Goal: Task Accomplishment & Management: Use online tool/utility

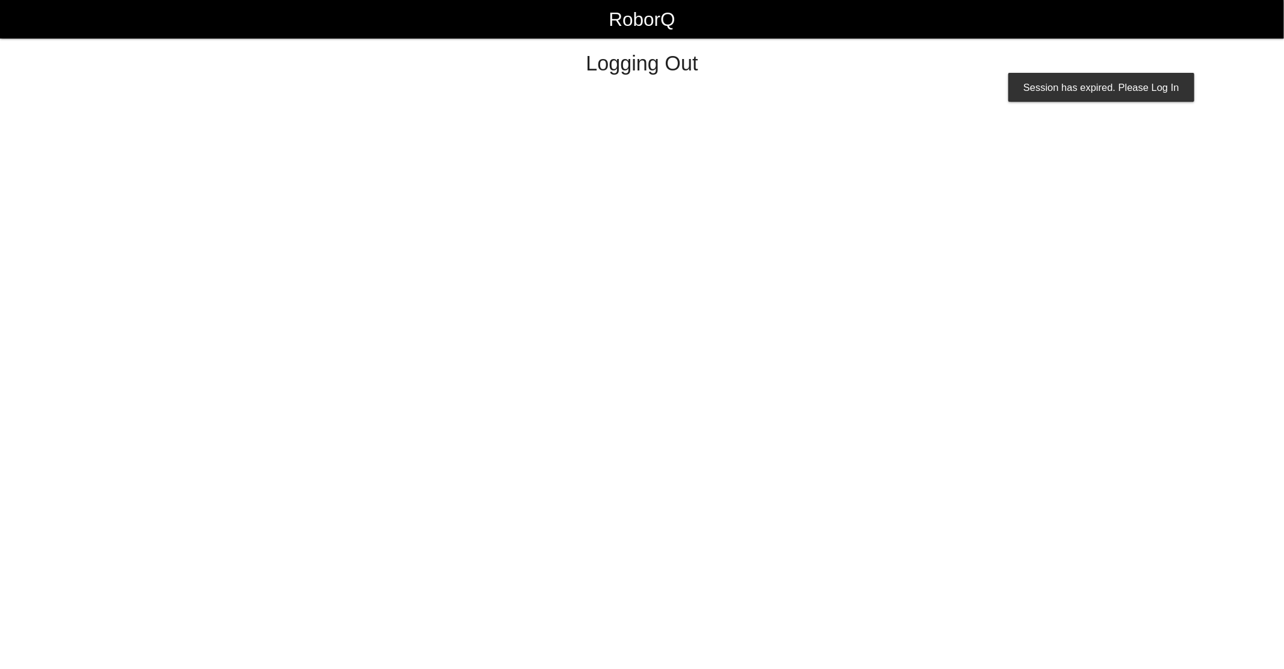
select select "Worker"
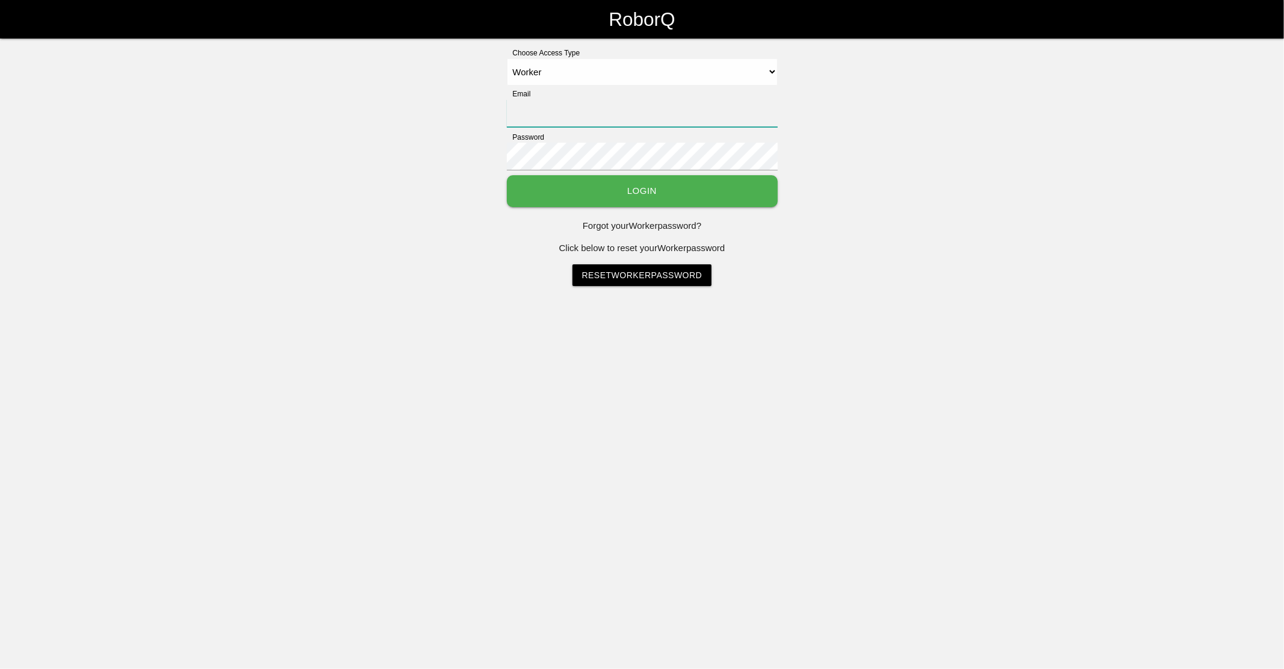
type input "[EMAIL_ADDRESS][DOMAIN_NAME]"
click at [758, 199] on button "Login" at bounding box center [642, 191] width 271 height 32
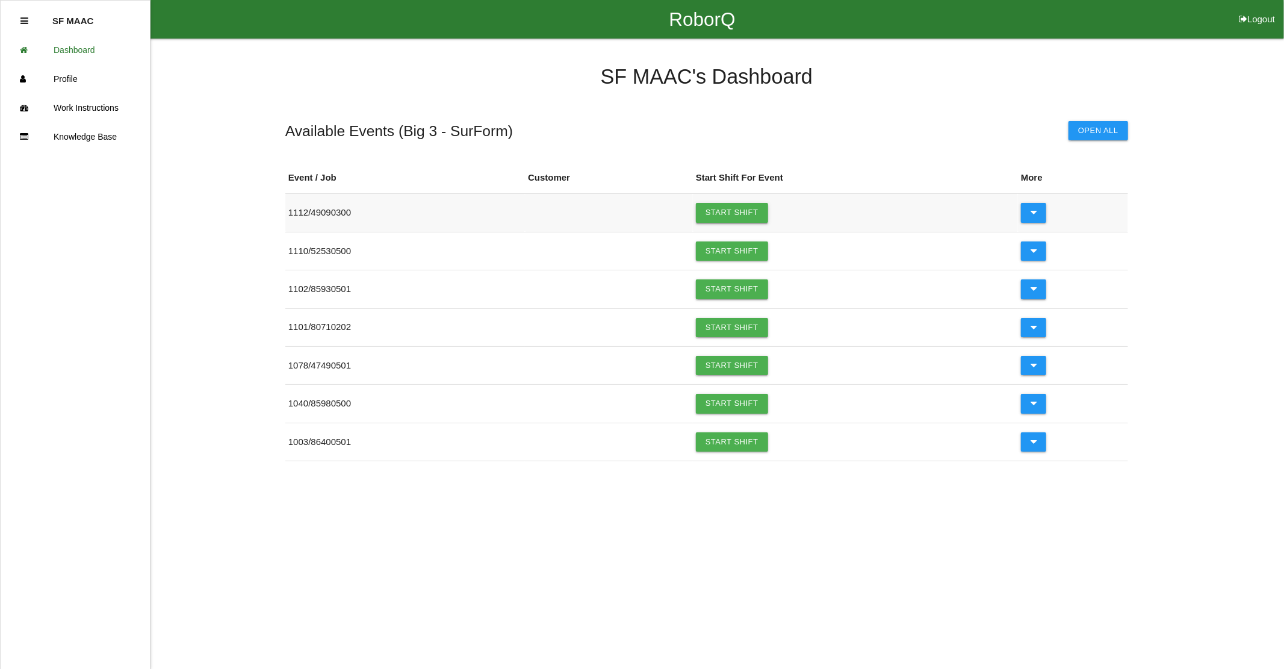
click at [751, 212] on link "Start Shift" at bounding box center [732, 212] width 72 height 19
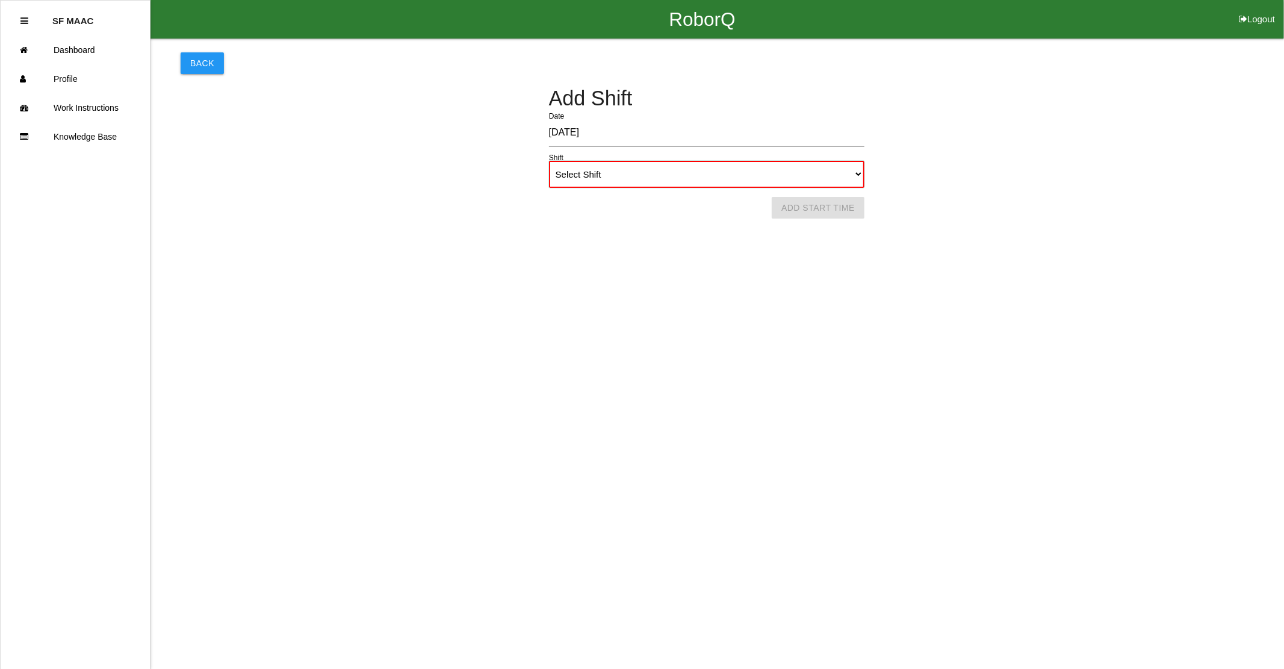
click at [776, 173] on select "Select Shift 1st Shift 2nd Shift 3rd Shift 4th Shift" at bounding box center [706, 174] width 315 height 27
select select "1"
click at [549, 161] on select "Select Shift 1st Shift 2nd Shift 3rd Shift 4th Shift" at bounding box center [706, 174] width 315 height 27
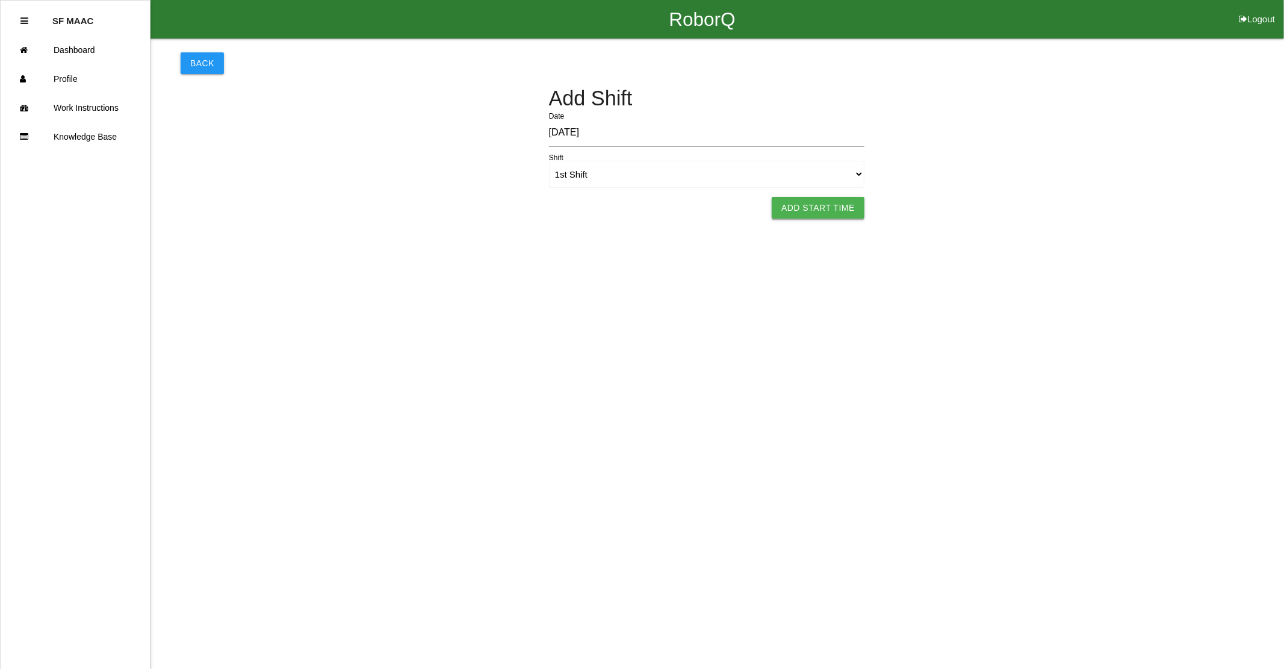
click at [809, 213] on button "Add Start Time" at bounding box center [818, 208] width 93 height 22
select select "6"
select select "12"
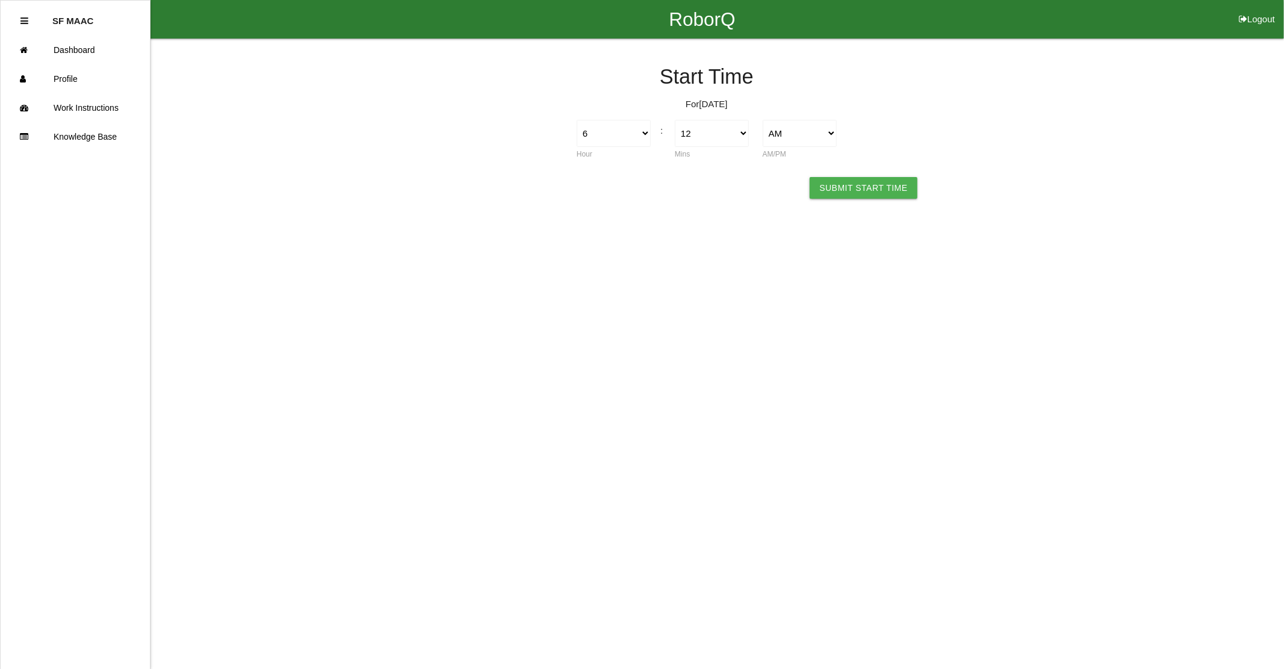
click at [855, 208] on html "RoborQ Logout SF MAAC Dashboard Profile Work Instructions Knowledge Base Start …" at bounding box center [642, 118] width 1284 height 237
click at [852, 200] on html "RoborQ Logout SF MAAC Dashboard Profile Work Instructions Knowledge Base Start …" at bounding box center [642, 118] width 1284 height 237
click at [849, 183] on button "Submit Start Time" at bounding box center [862, 188] width 107 height 22
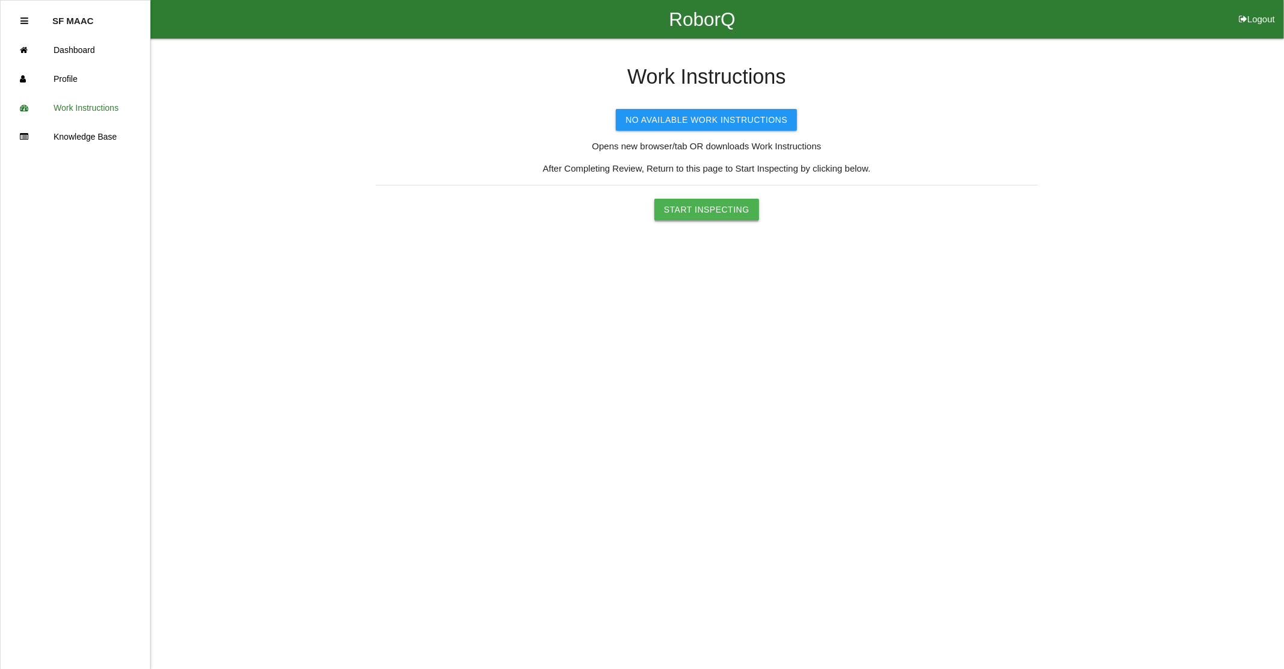
click at [740, 206] on button "Start Inspecting" at bounding box center [706, 210] width 105 height 22
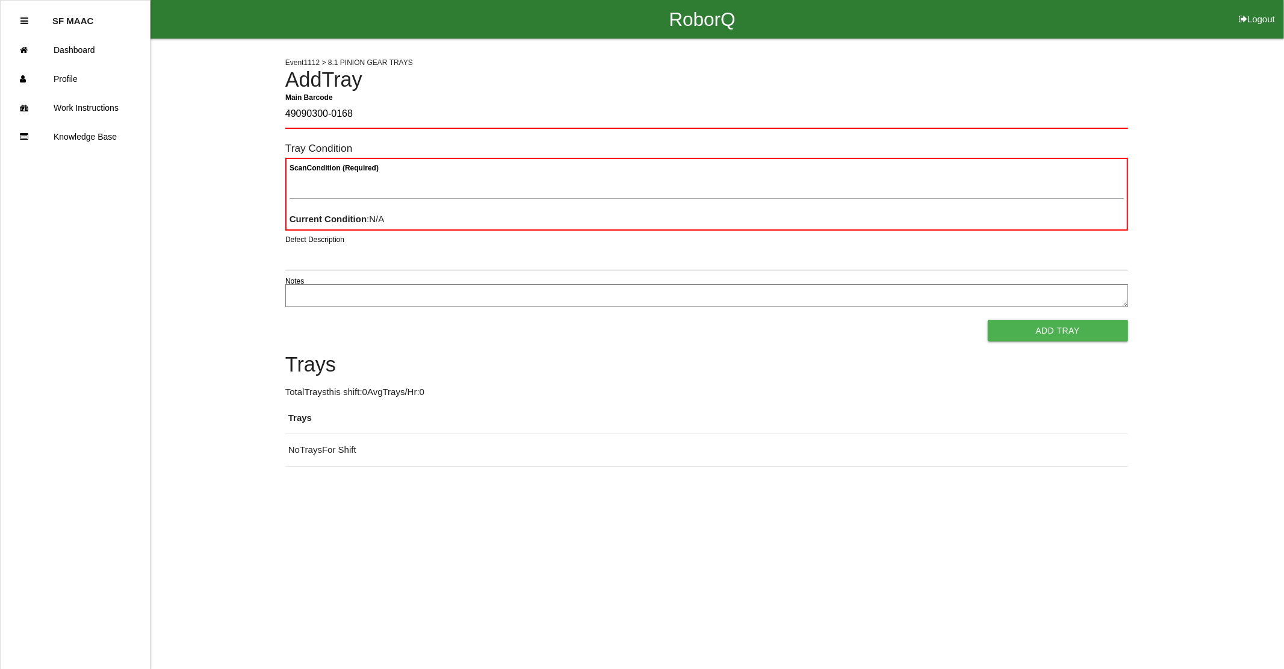
type Barcode "49090300-0168"
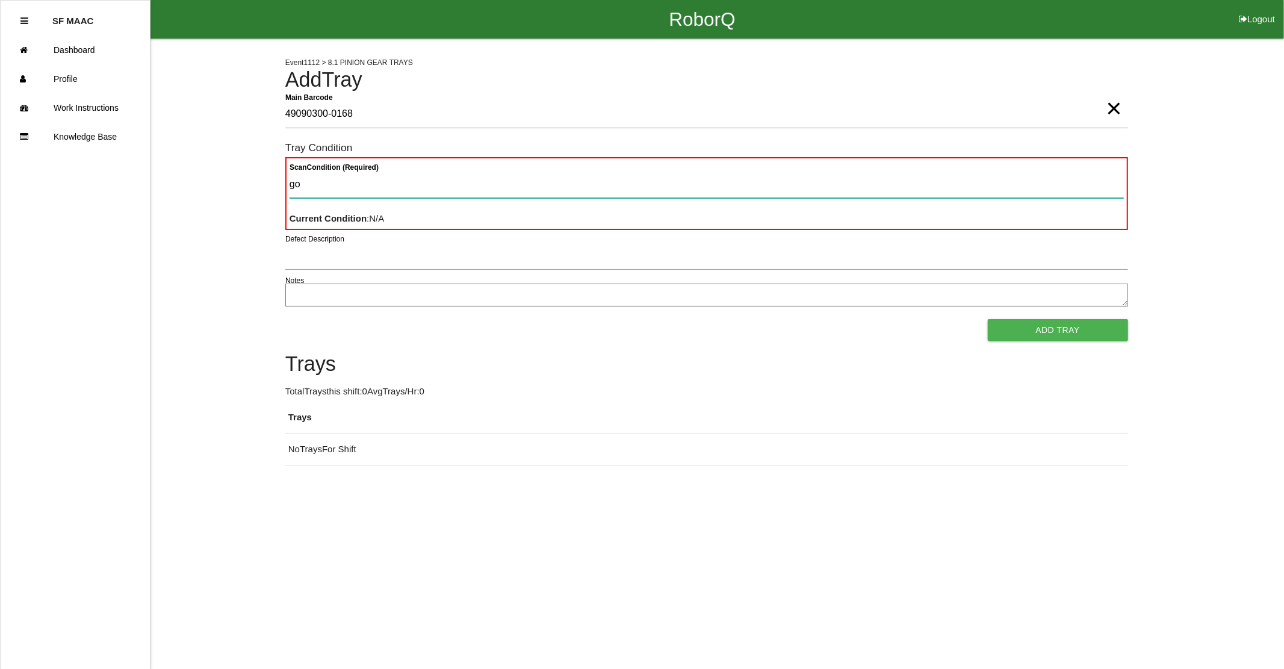
type Condition "goo"
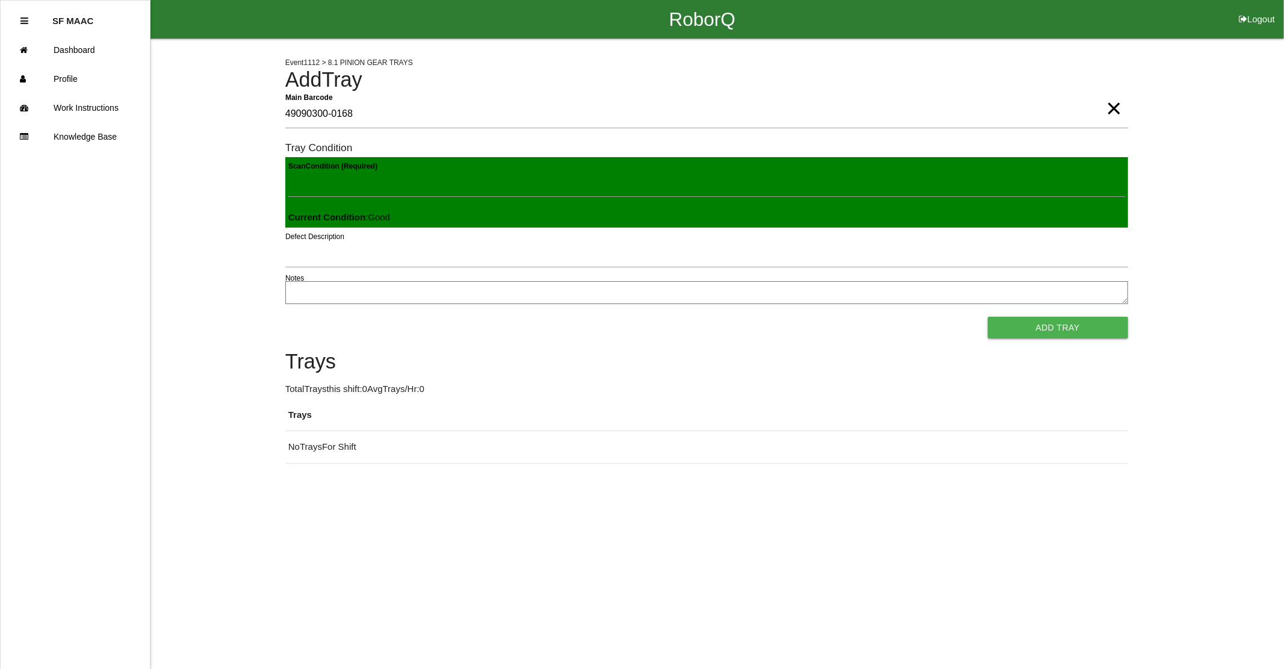
click at [988, 317] on button "Add Tray" at bounding box center [1058, 328] width 140 height 22
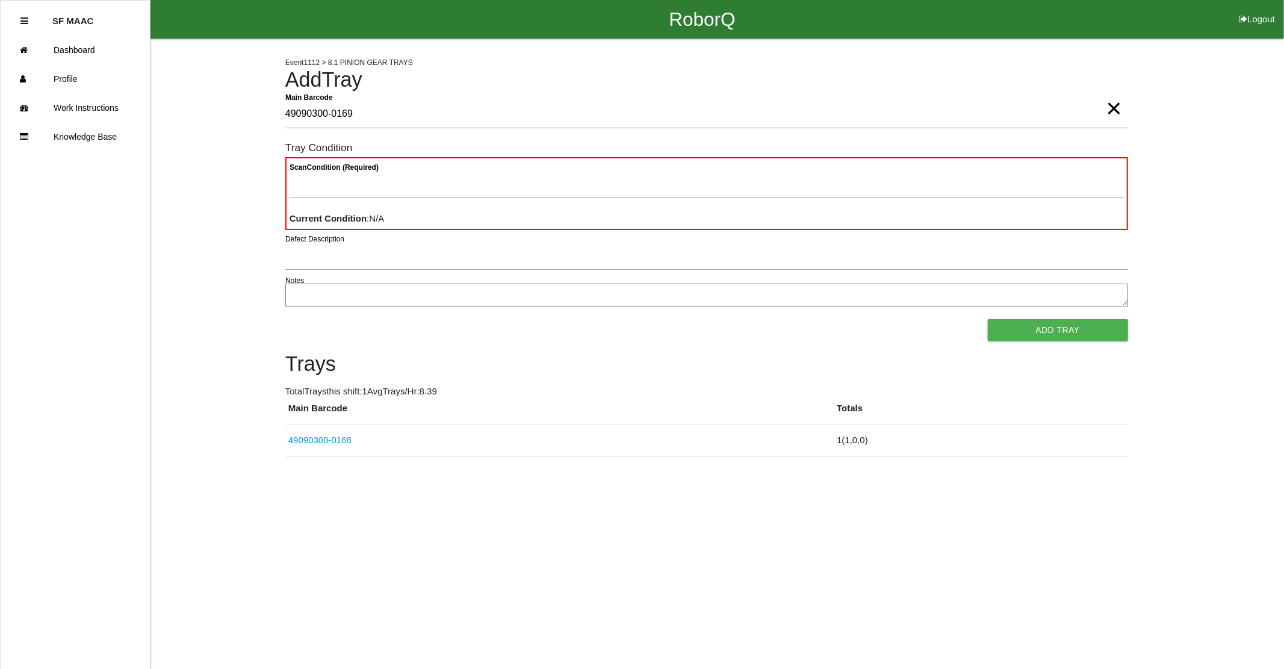
type Barcode "49090300-0169"
type Condition "goo"
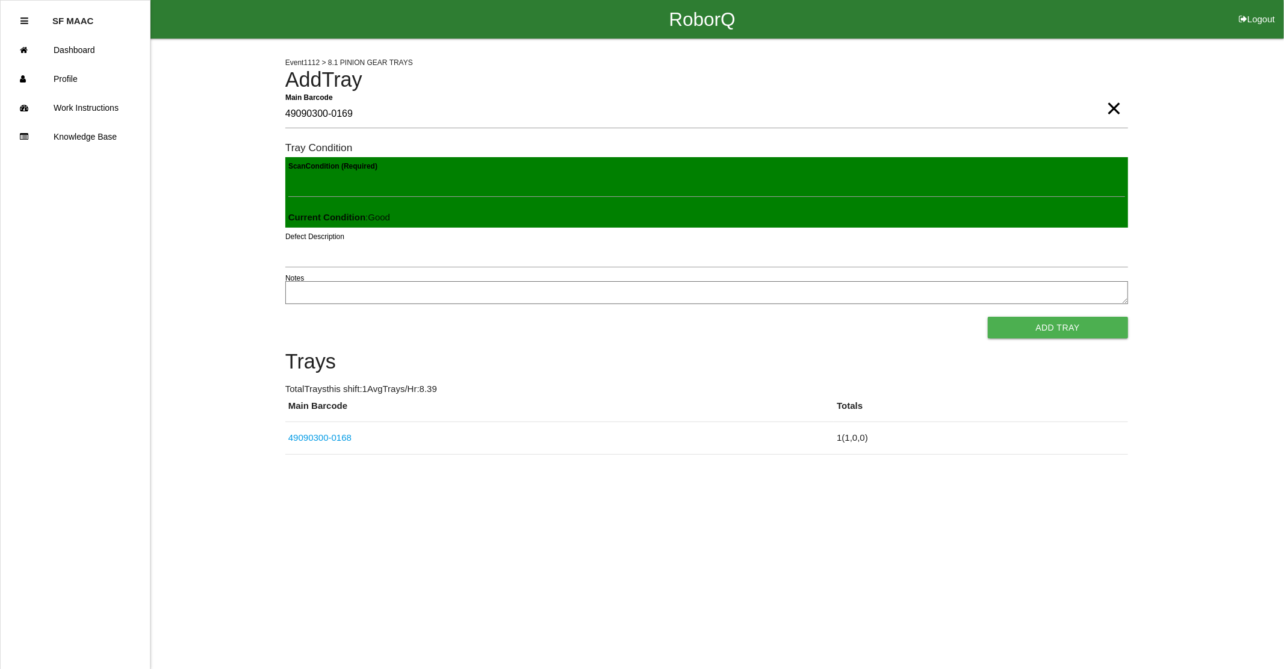
click at [988, 317] on button "Add Tray" at bounding box center [1058, 328] width 140 height 22
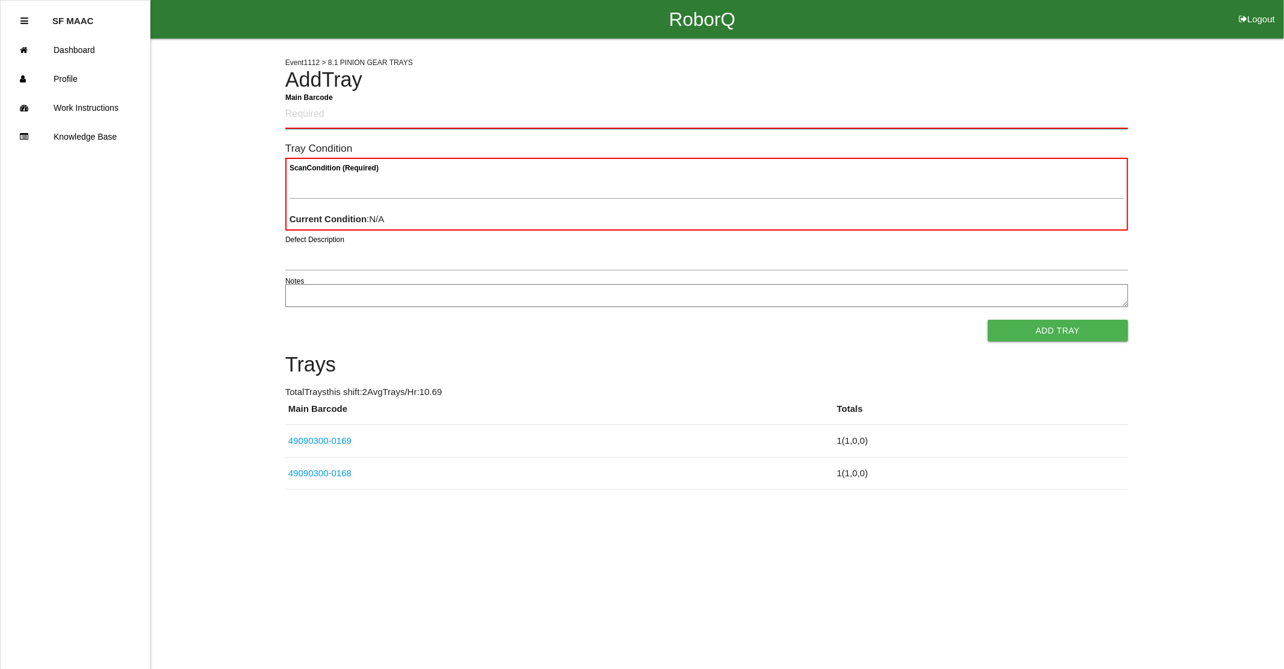
click at [335, 113] on Barcode "Main Barcode" at bounding box center [706, 115] width 843 height 28
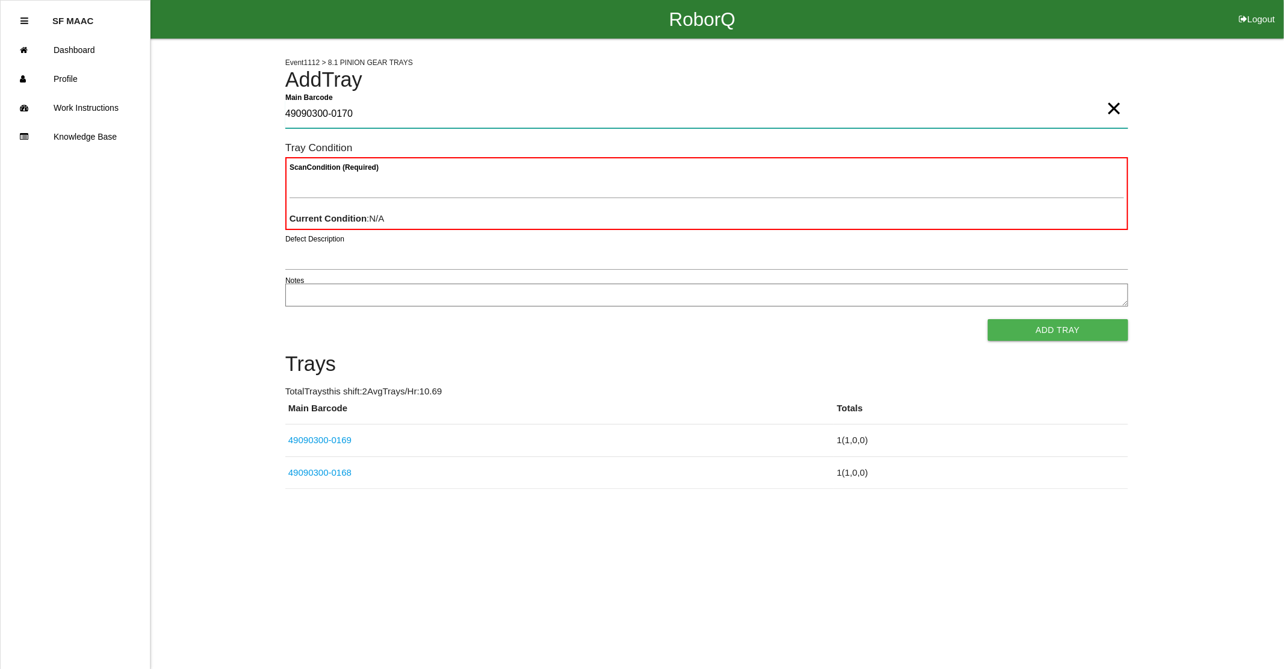
type Barcode "49090300-0170"
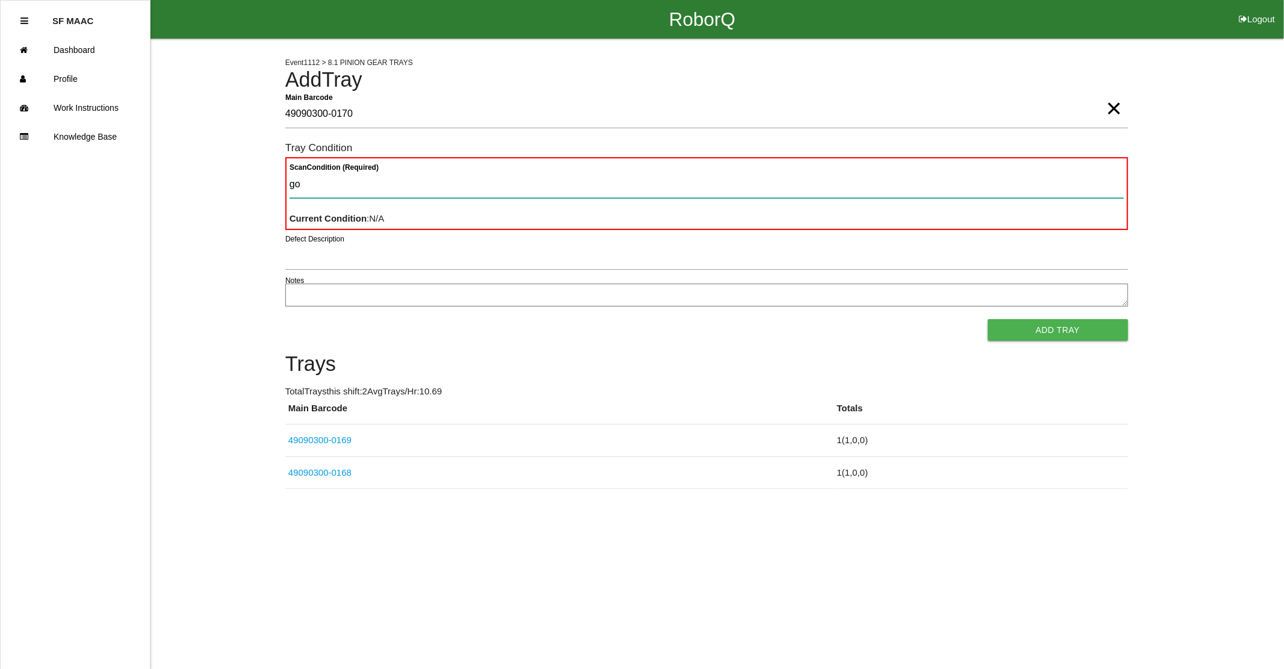
type Condition "goo"
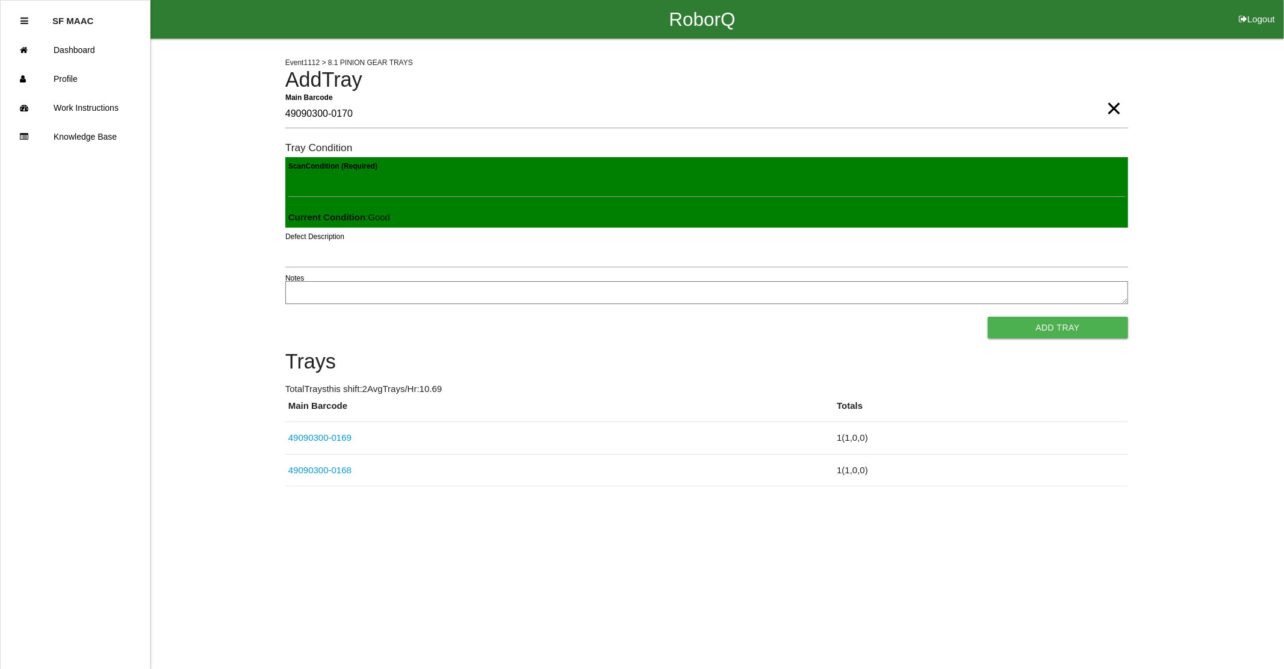
click at [988, 317] on button "Add Tray" at bounding box center [1058, 328] width 140 height 22
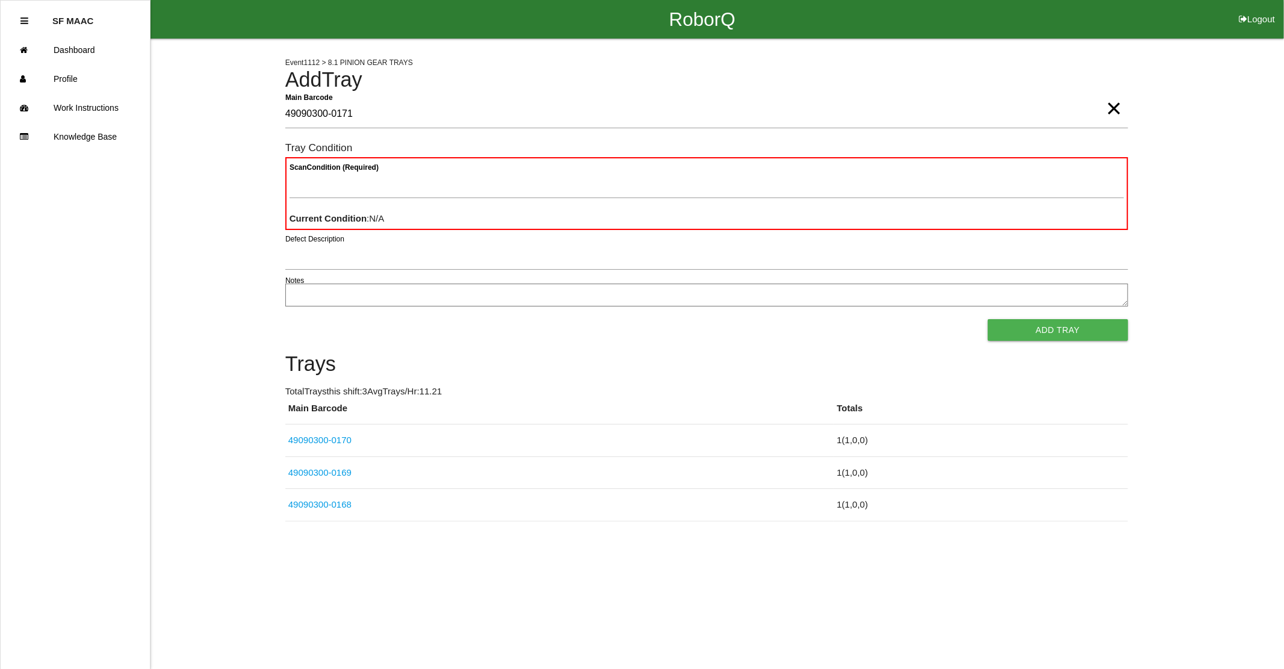
type Barcode "49090300-0171"
type Condition "goo"
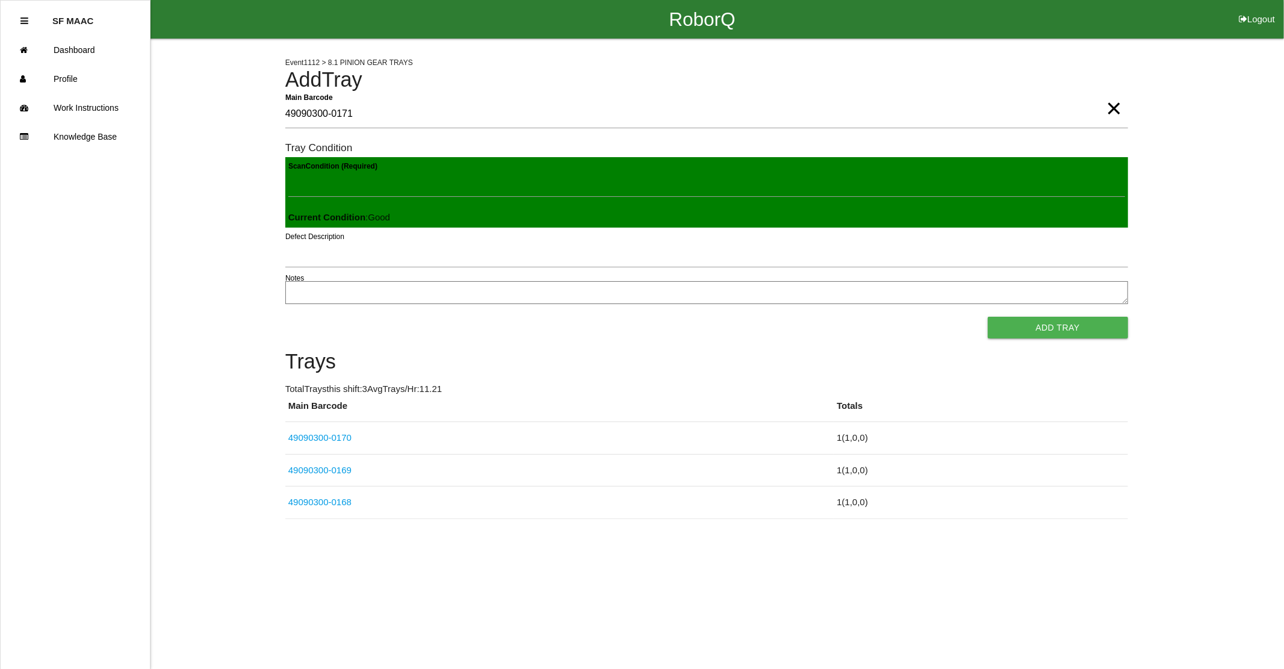
click at [988, 317] on button "Add Tray" at bounding box center [1058, 328] width 140 height 22
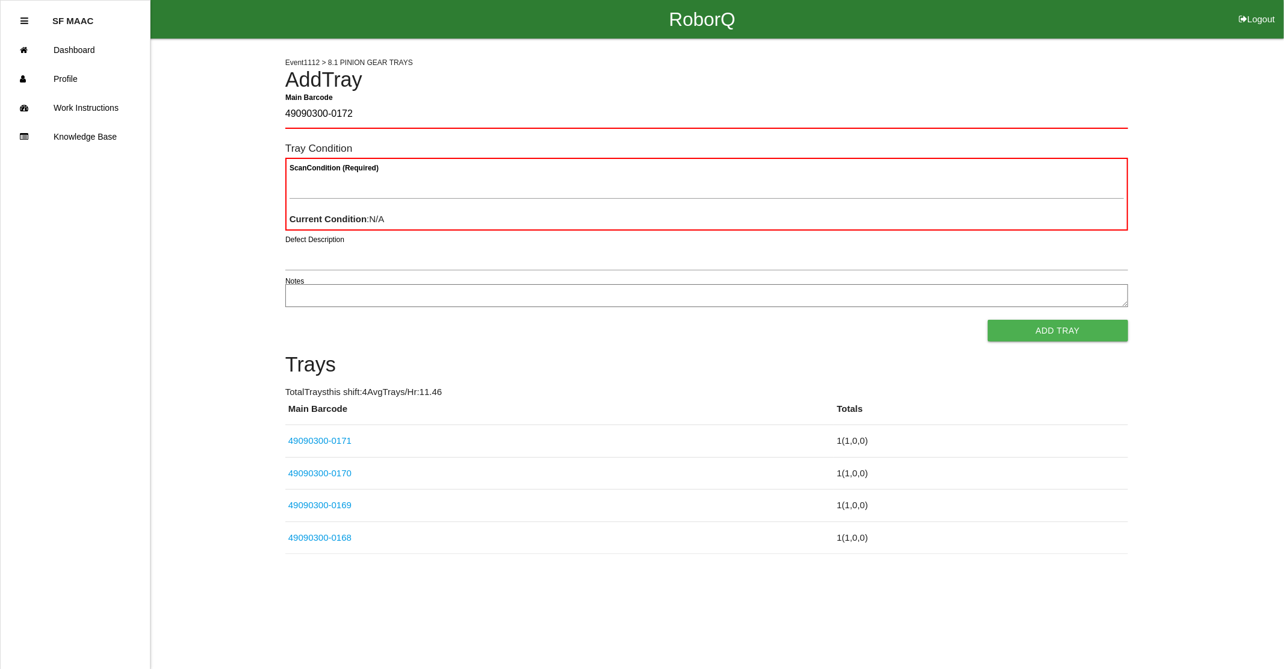
type Barcode "49090300-0172"
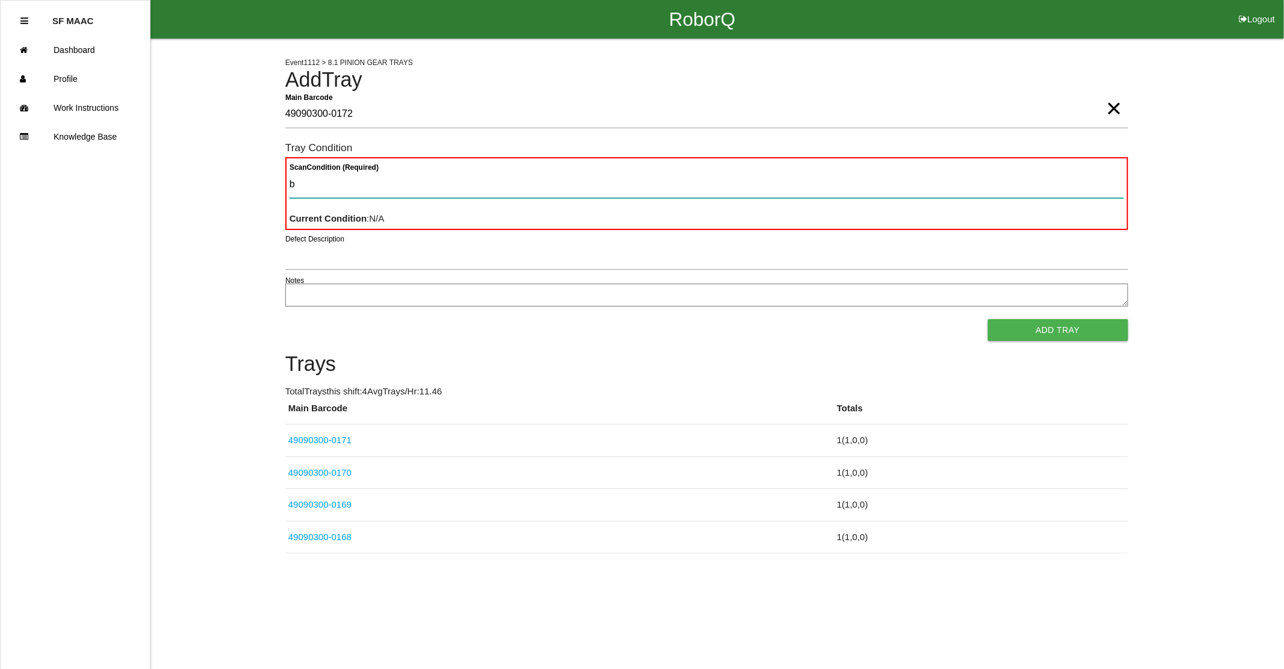
type Condition "ba"
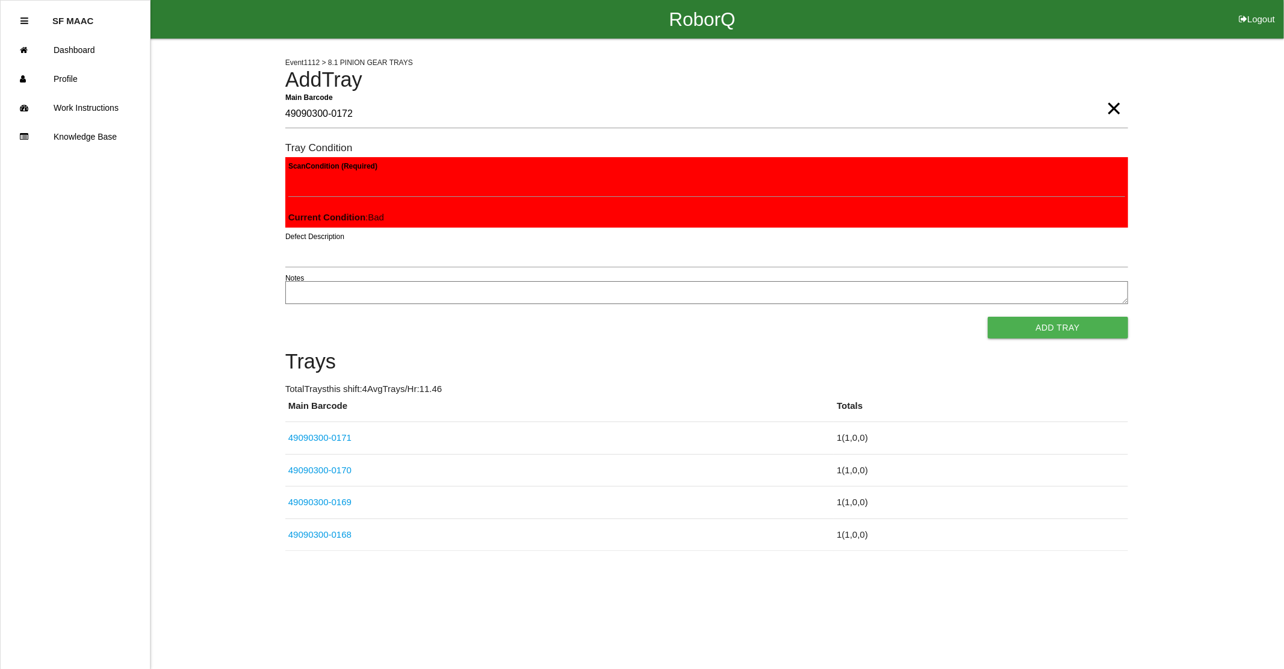
click at [988, 317] on button "Add Tray" at bounding box center [1058, 328] width 140 height 22
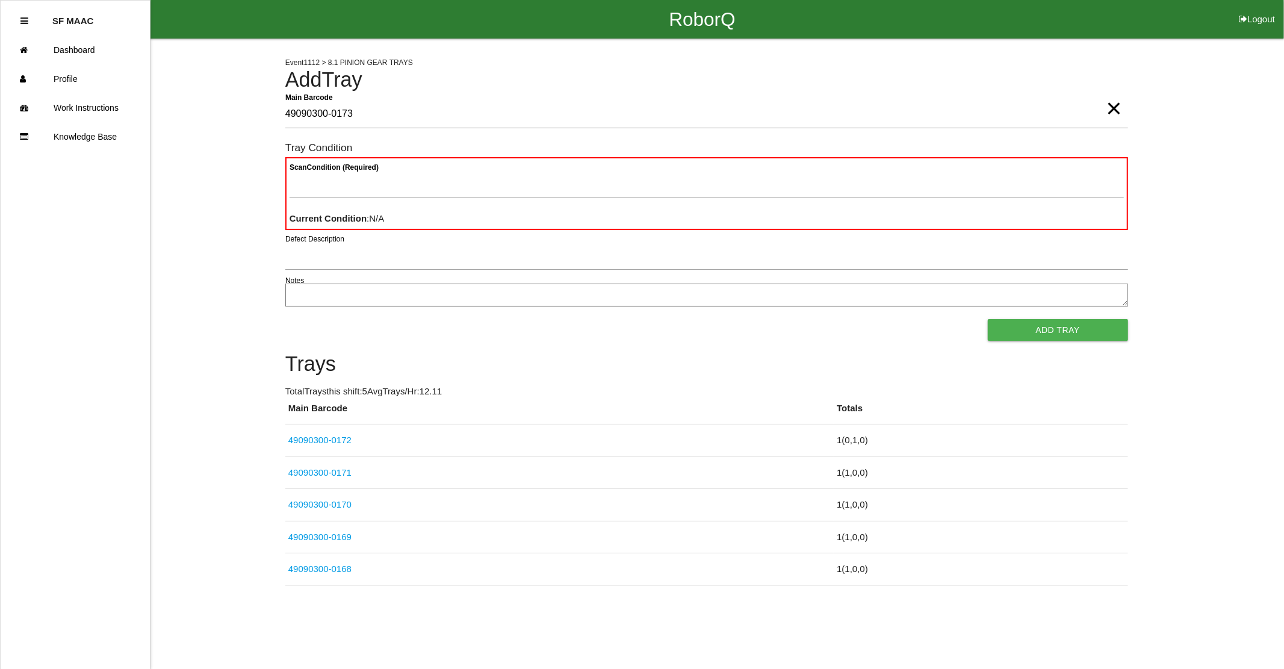
type Barcode "49090300-0173"
type Condition "goo"
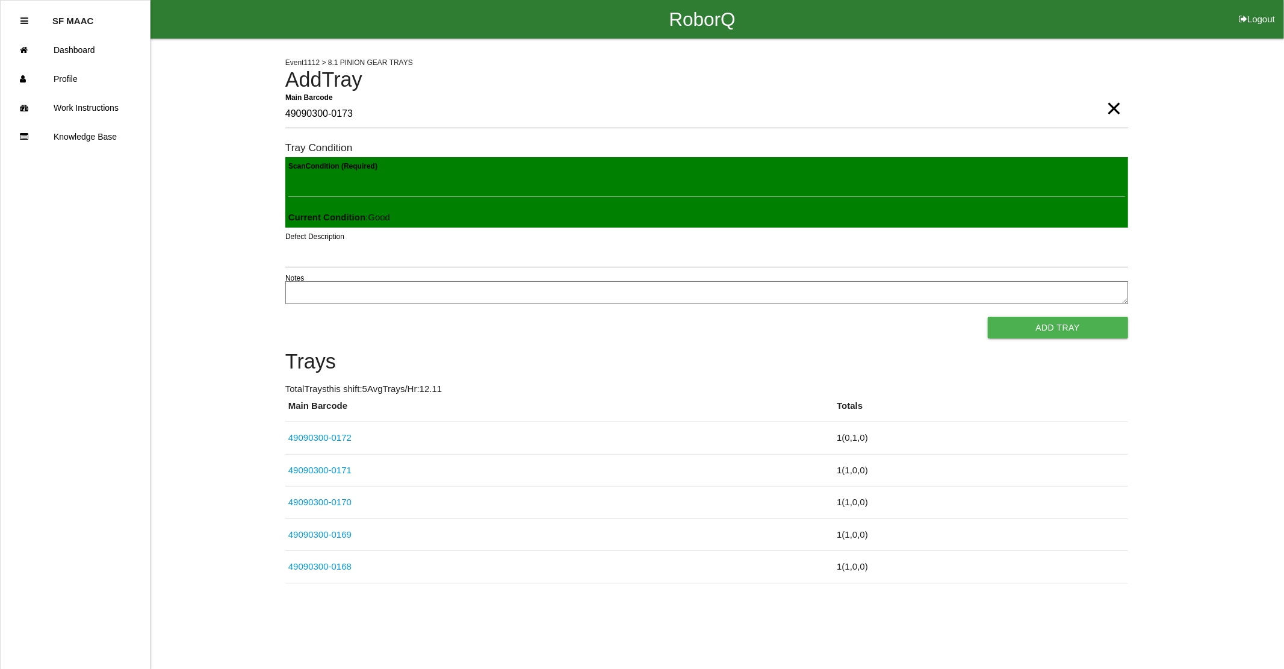
click at [988, 317] on button "Add Tray" at bounding box center [1058, 328] width 140 height 22
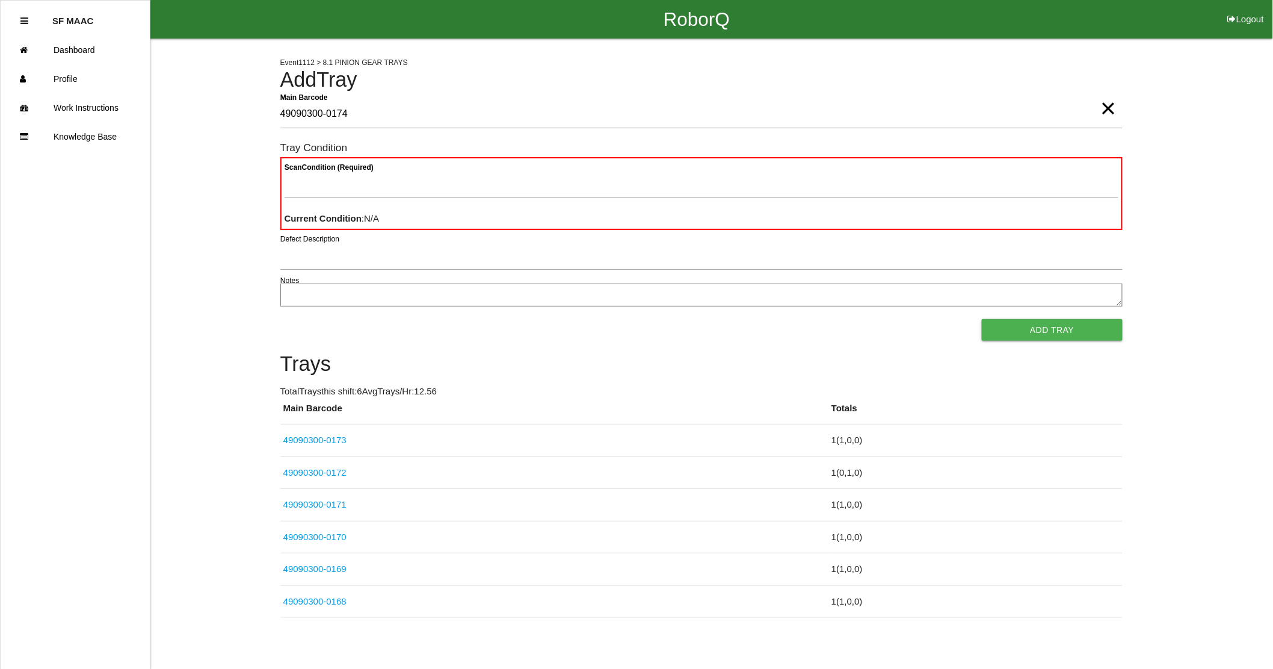
type Barcode "49090300-0174"
type Condition "goo"
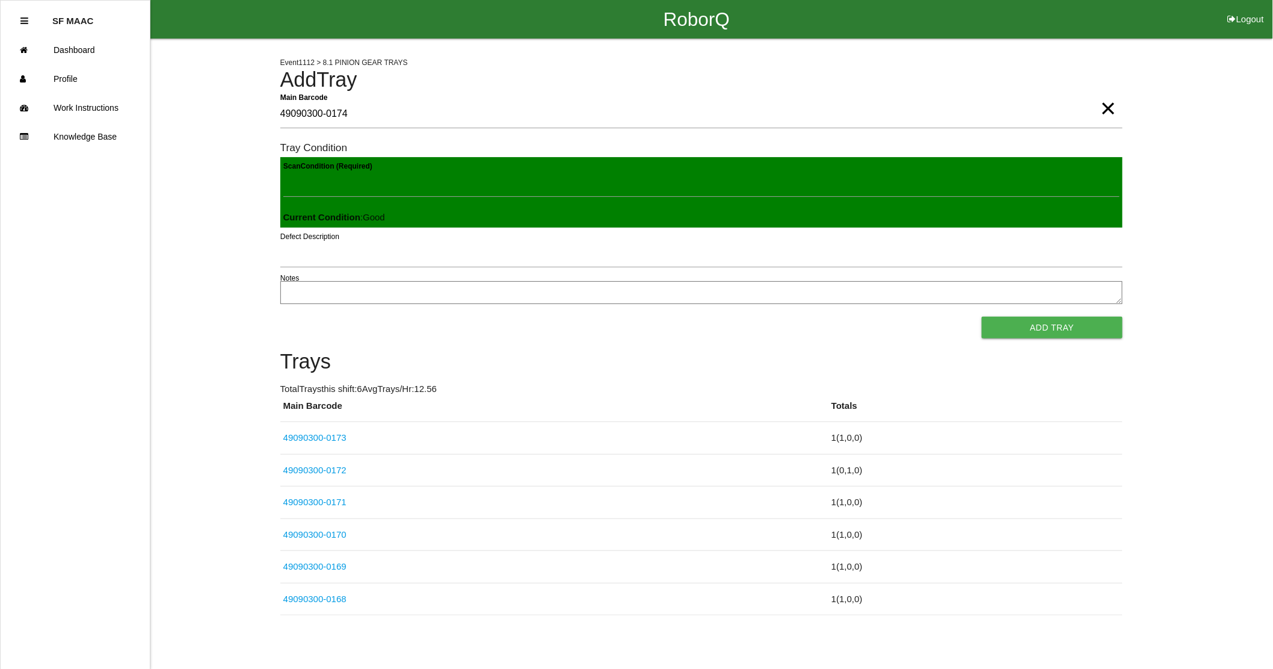
click at [982, 317] on button "Add Tray" at bounding box center [1052, 328] width 140 height 22
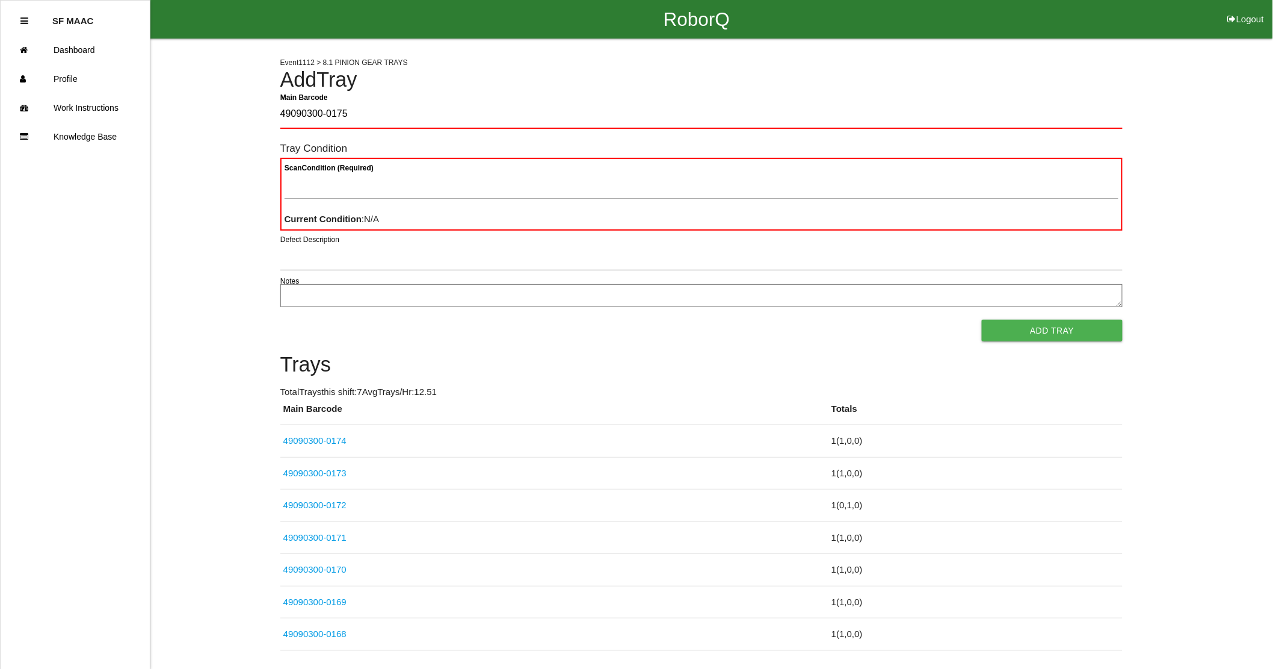
type Barcode "49090300-0175"
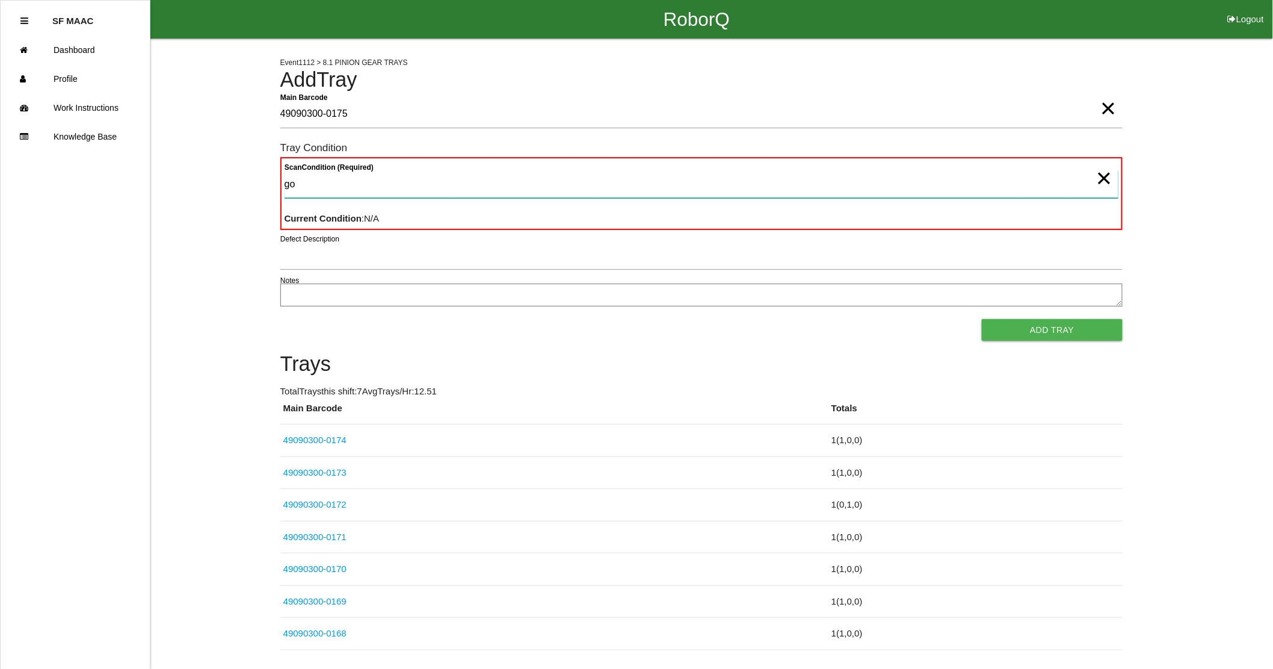
type Condition "goo"
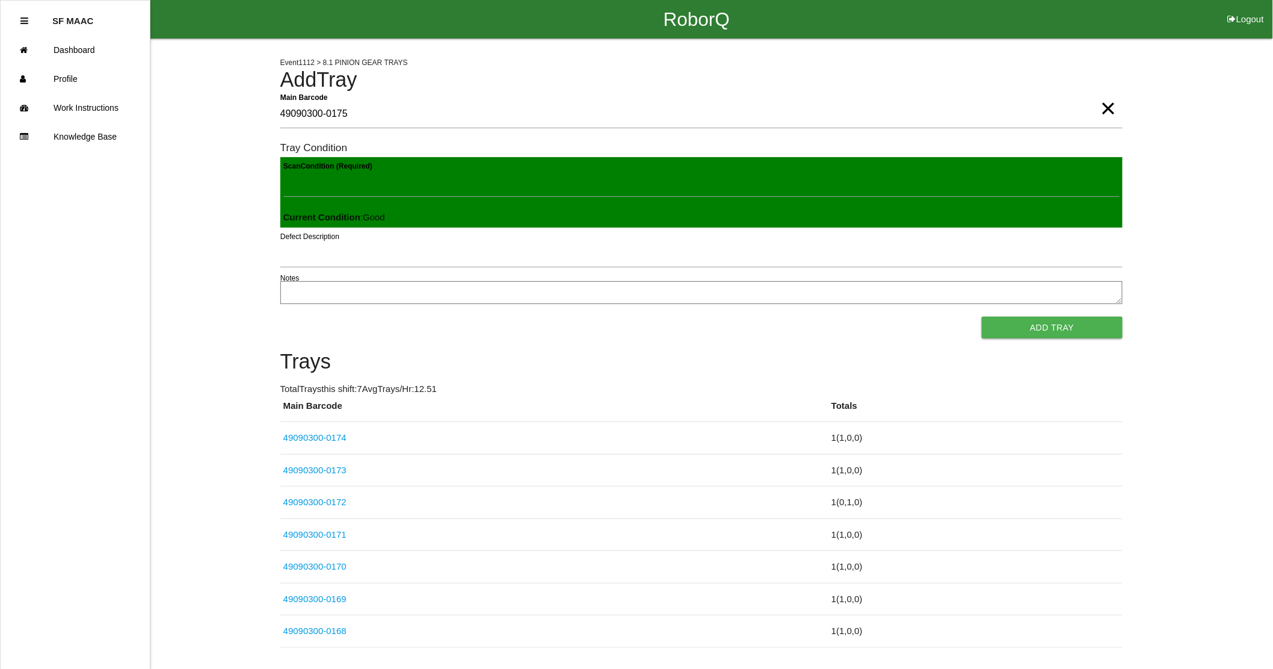
click at [982, 317] on button "Add Tray" at bounding box center [1052, 328] width 140 height 22
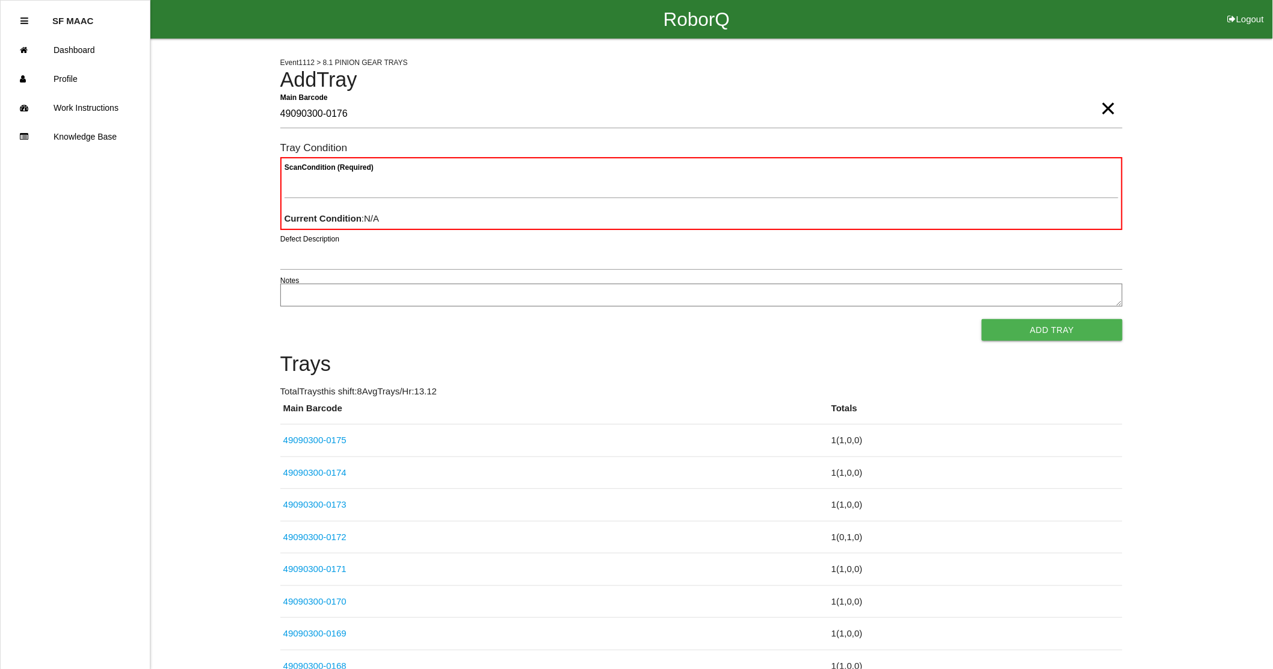
type Barcode "49090300-0176"
type Condition "goo"
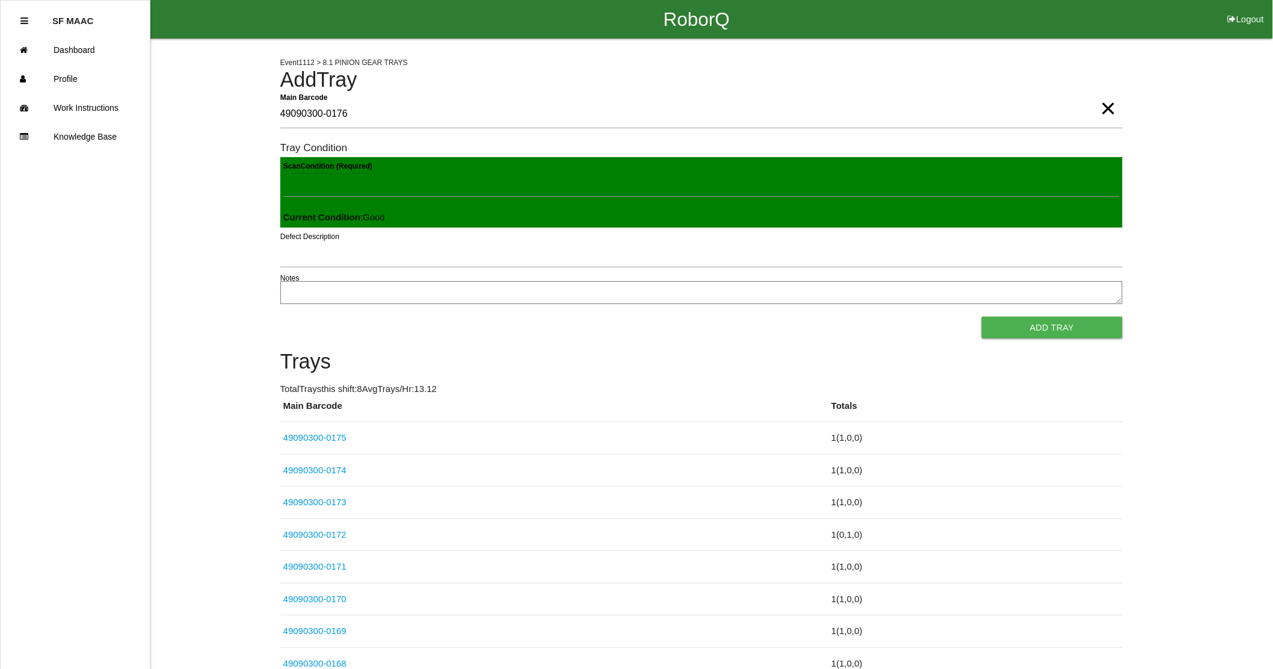
click at [982, 317] on button "Add Tray" at bounding box center [1052, 328] width 140 height 22
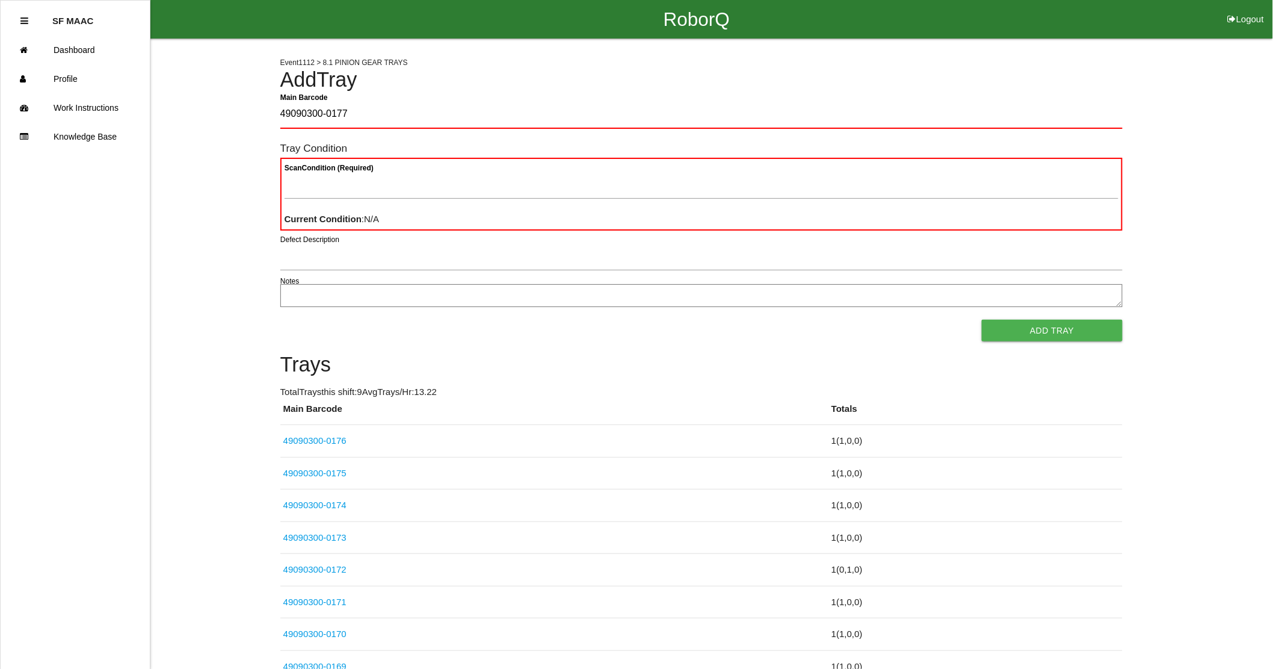
type Barcode "49090300-0177"
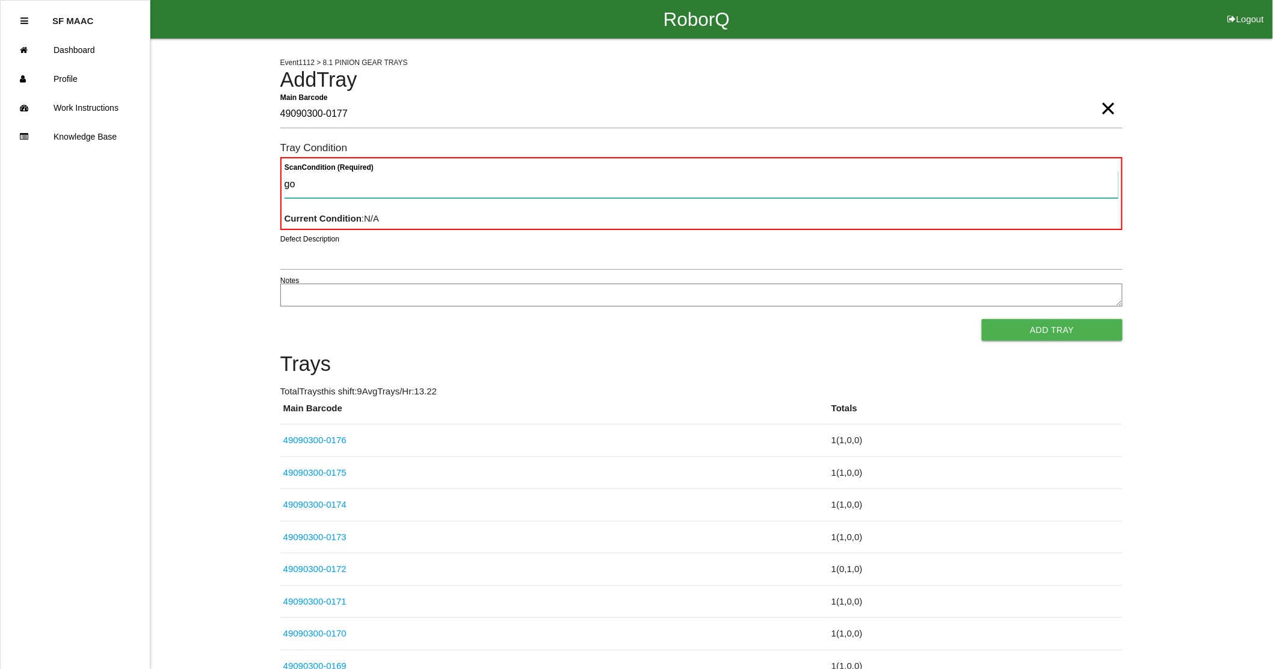
type Condition "goo"
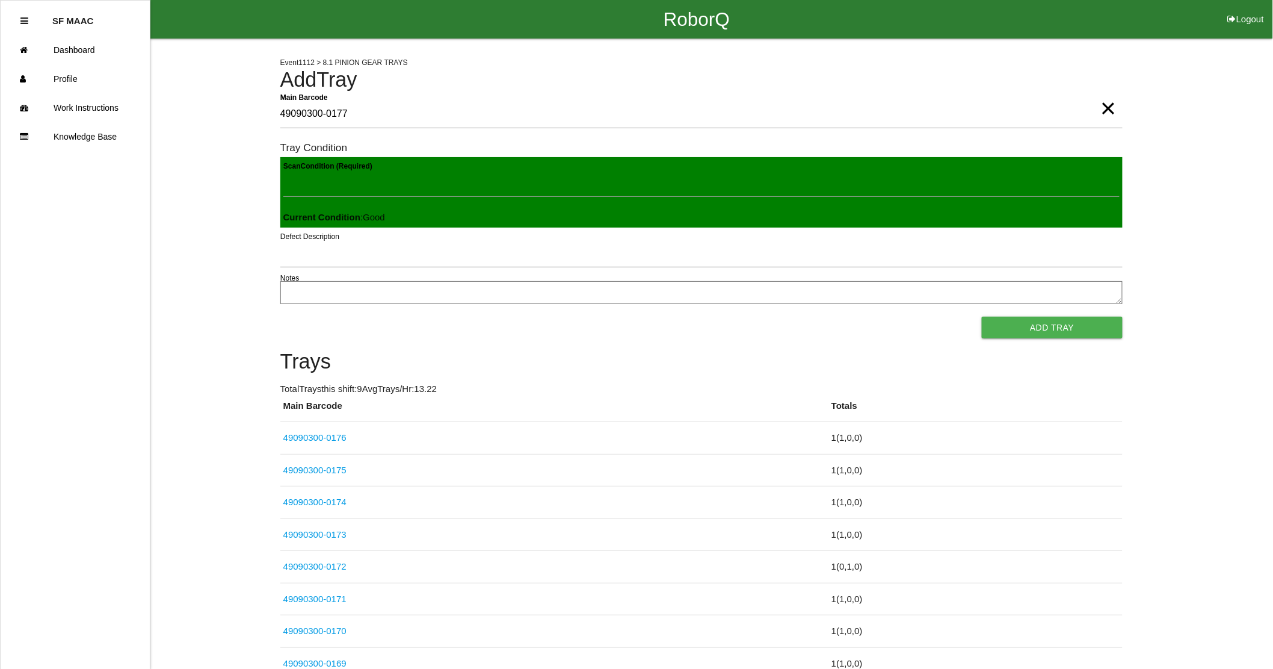
click at [982, 317] on button "Add Tray" at bounding box center [1052, 328] width 140 height 22
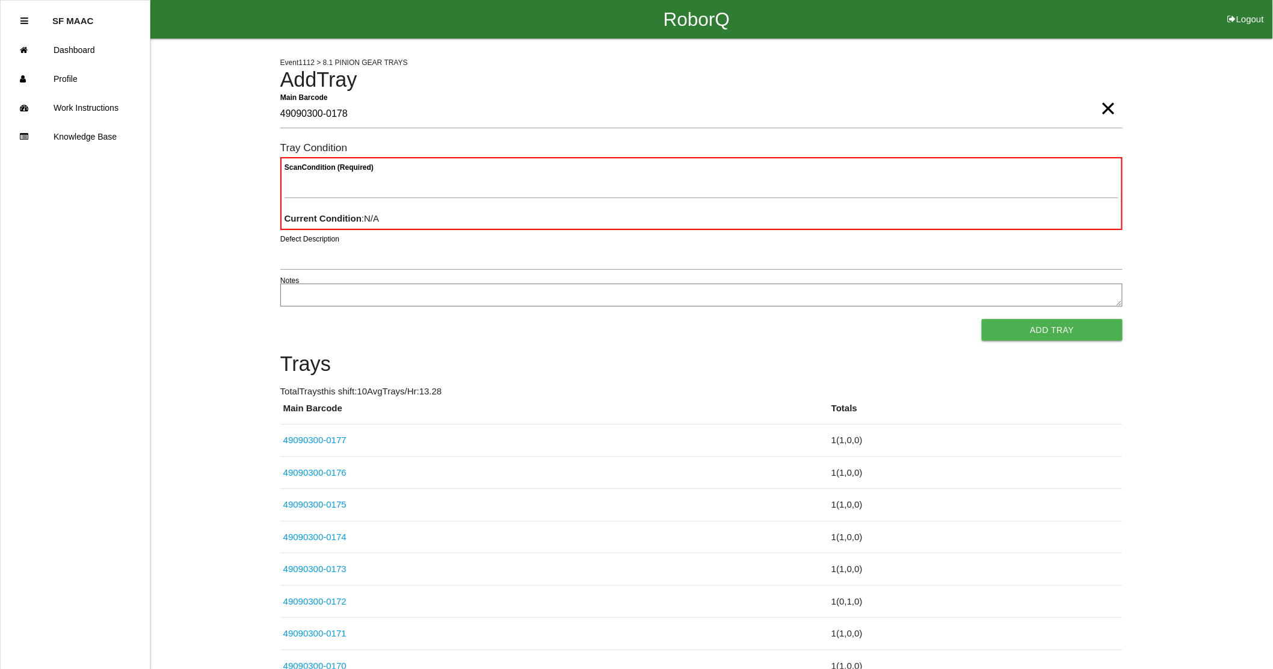
type Barcode "49090300-0178"
type Condition "goo"
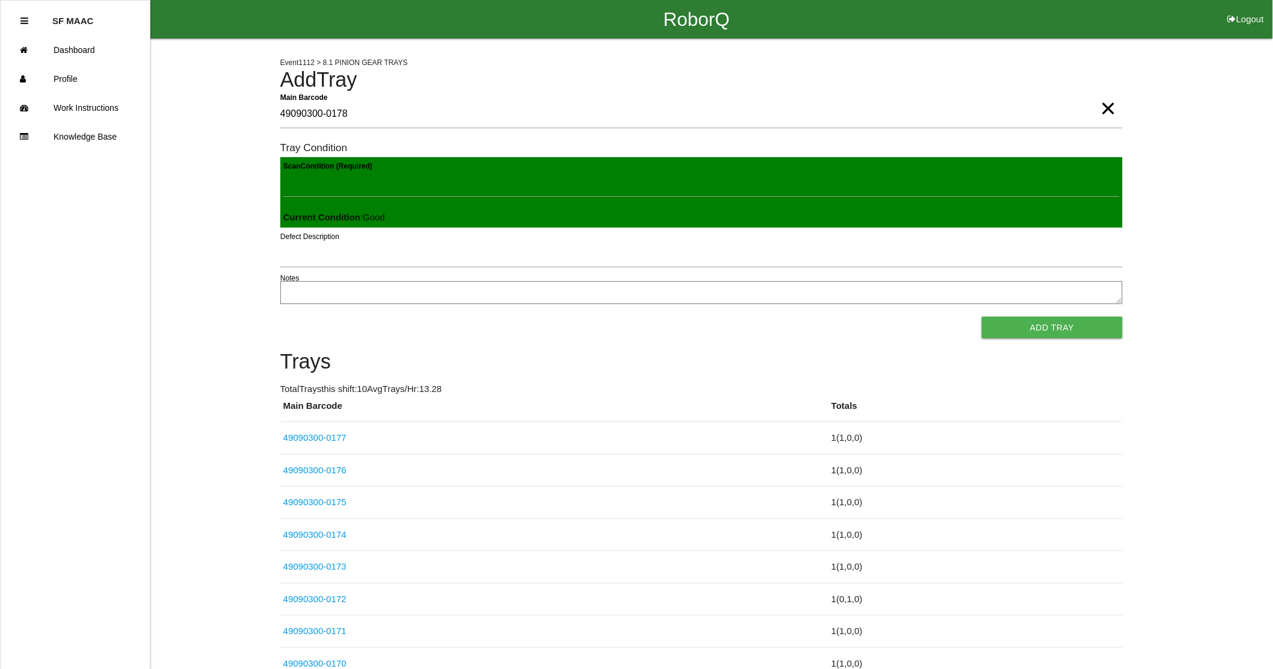
click at [982, 317] on button "Add Tray" at bounding box center [1052, 328] width 140 height 22
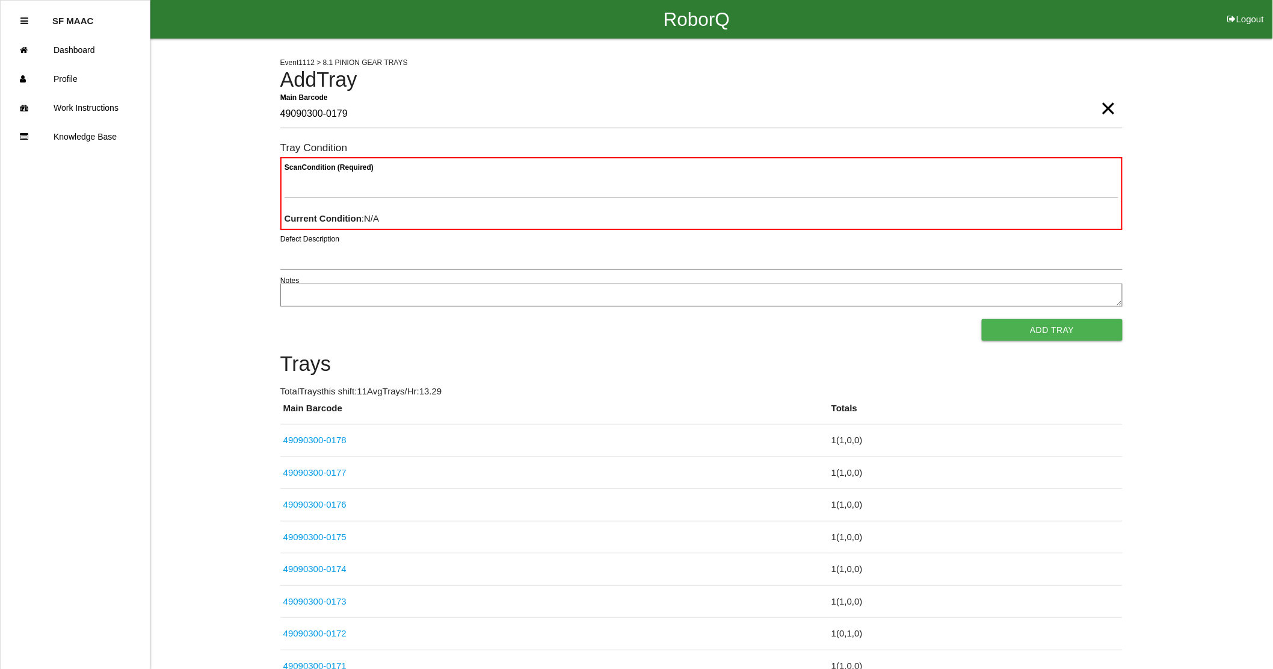
type Barcode "49090300-0179"
type Condition "goo"
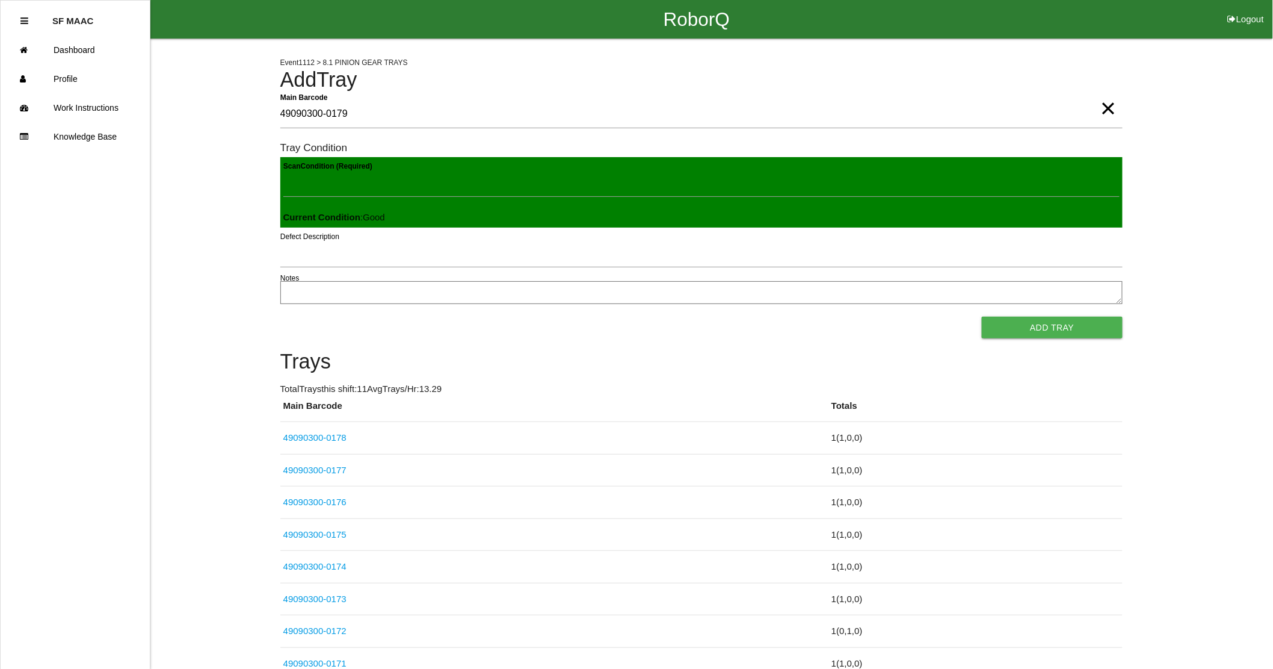
click at [982, 317] on button "Add Tray" at bounding box center [1052, 328] width 140 height 22
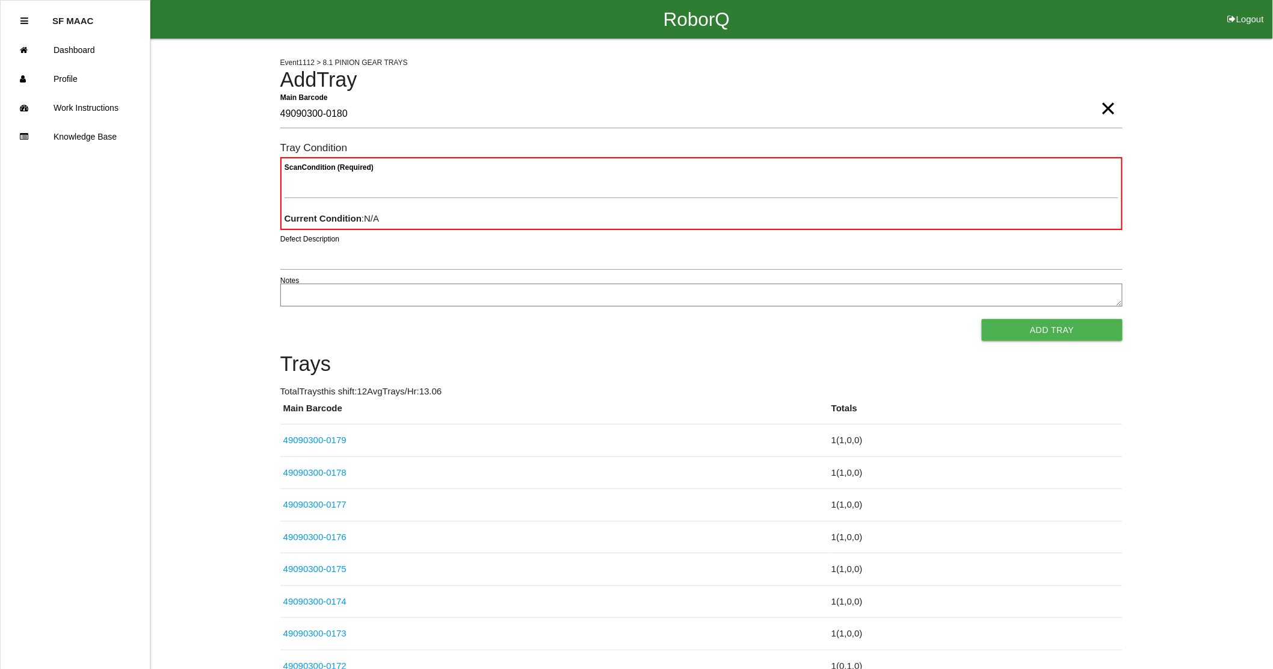
type Barcode "49090300-0180"
type Condition "goo"
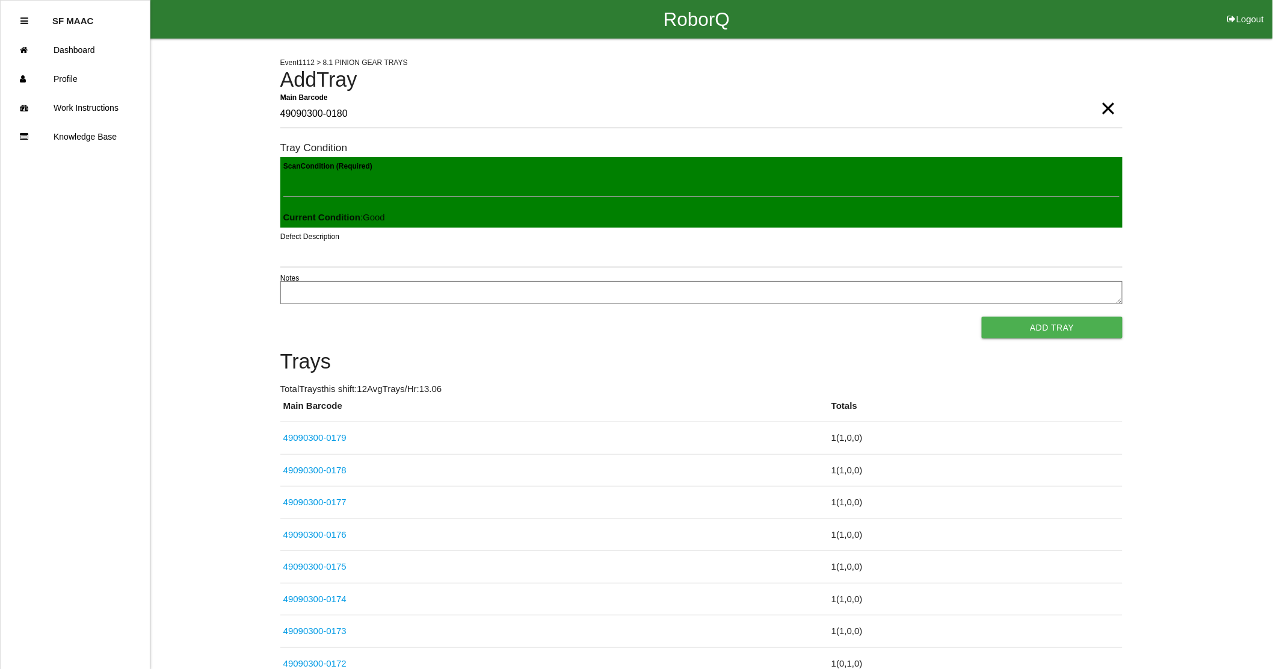
click at [982, 317] on button "Add Tray" at bounding box center [1052, 328] width 140 height 22
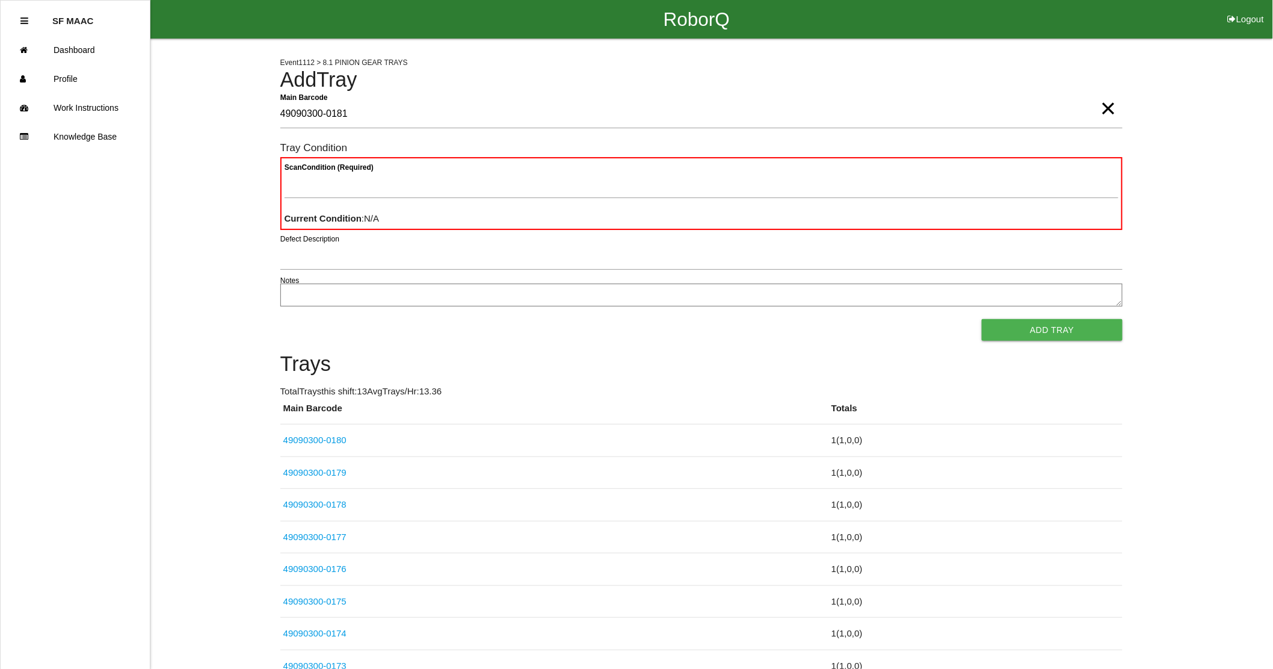
type Barcode "49090300-0181"
type Condition "goo"
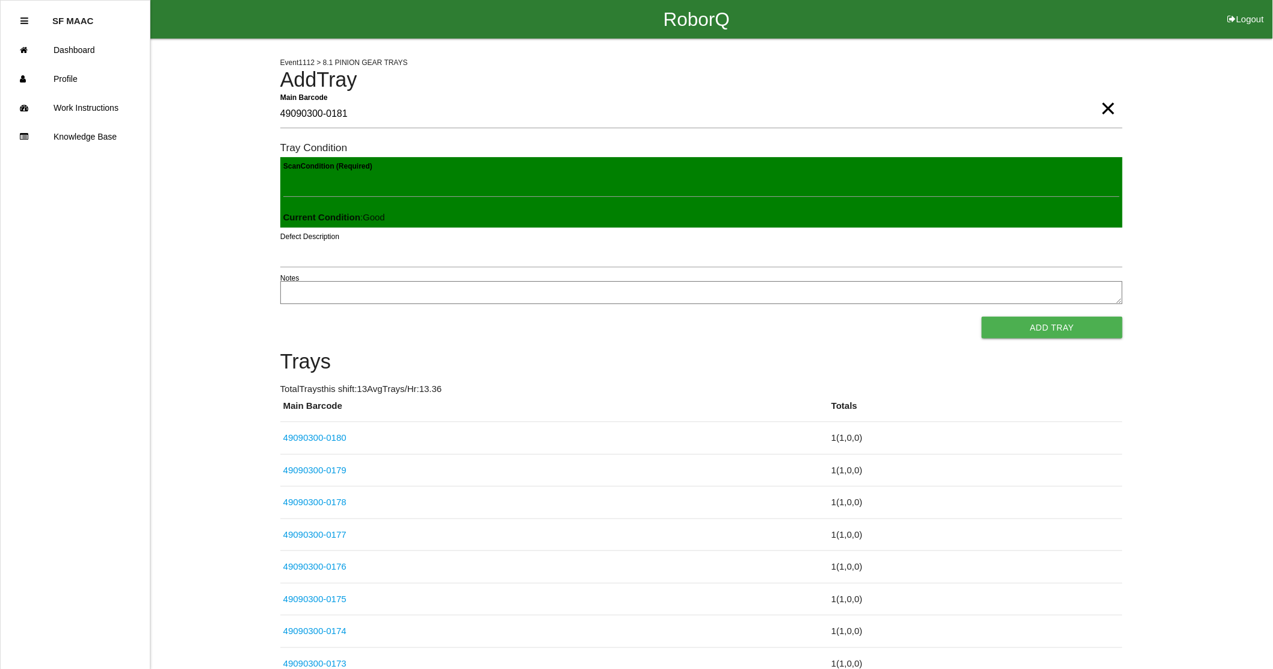
click at [982, 317] on button "Add Tray" at bounding box center [1052, 328] width 140 height 22
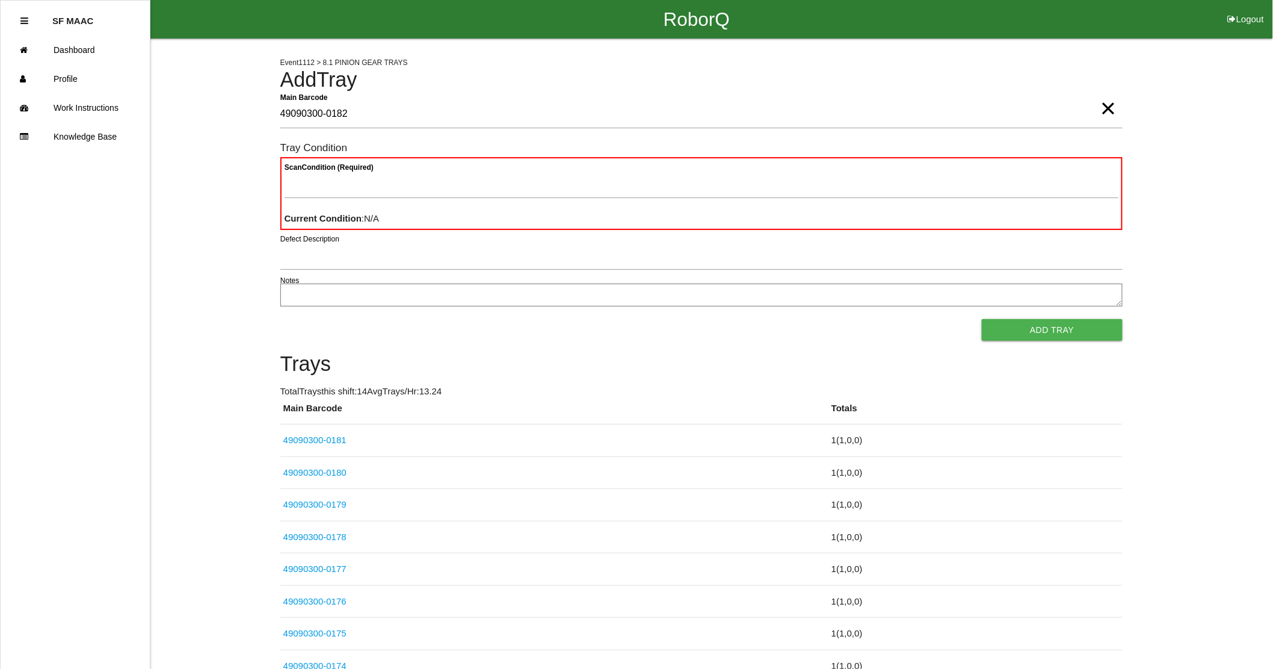
type Barcode "49090300-0182"
type Condition "goo"
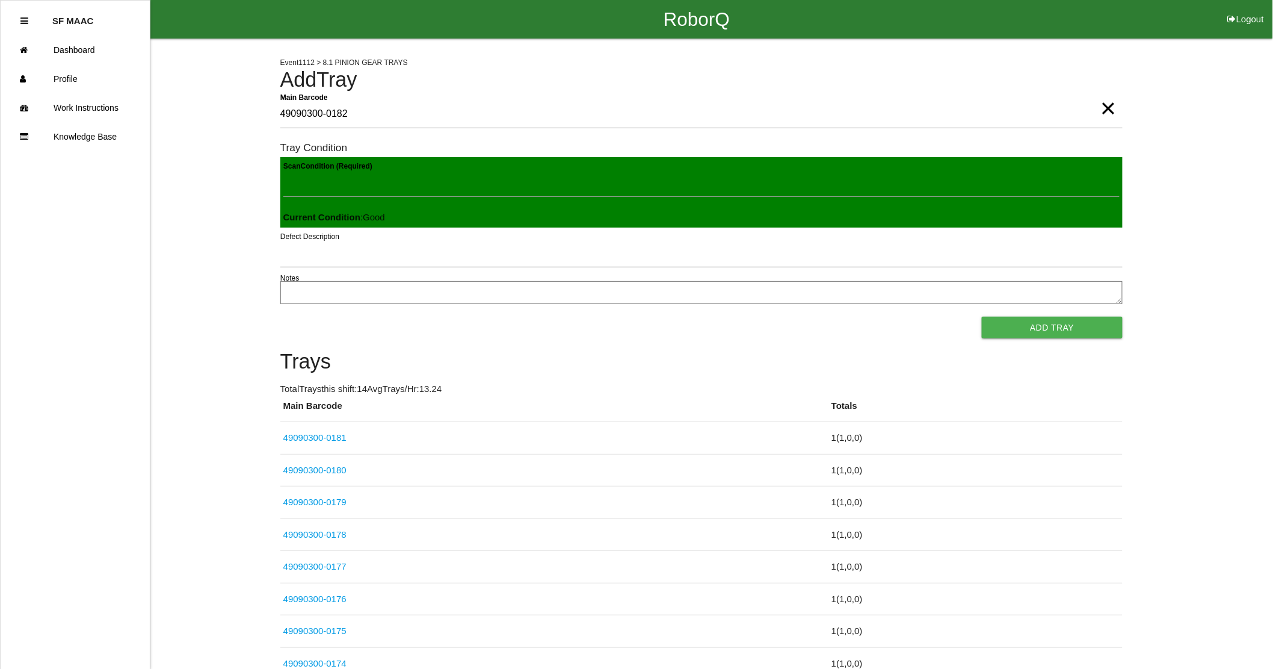
click at [982, 317] on button "Add Tray" at bounding box center [1052, 328] width 140 height 22
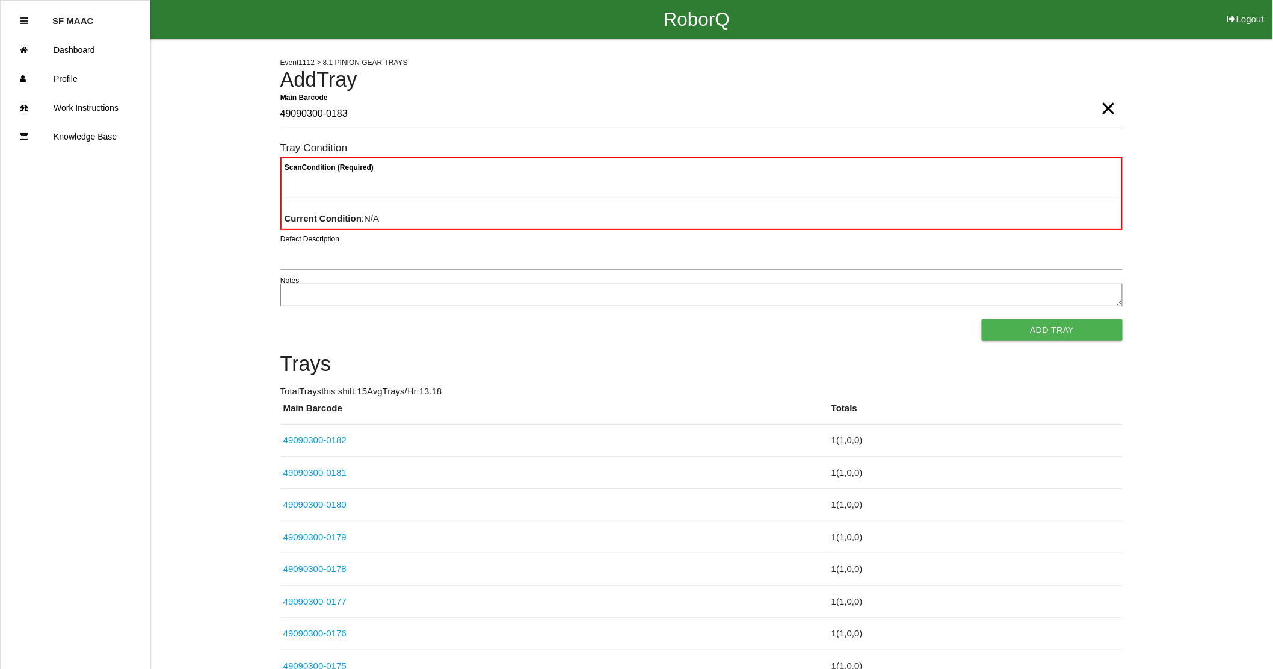
type Barcode "49090300-0183"
type Condition "goo"
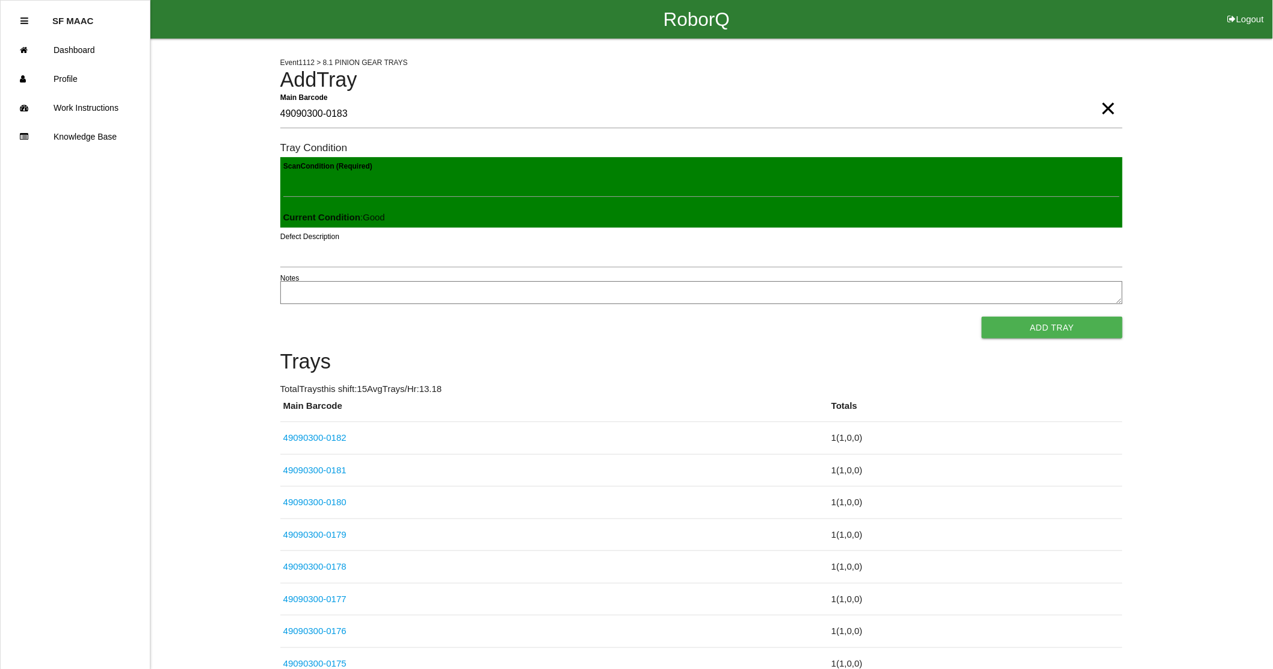
click at [982, 317] on button "Add Tray" at bounding box center [1052, 328] width 140 height 22
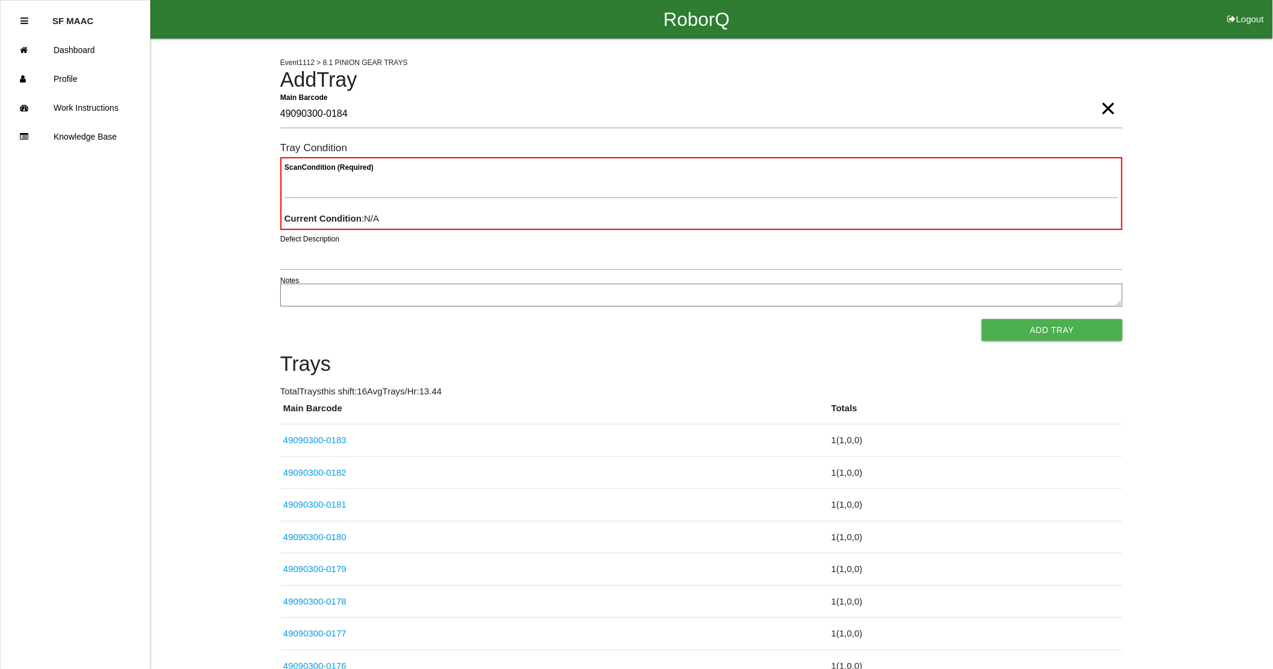
type Barcode "49090300-0184"
type Condition "goo"
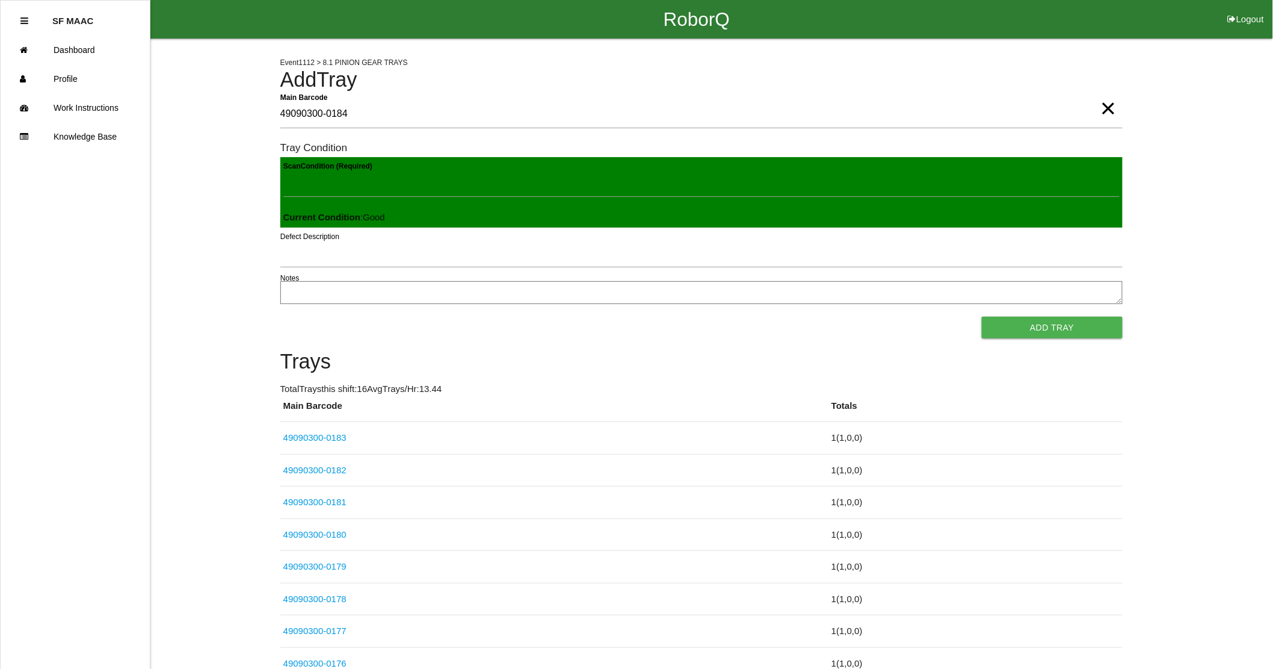
click at [982, 317] on button "Add Tray" at bounding box center [1052, 328] width 140 height 22
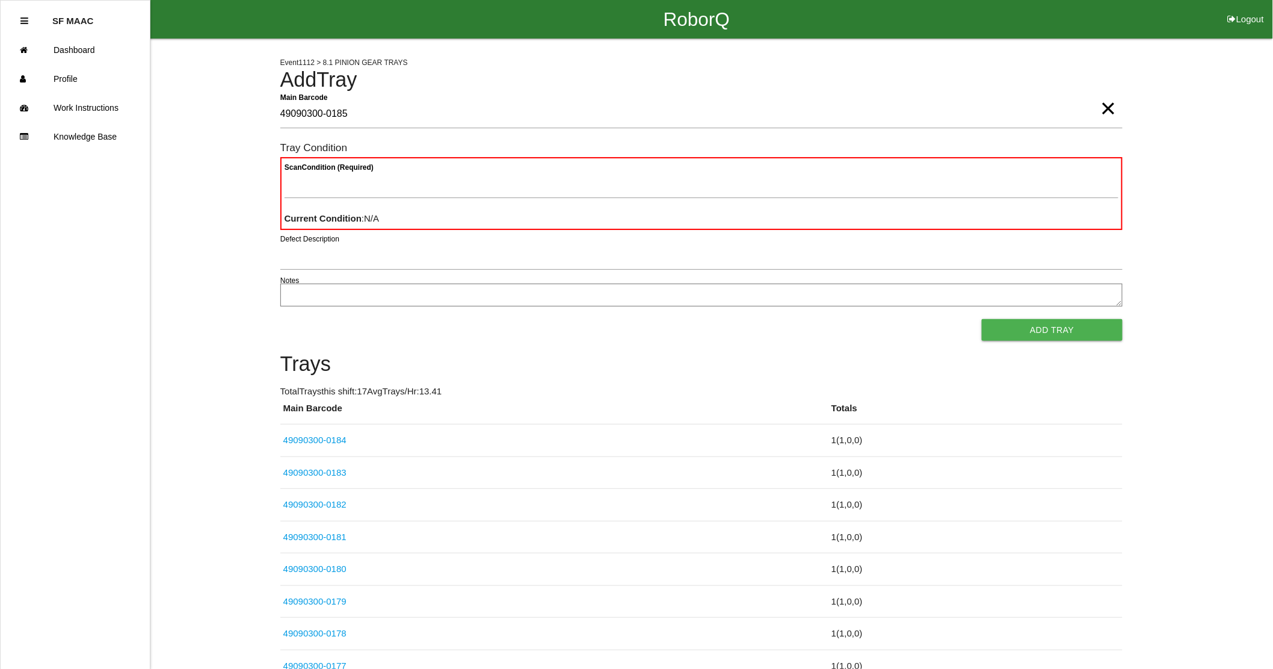
type Barcode "49090300-0185"
type Condition "goo"
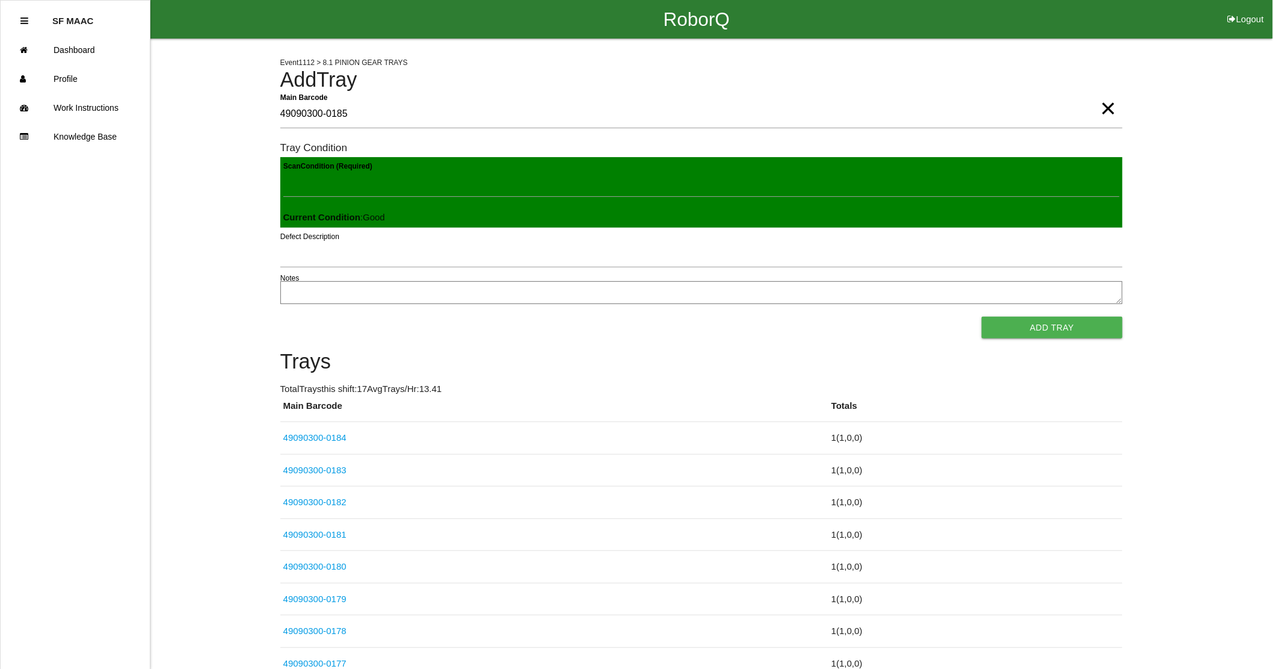
click at [982, 317] on button "Add Tray" at bounding box center [1052, 328] width 140 height 22
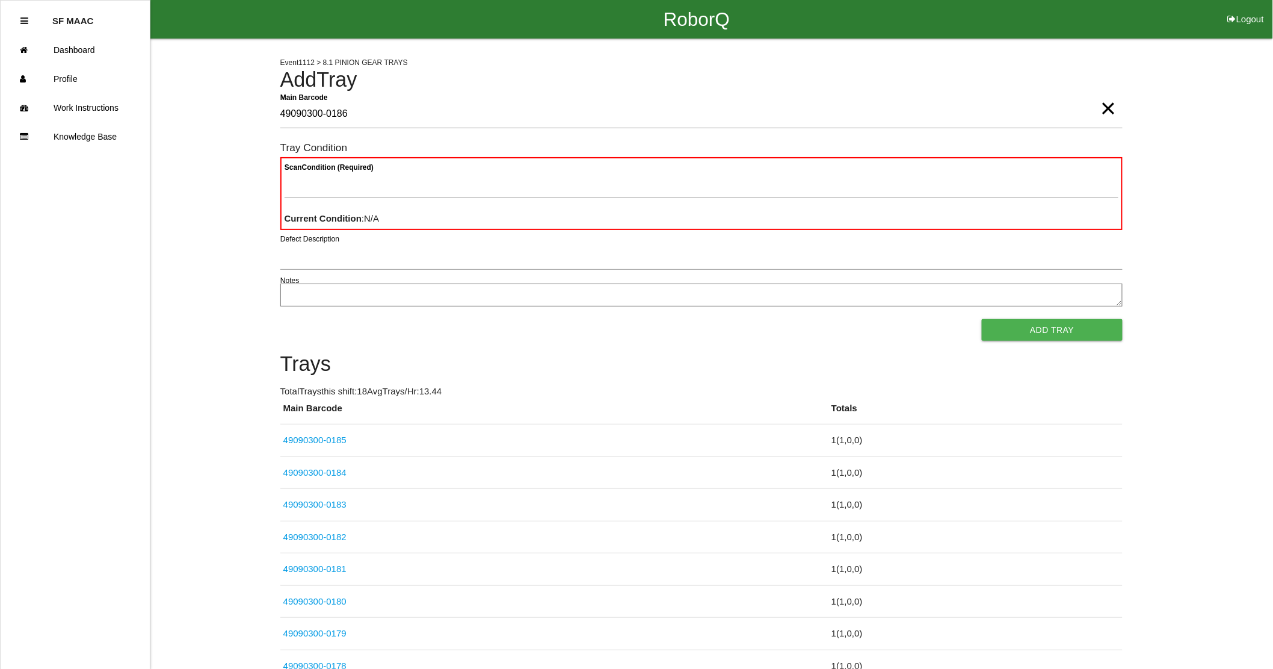
type Barcode "49090300-0186"
type Condition "goo"
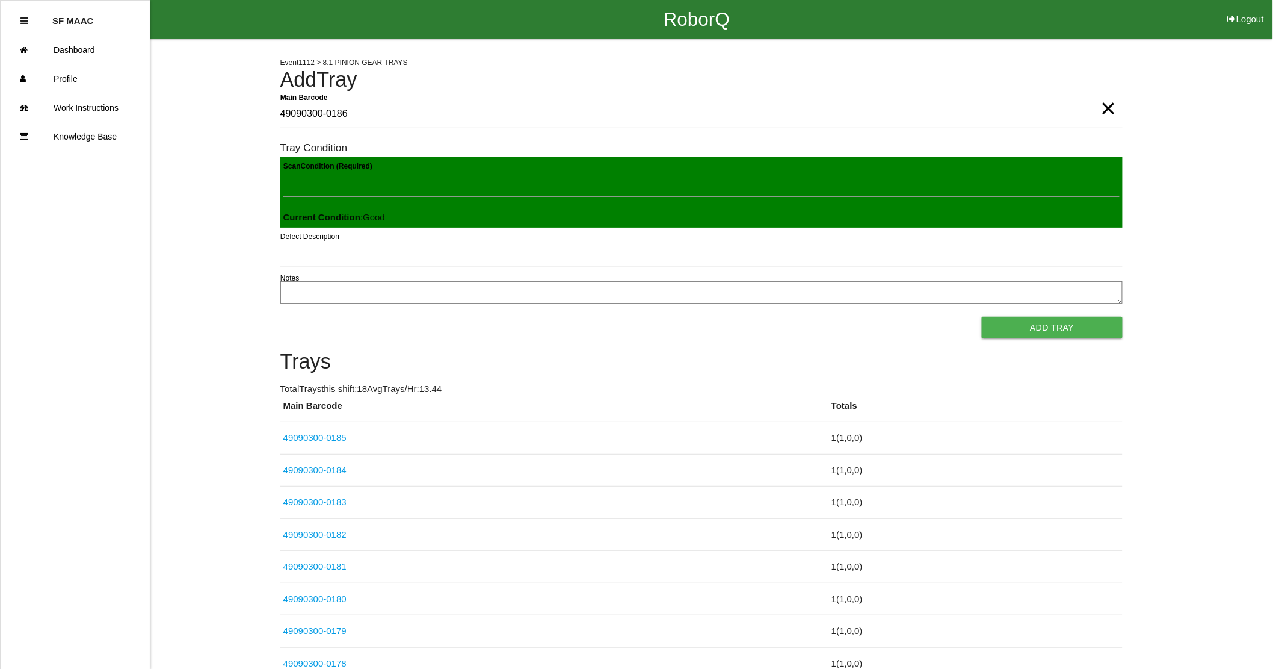
click at [982, 317] on button "Add Tray" at bounding box center [1052, 328] width 140 height 22
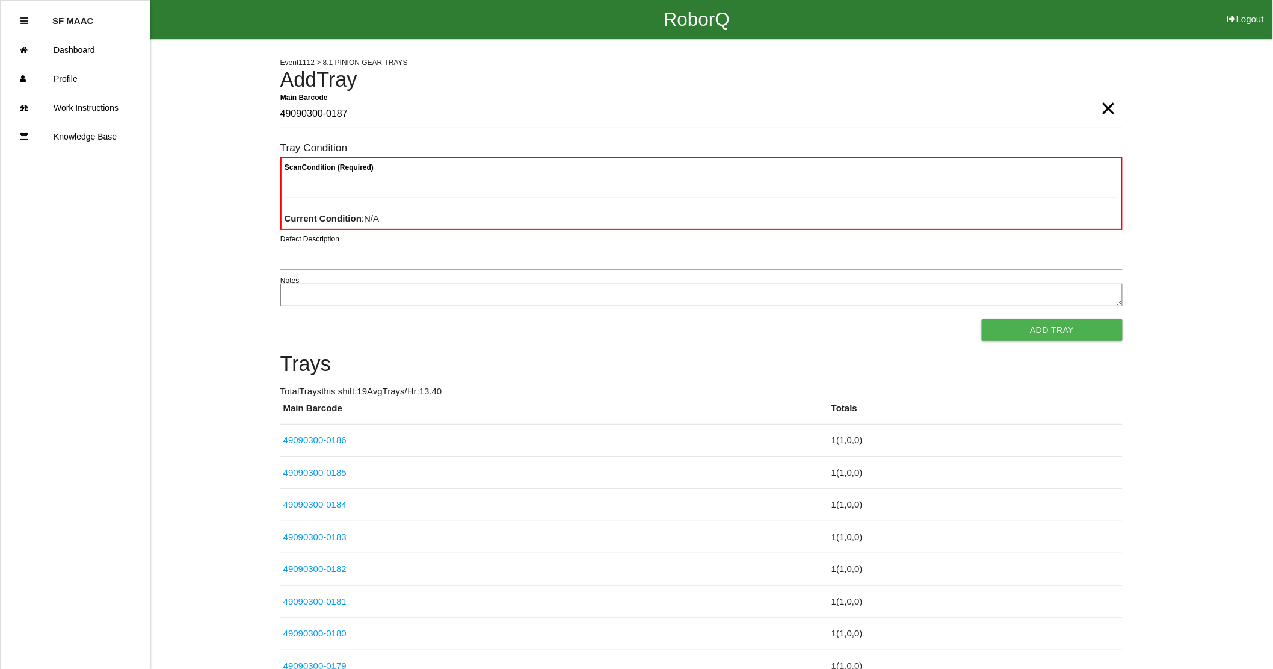
type Barcode "49090300-0187"
type Condition "goo"
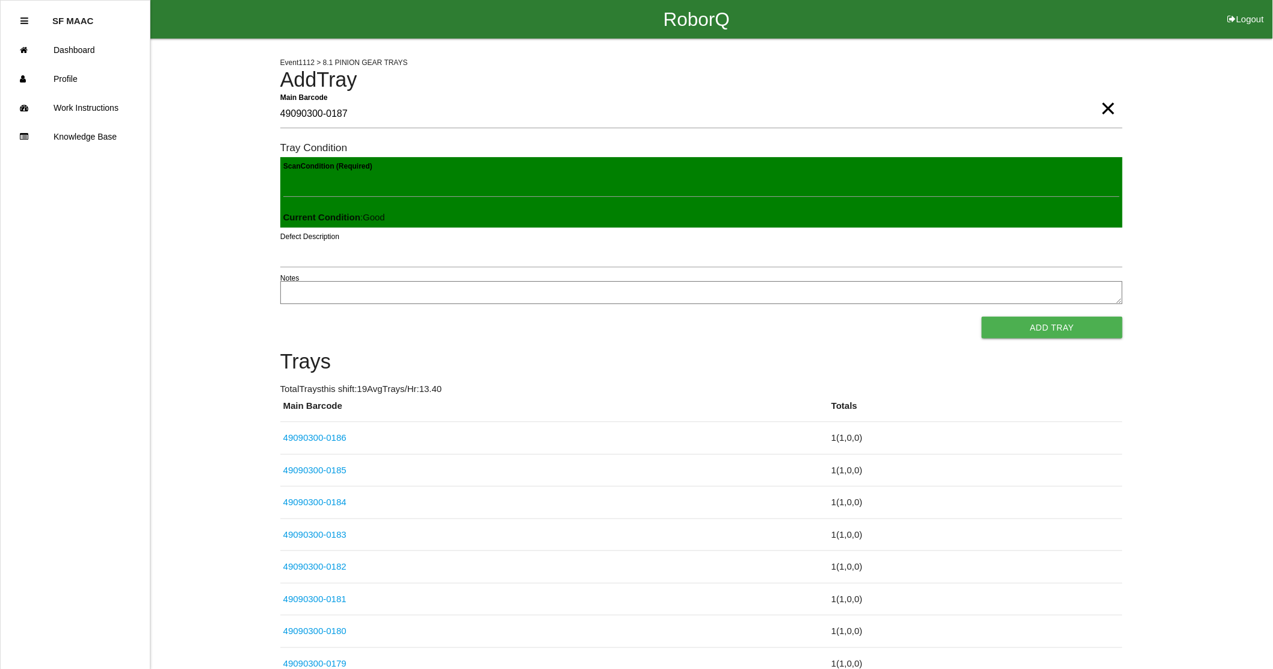
click at [982, 317] on button "Add Tray" at bounding box center [1052, 328] width 140 height 22
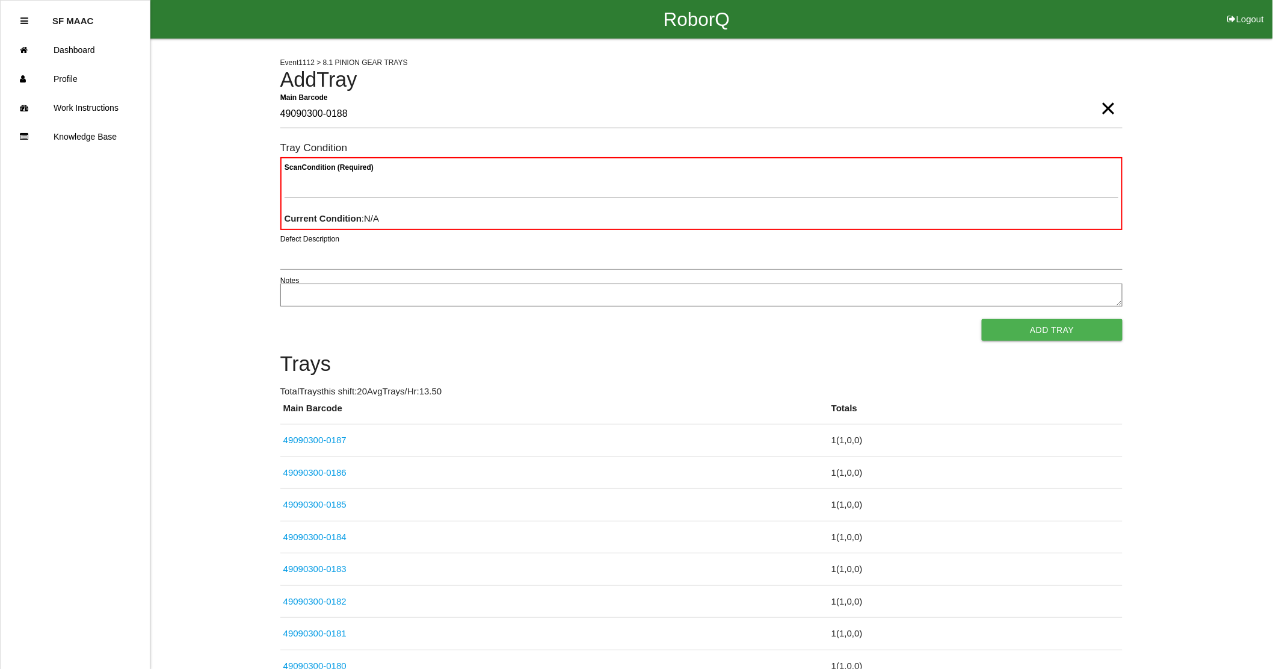
type Barcode "49090300-0188"
type Condition "goo"
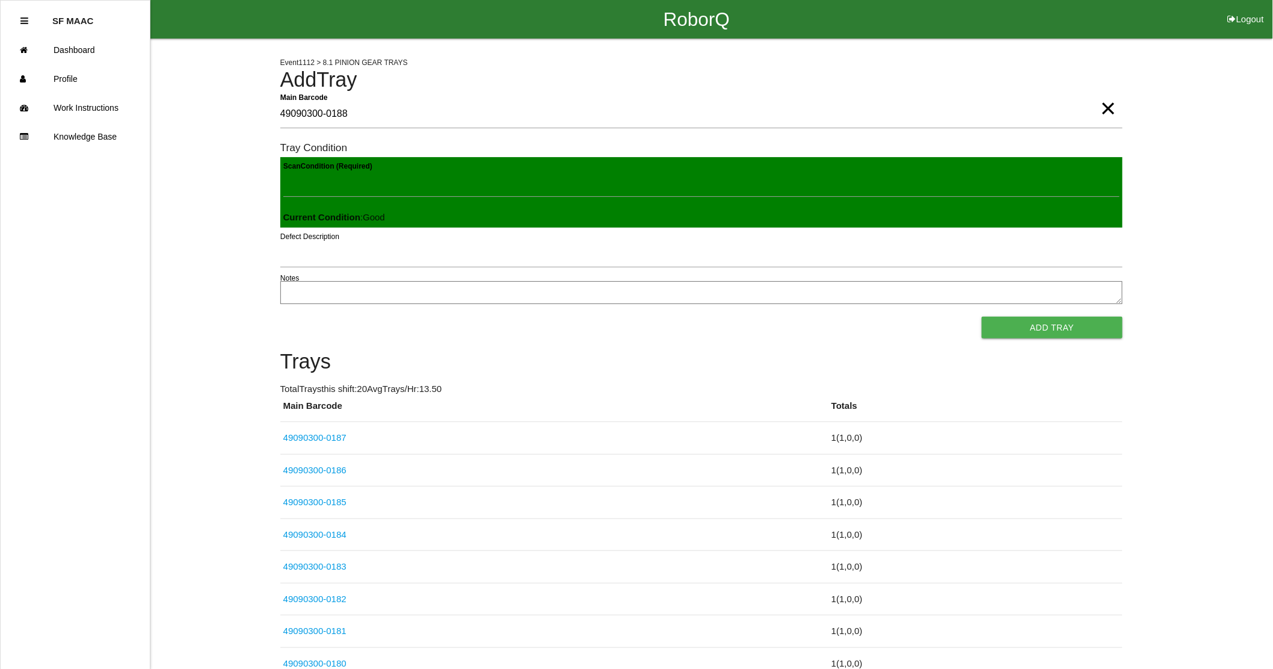
click at [982, 317] on button "Add Tray" at bounding box center [1052, 328] width 140 height 22
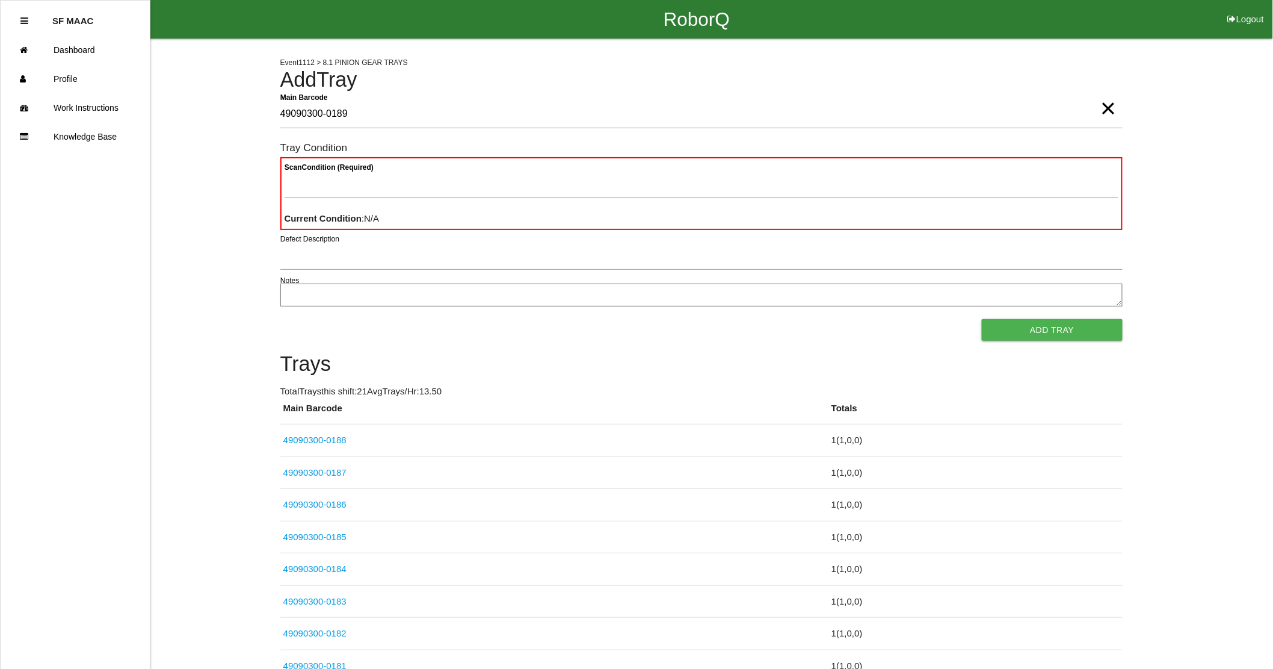
type Barcode "49090300-0189"
type Condition "goo"
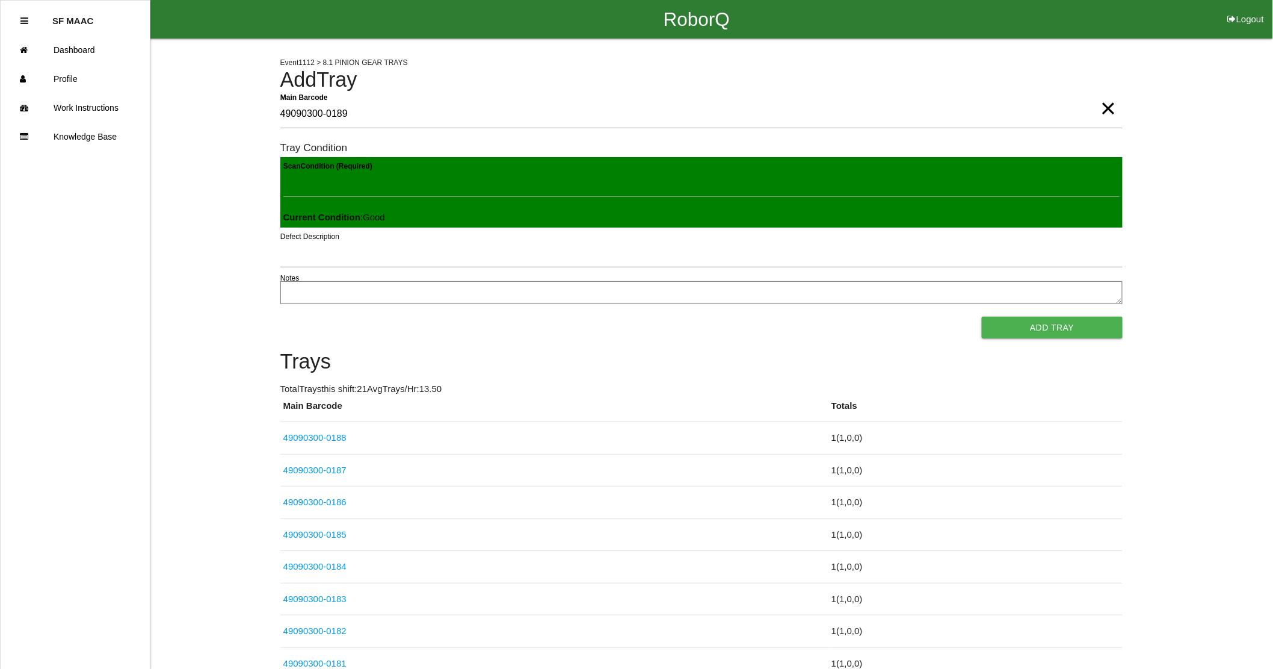
click at [982, 317] on button "Add Tray" at bounding box center [1052, 328] width 140 height 22
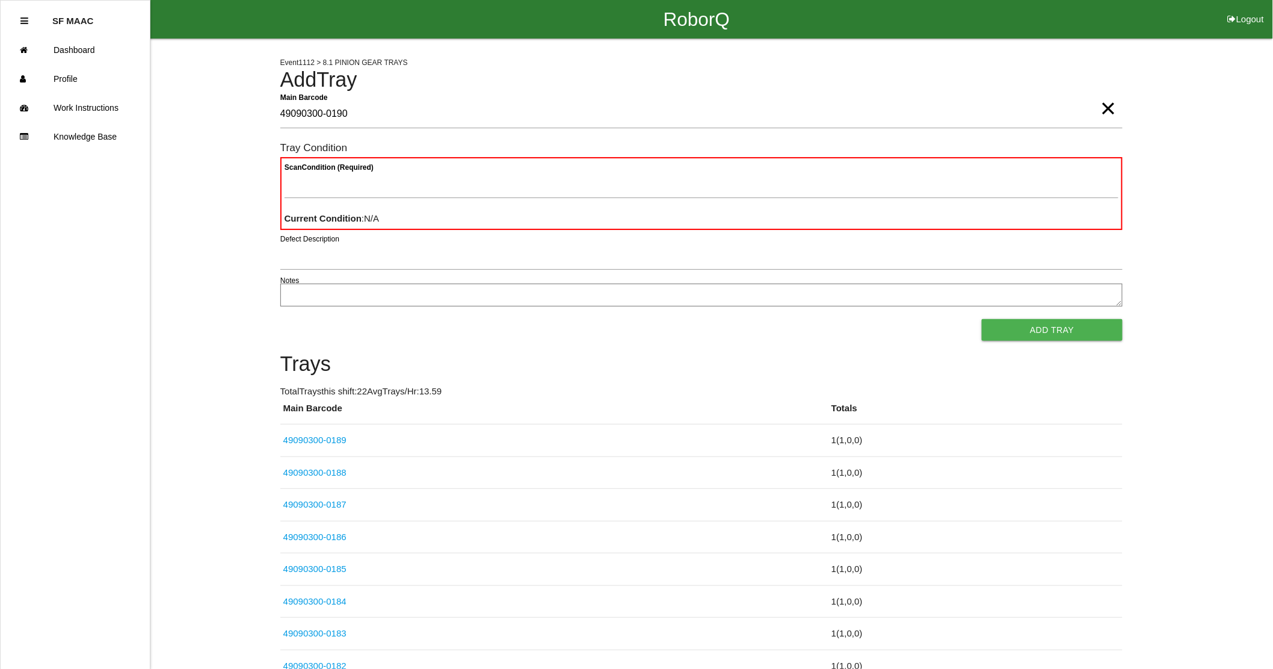
type Barcode "49090300-0190"
type Condition "goo"
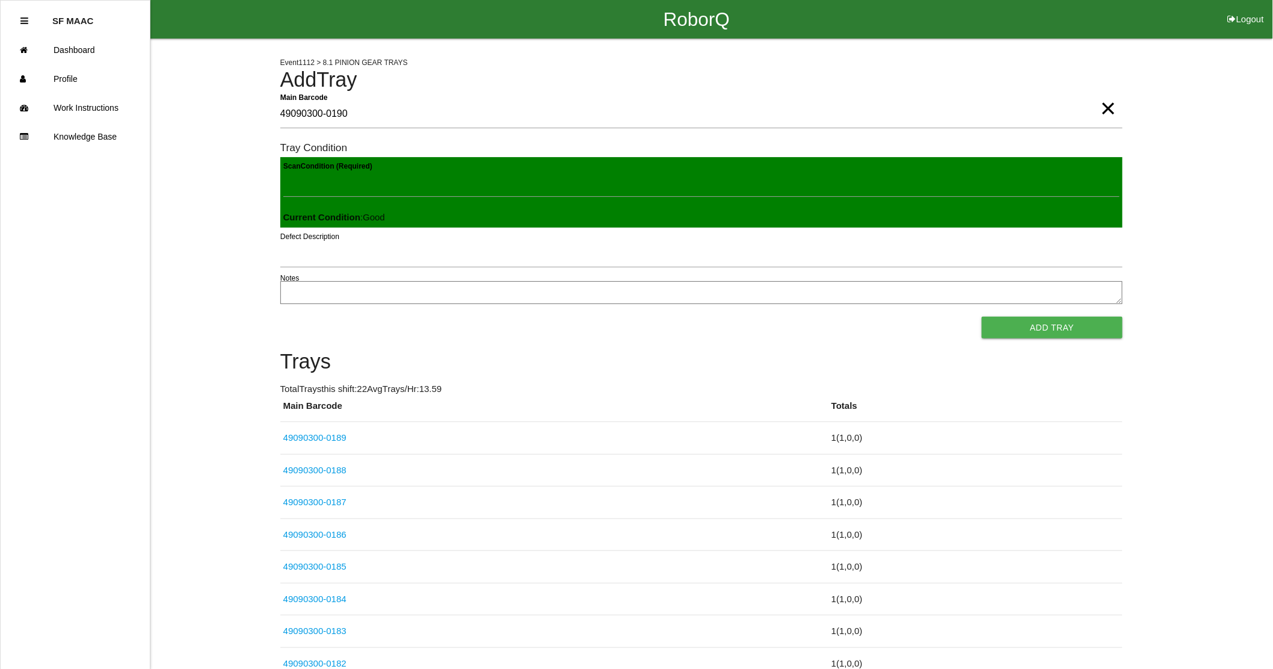
click at [982, 317] on button "Add Tray" at bounding box center [1052, 328] width 140 height 22
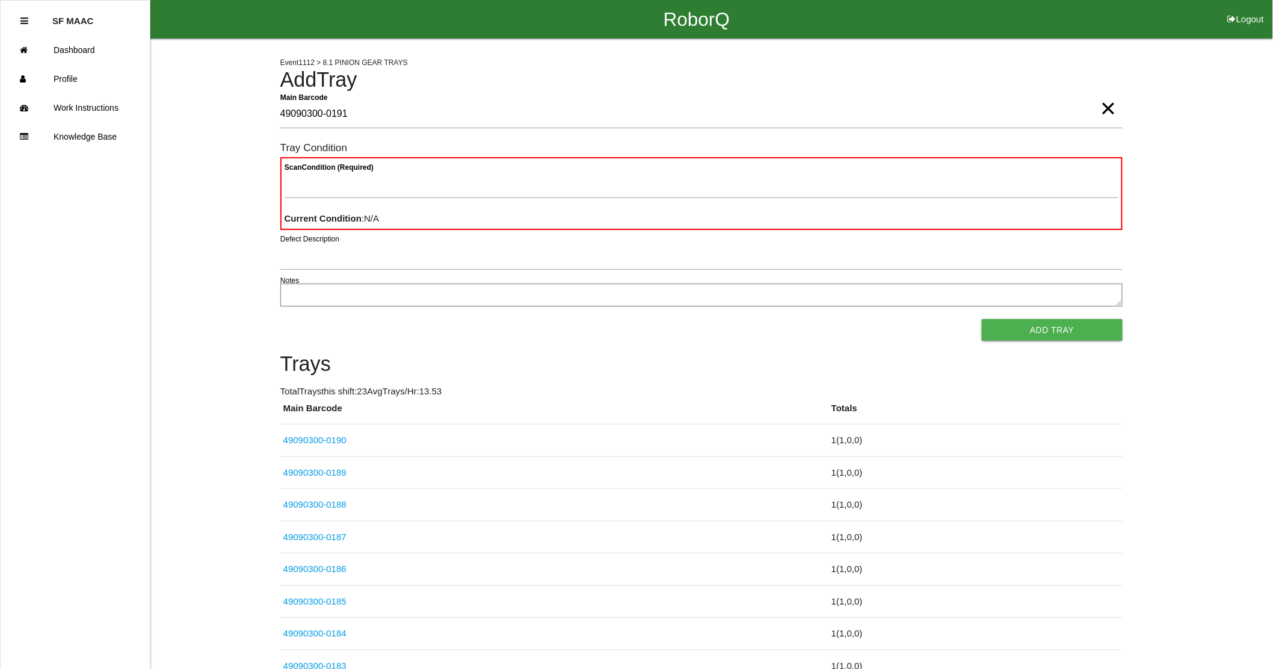
type Barcode "49090300-0191"
type Condition "goo"
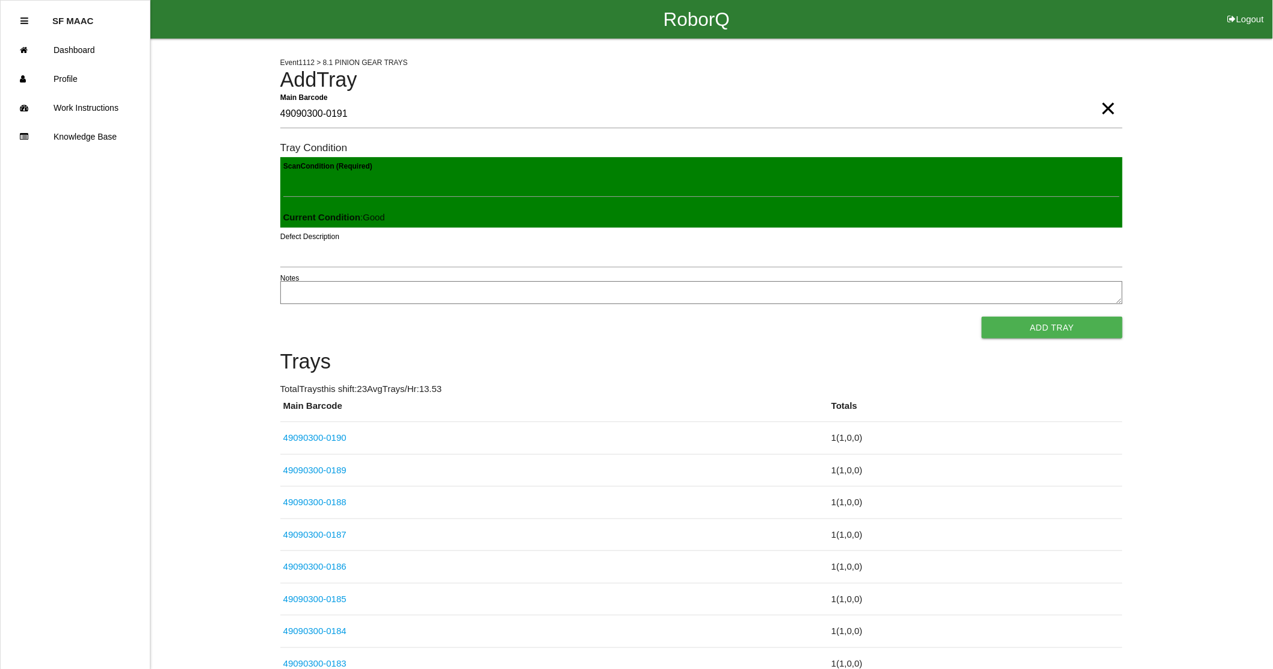
click at [982, 317] on button "Add Tray" at bounding box center [1052, 328] width 140 height 22
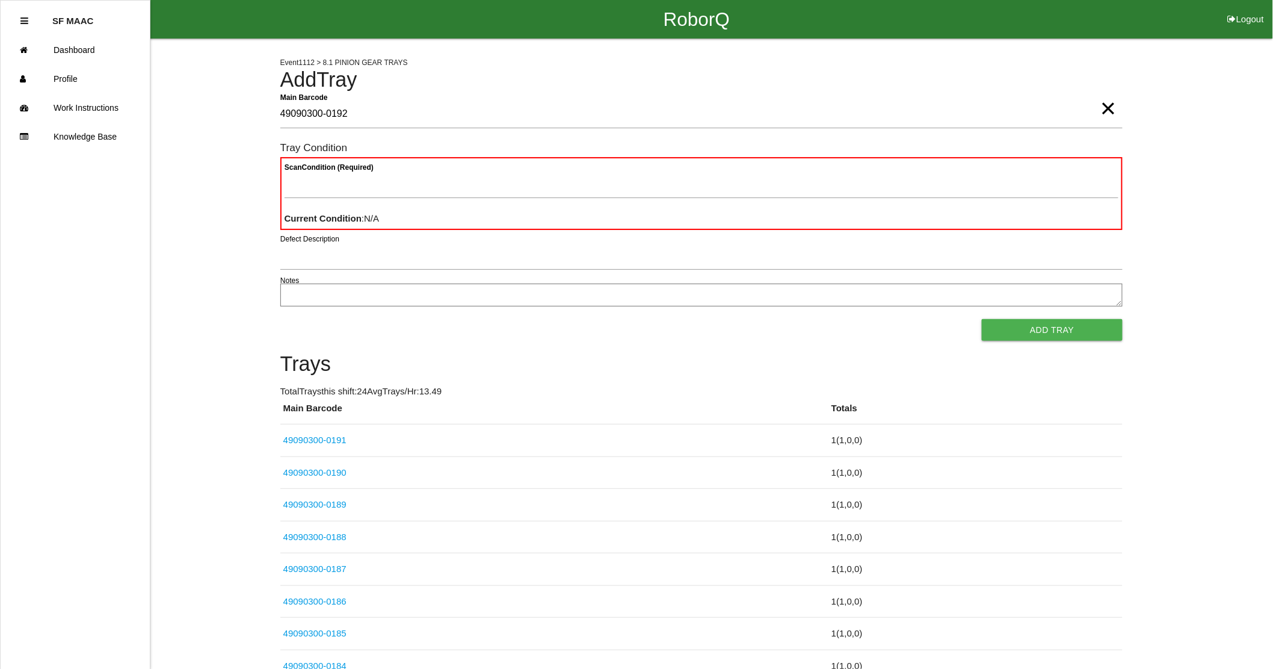
type Barcode "49090300-0192"
type Condition "goo"
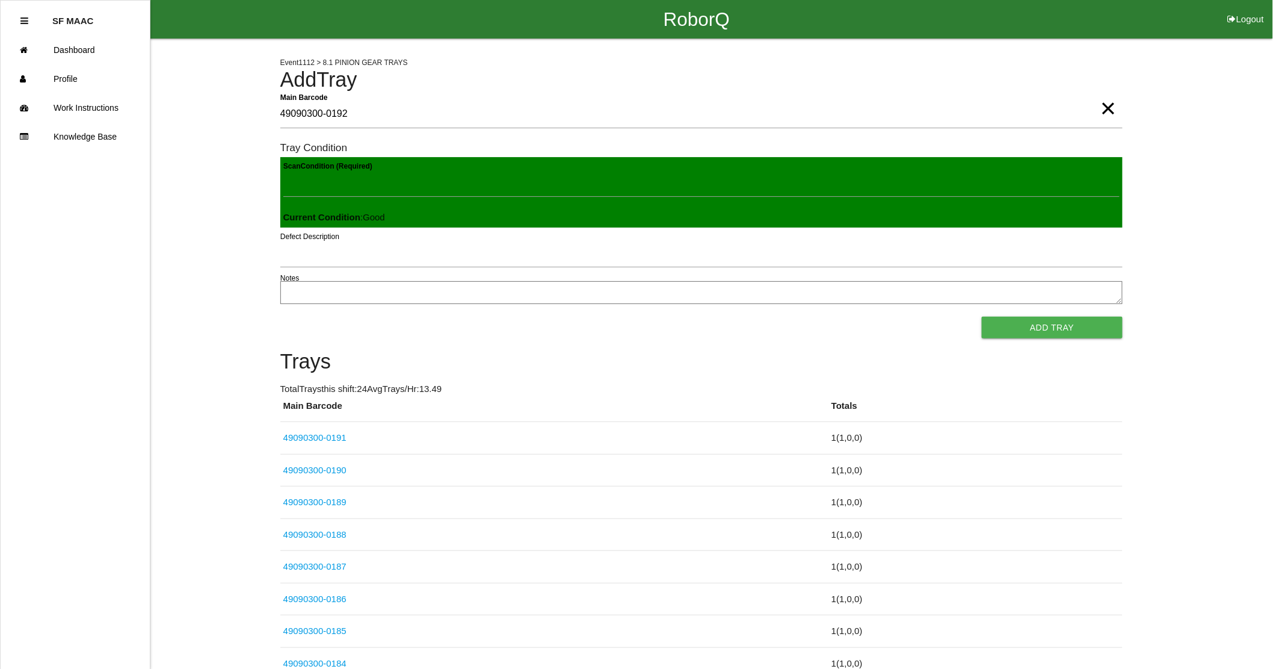
click at [982, 317] on button "Add Tray" at bounding box center [1052, 328] width 140 height 22
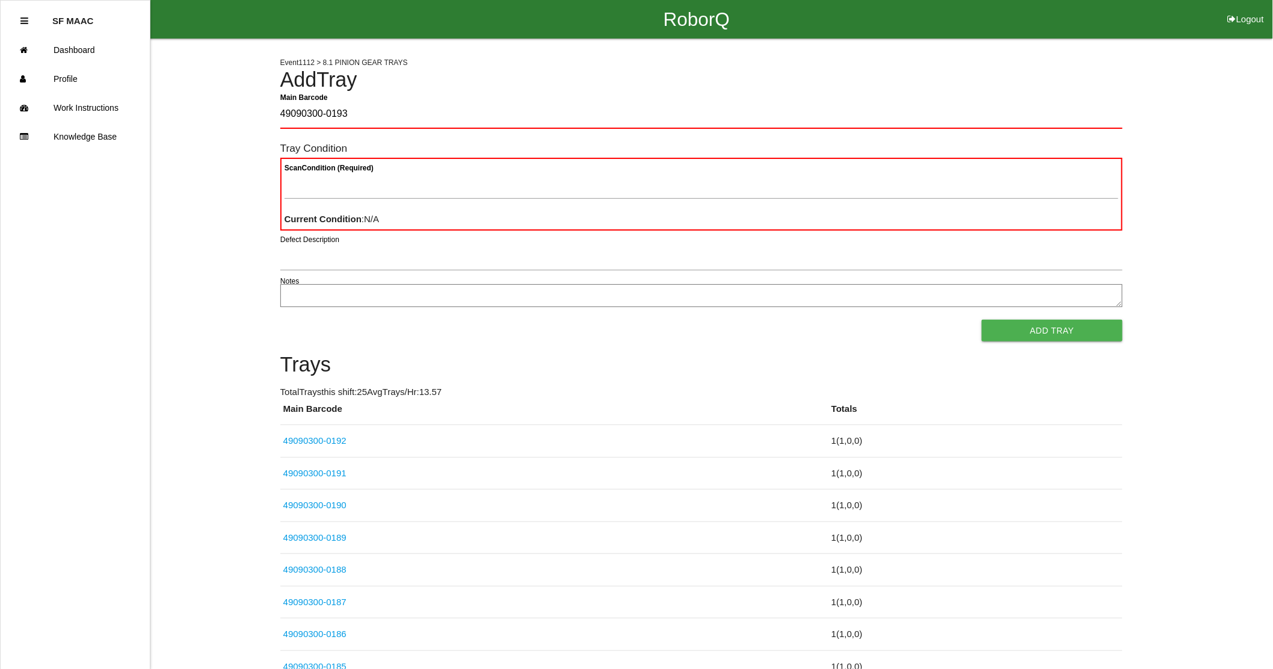
type Barcode "49090300-0193"
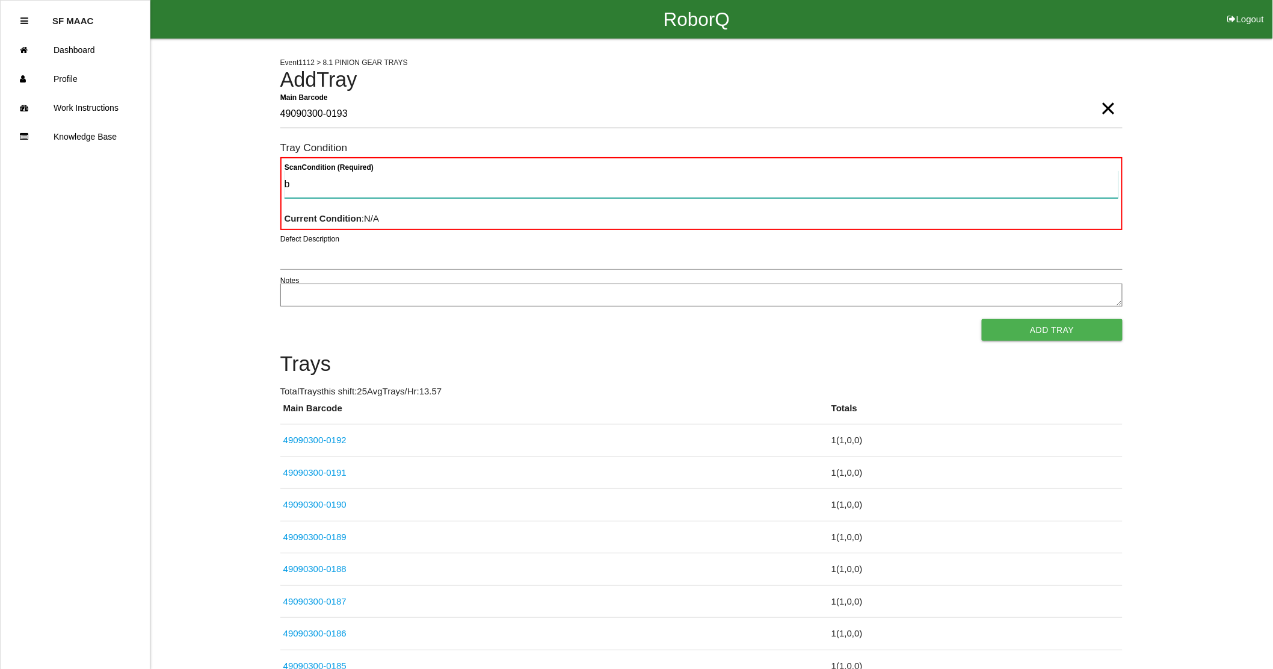
type Condition "ba"
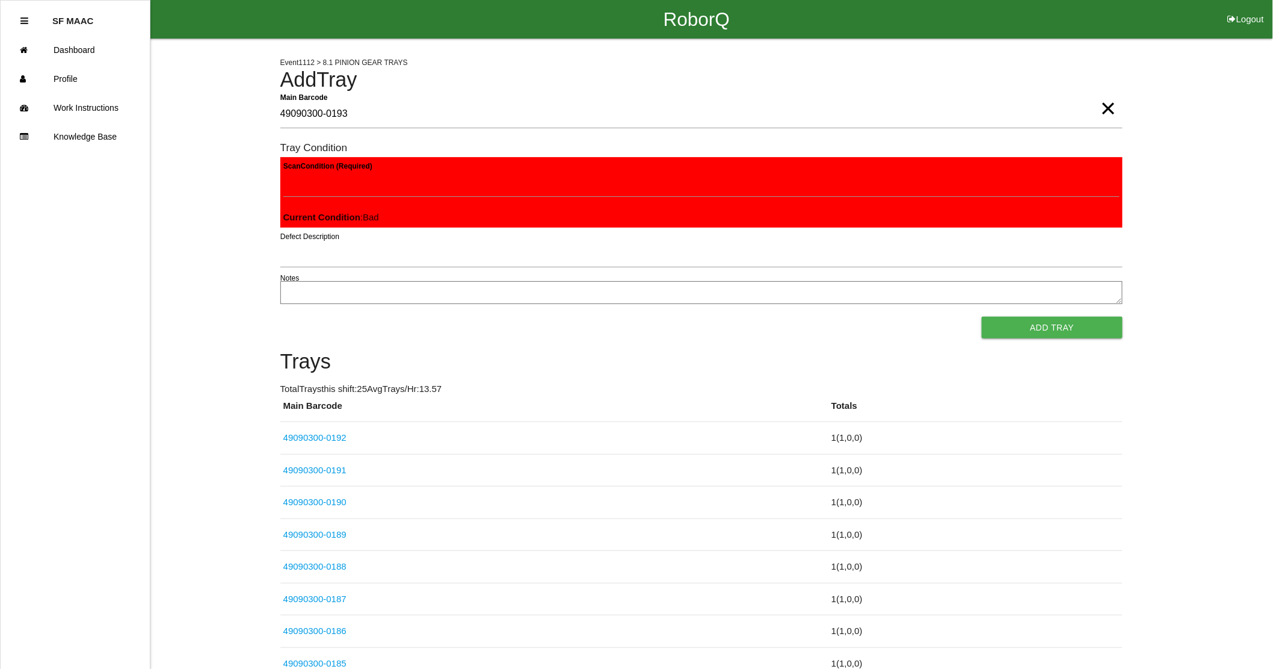
click at [982, 317] on button "Add Tray" at bounding box center [1052, 328] width 140 height 22
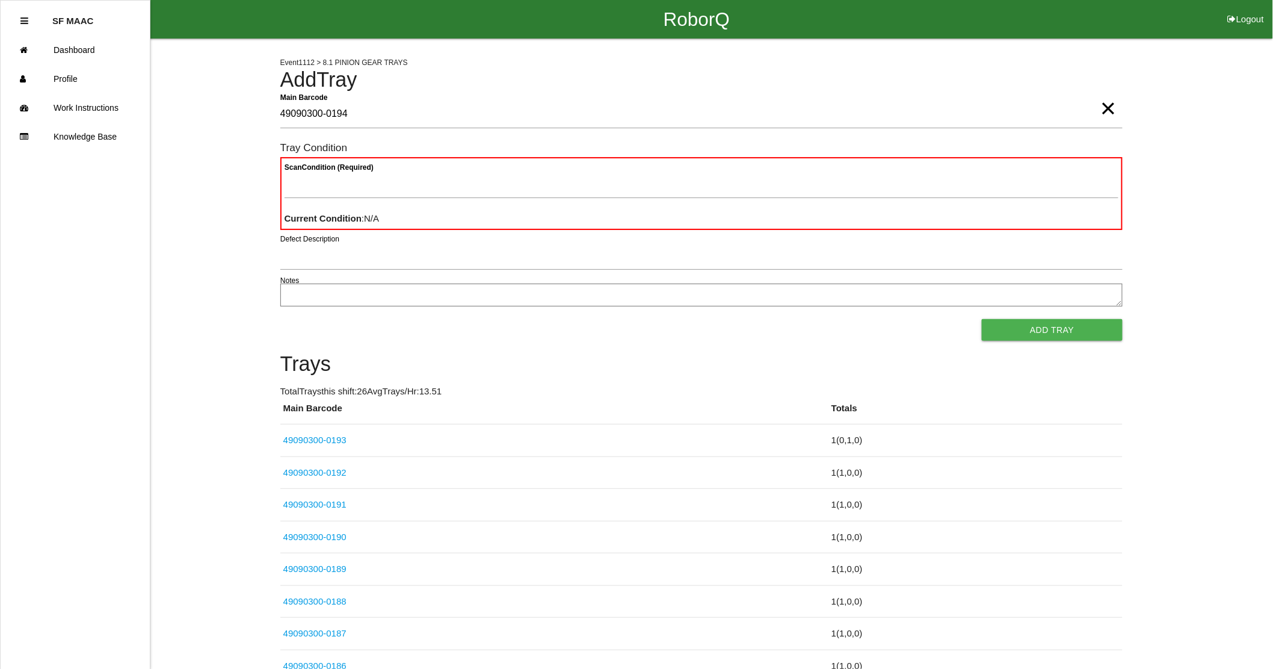
type Barcode "49090300-0194"
type Condition "goo"
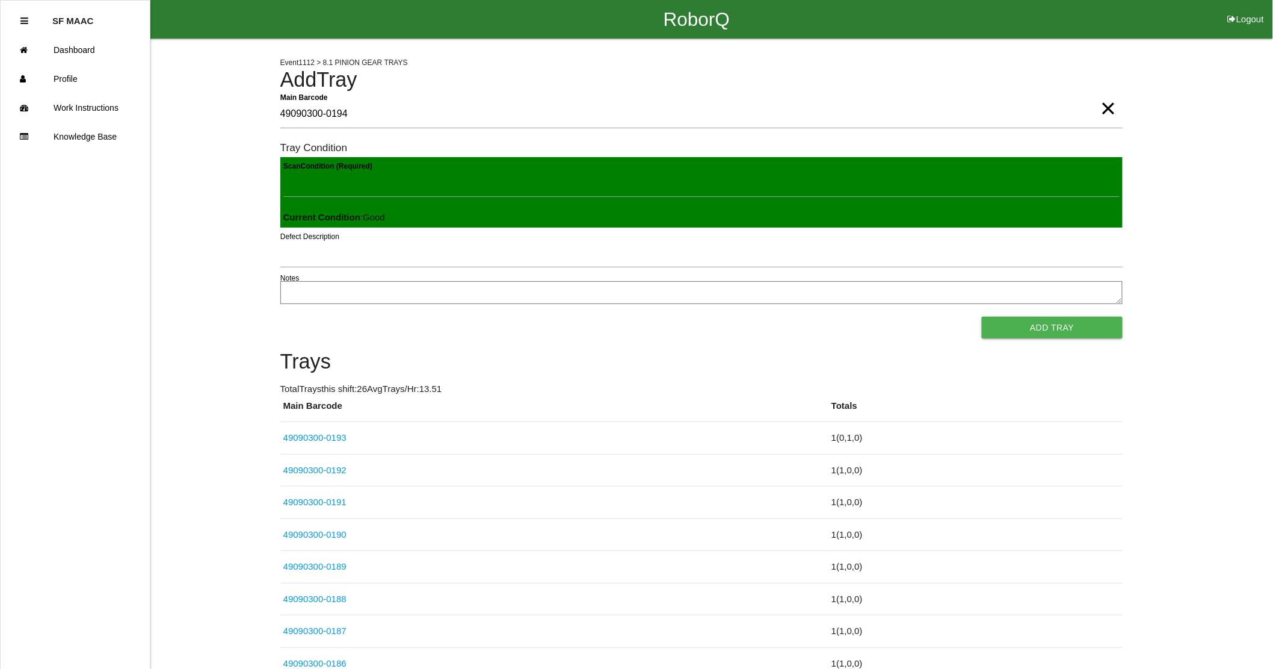
click at [982, 317] on button "Add Tray" at bounding box center [1052, 328] width 140 height 22
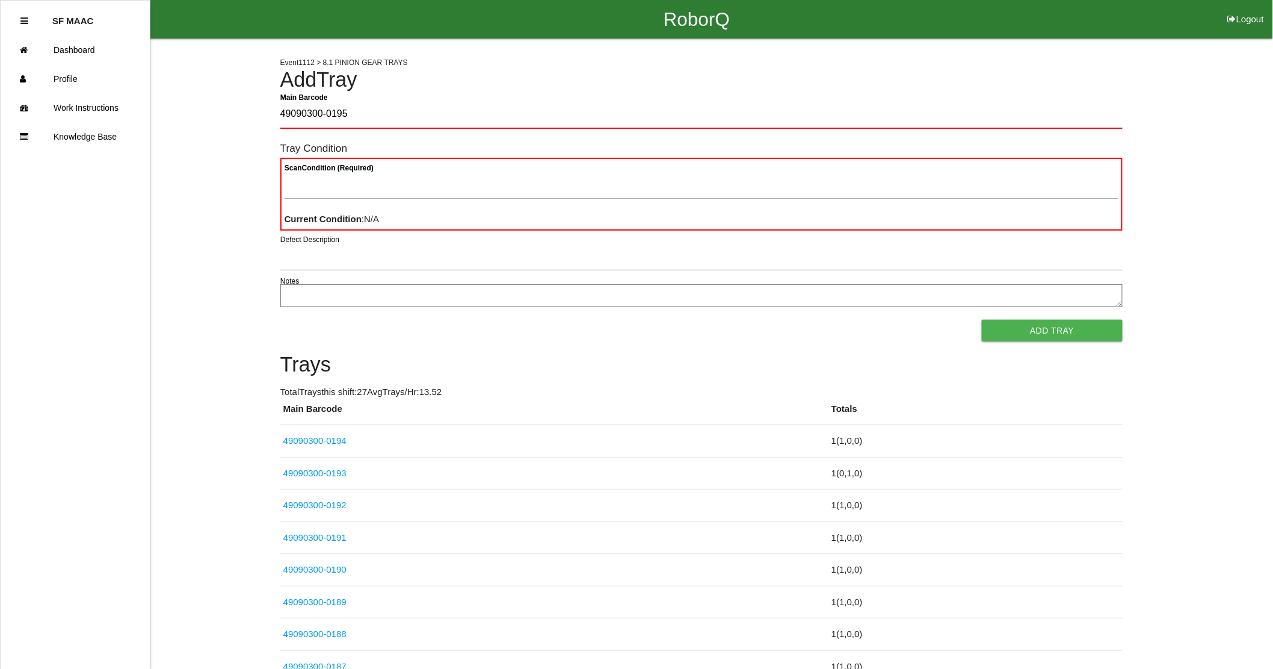
type Barcode "49090300-0195"
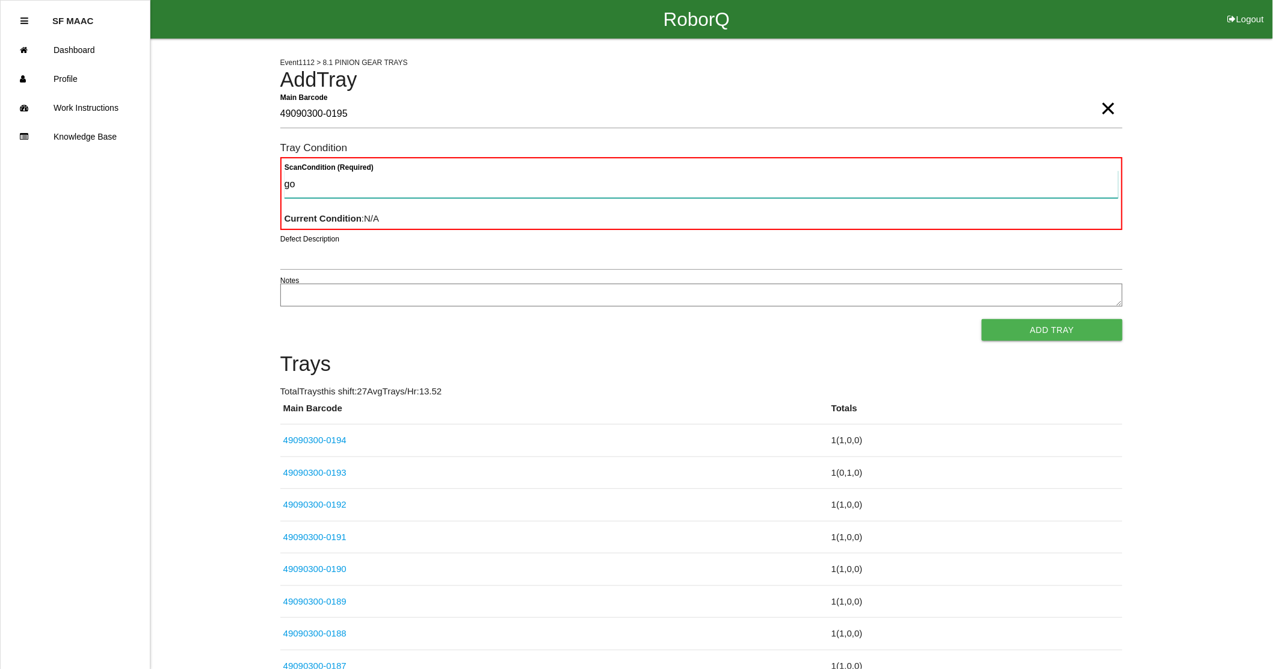
type Condition "goo"
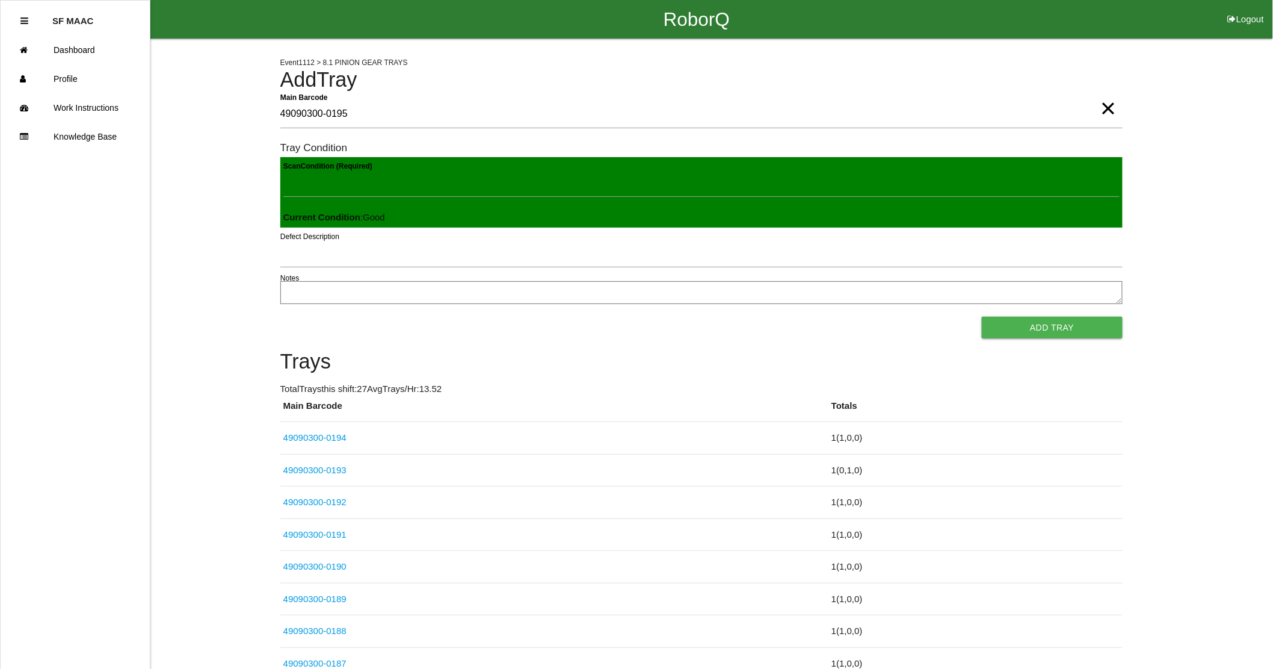
click at [982, 317] on button "Add Tray" at bounding box center [1052, 328] width 140 height 22
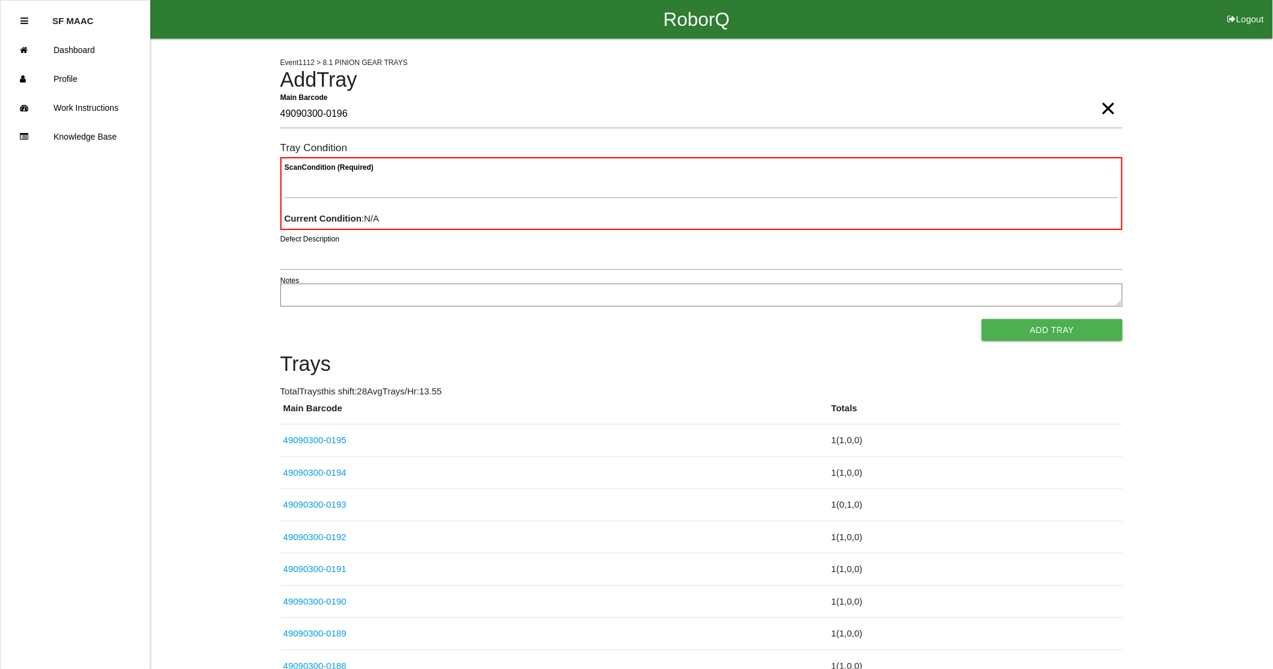
type Barcode "49090300-0196"
type Condition "goo"
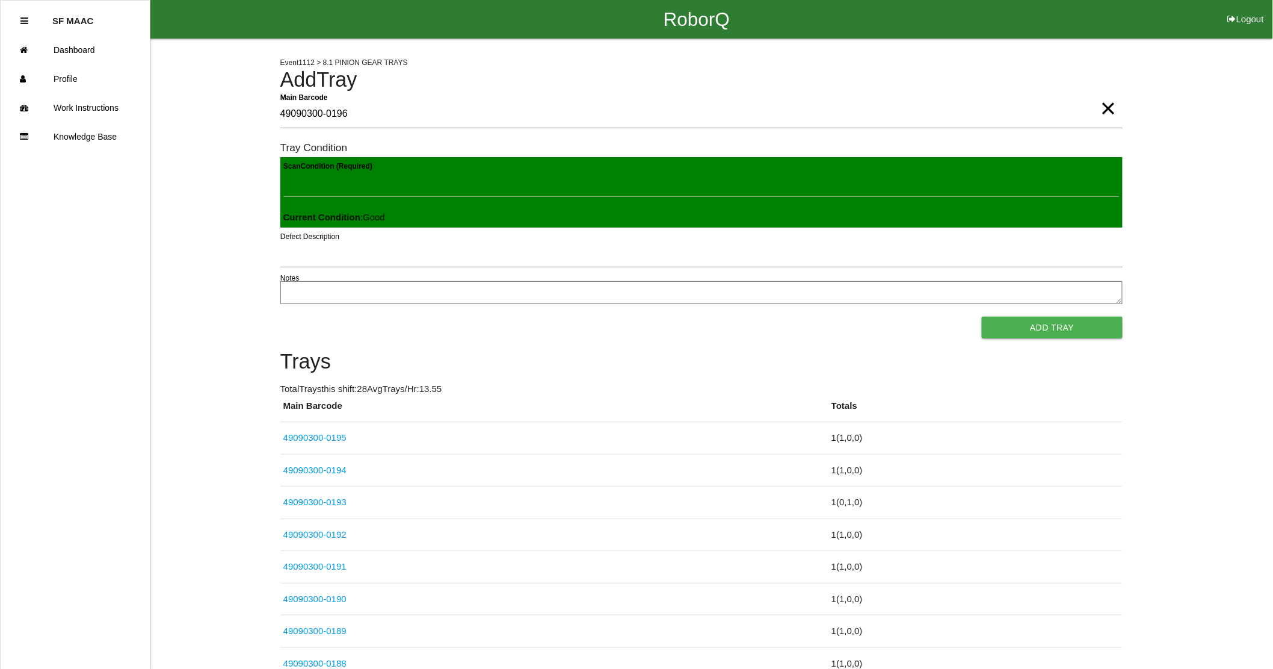
click at [982, 317] on button "Add Tray" at bounding box center [1052, 328] width 140 height 22
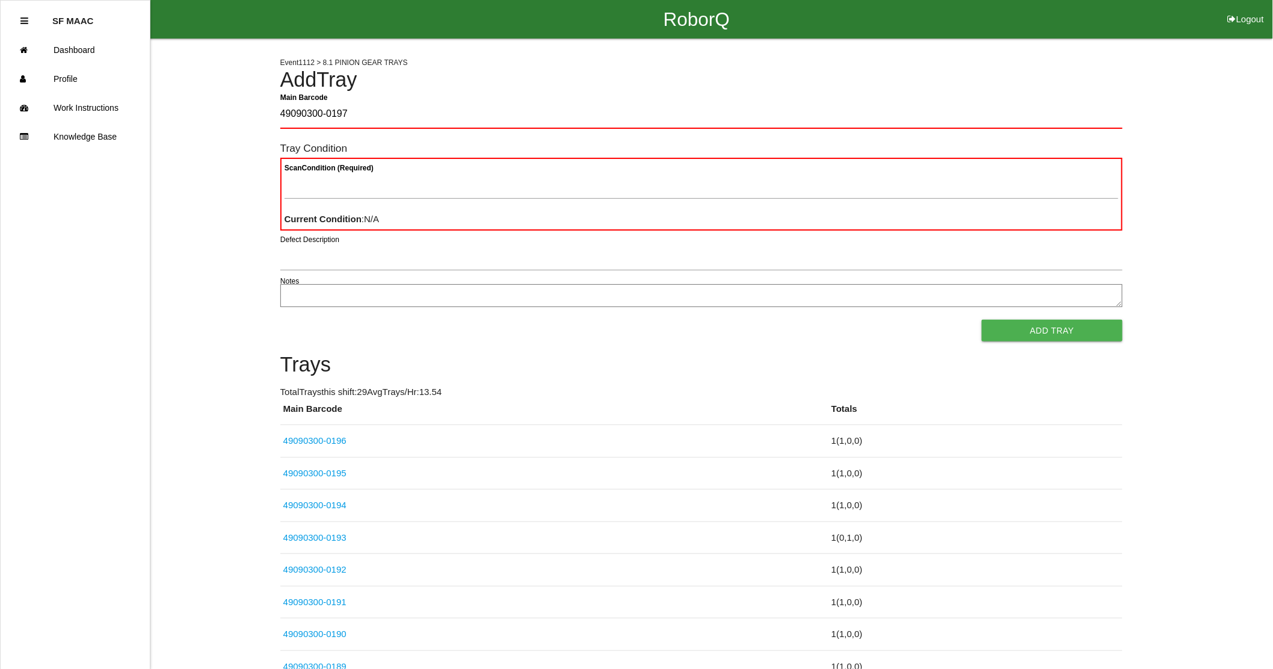
type Barcode "49090300-0197"
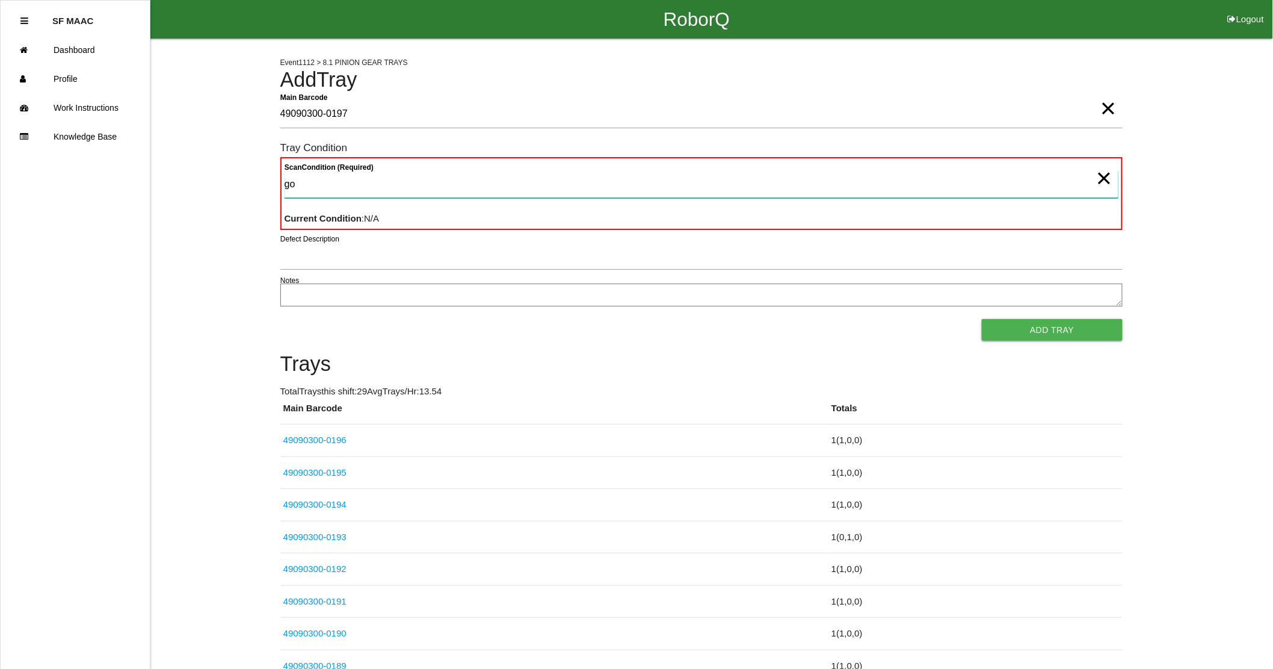
type Condition "goo"
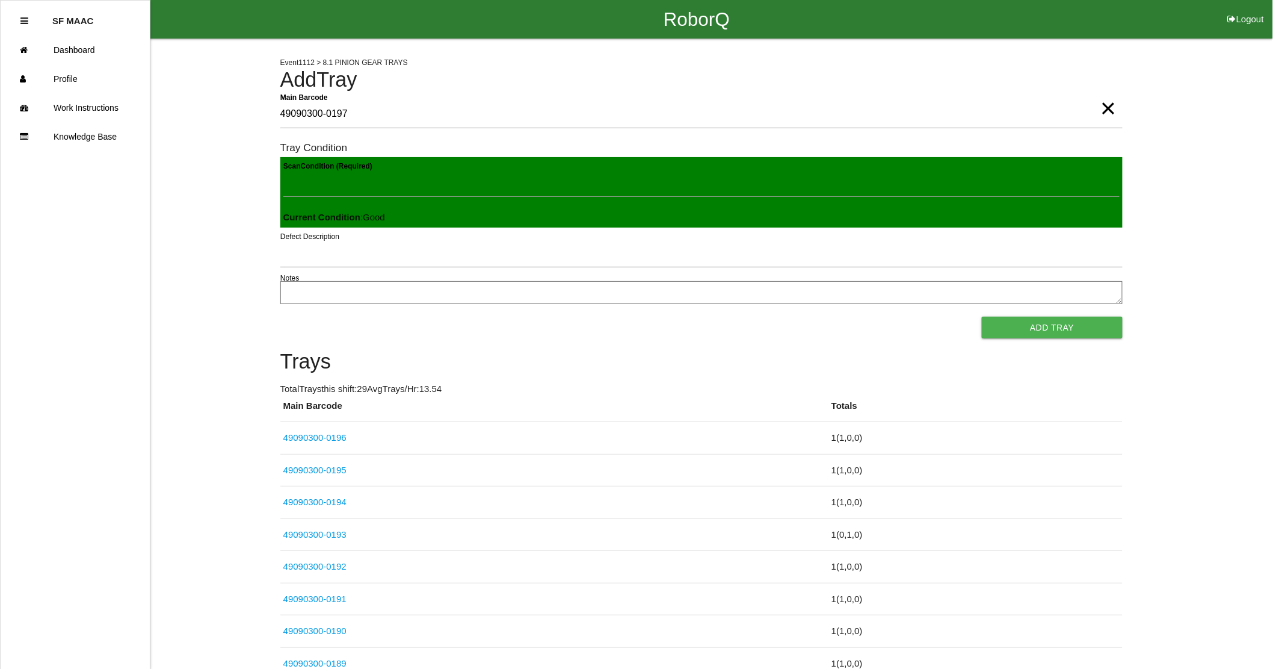
click at [982, 317] on button "Add Tray" at bounding box center [1052, 328] width 140 height 22
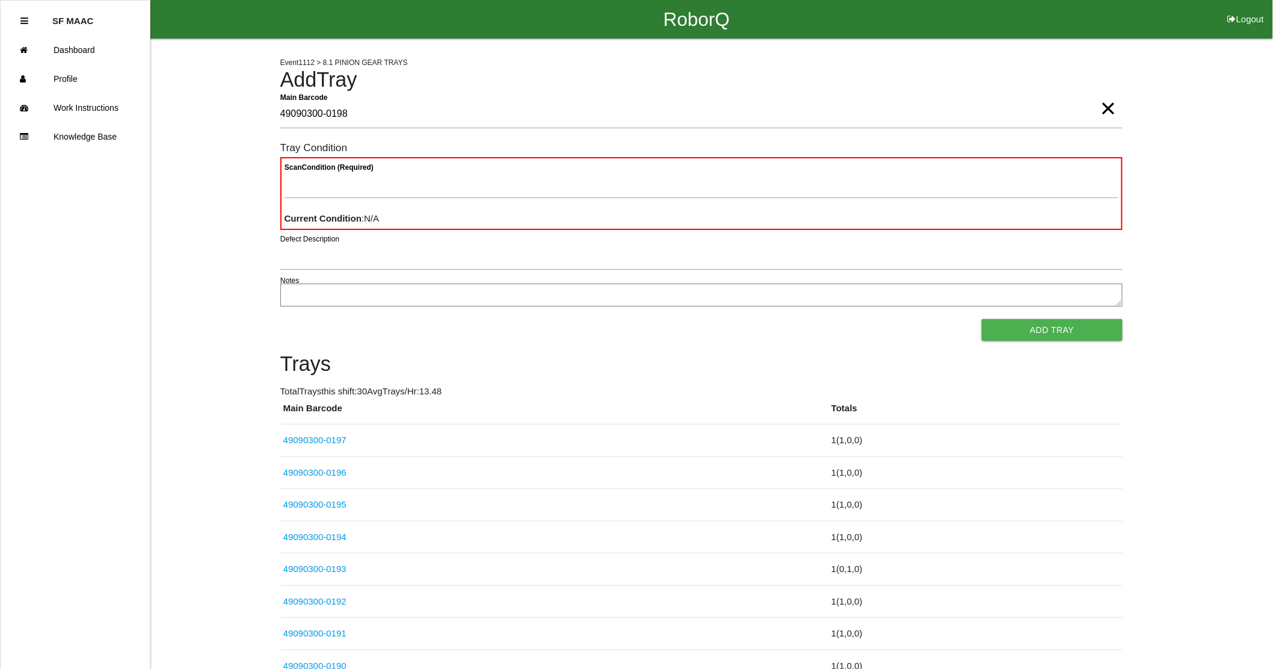
type Barcode "49090300-0198"
type Condition "goo"
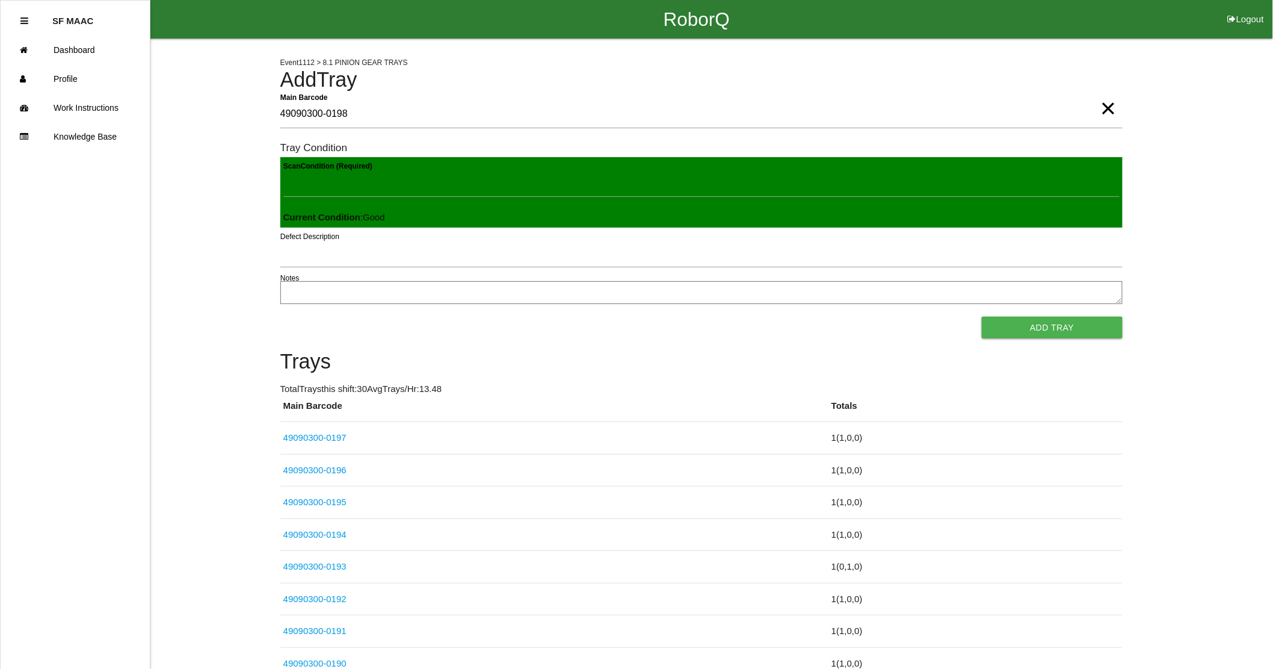
click at [982, 317] on button "Add Tray" at bounding box center [1052, 328] width 140 height 22
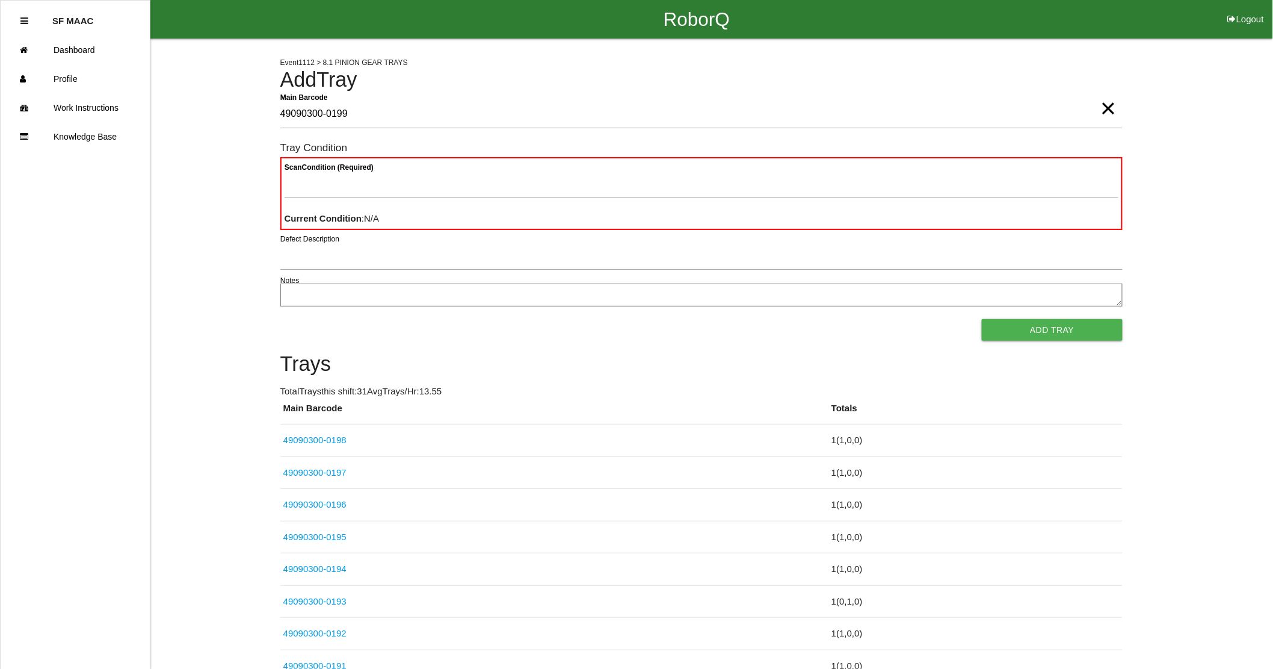
type Barcode "49090300-0199"
type Condition "goo"
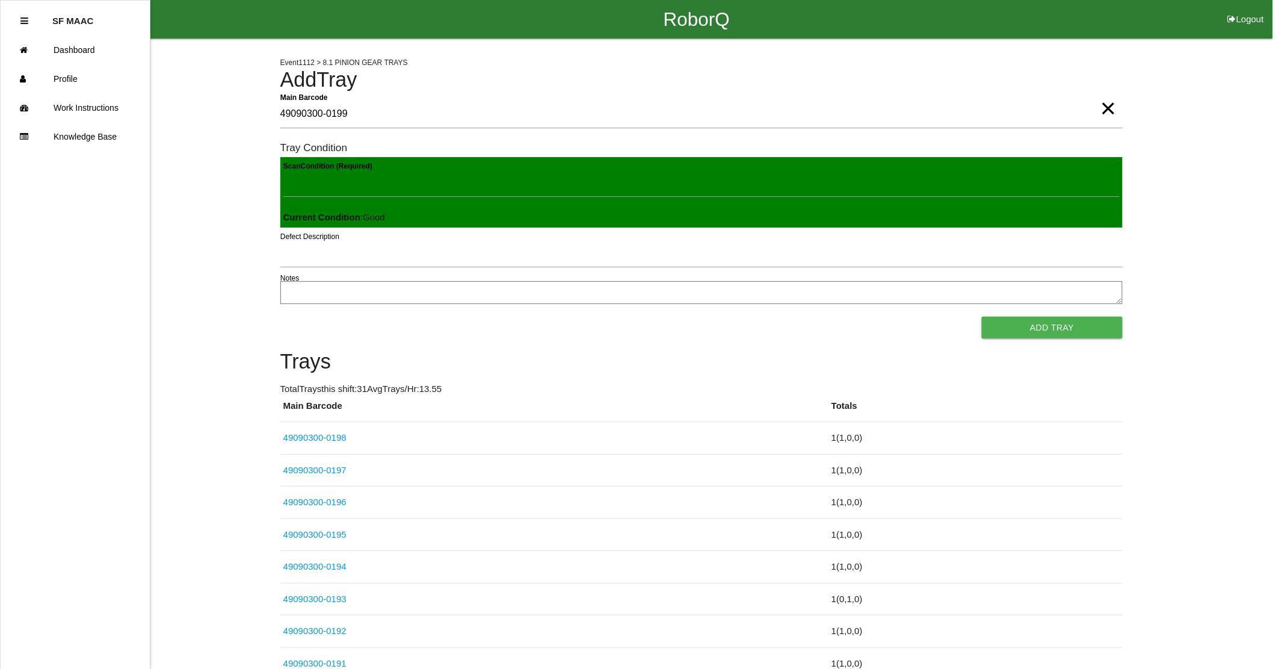
click at [982, 317] on button "Add Tray" at bounding box center [1052, 328] width 140 height 22
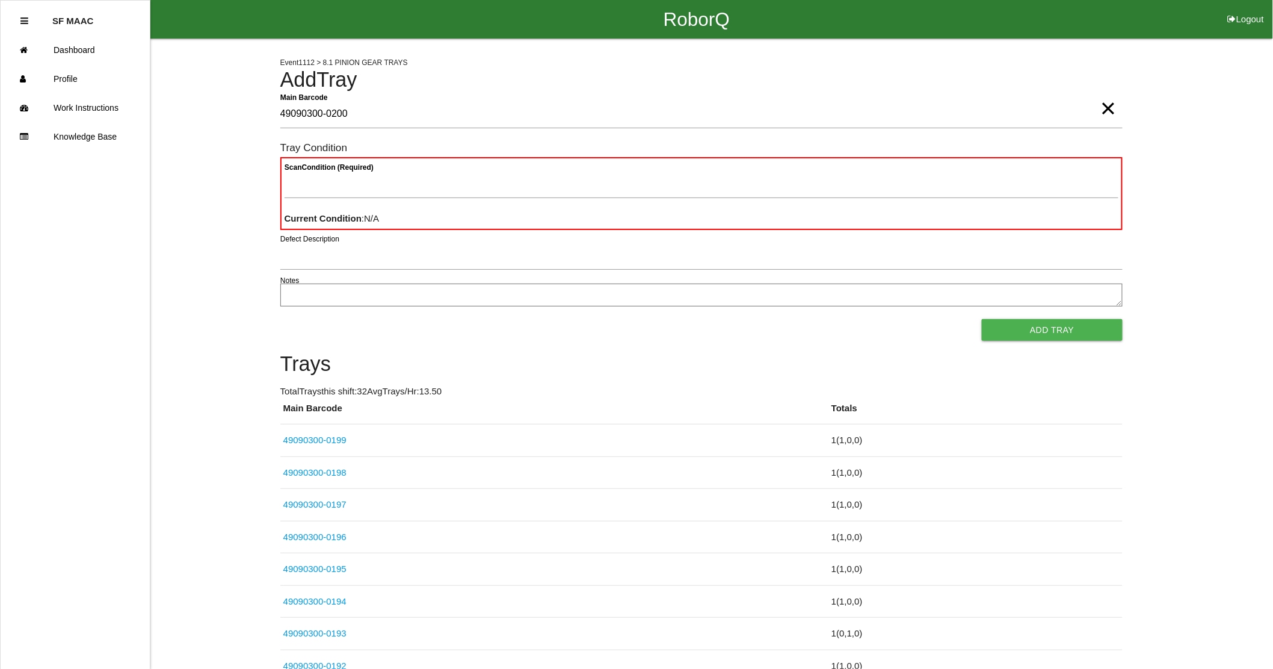
type Barcode "49090300-0200"
type Condition "goo"
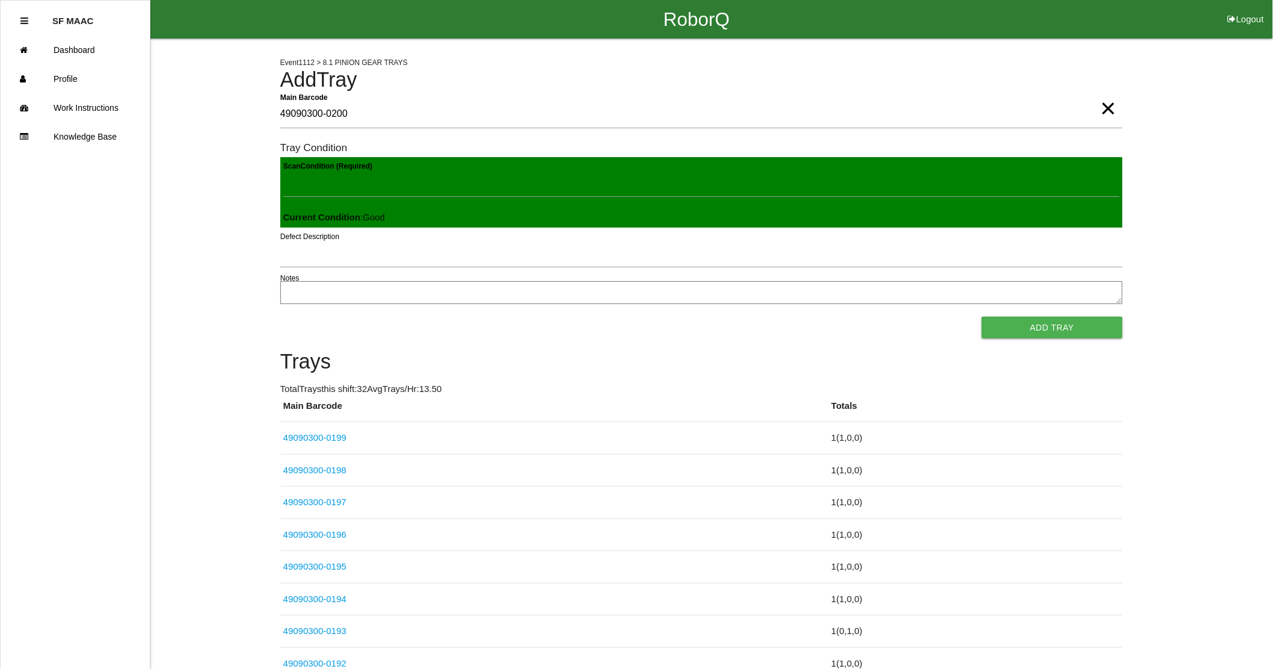
click at [982, 317] on button "Add Tray" at bounding box center [1052, 328] width 140 height 22
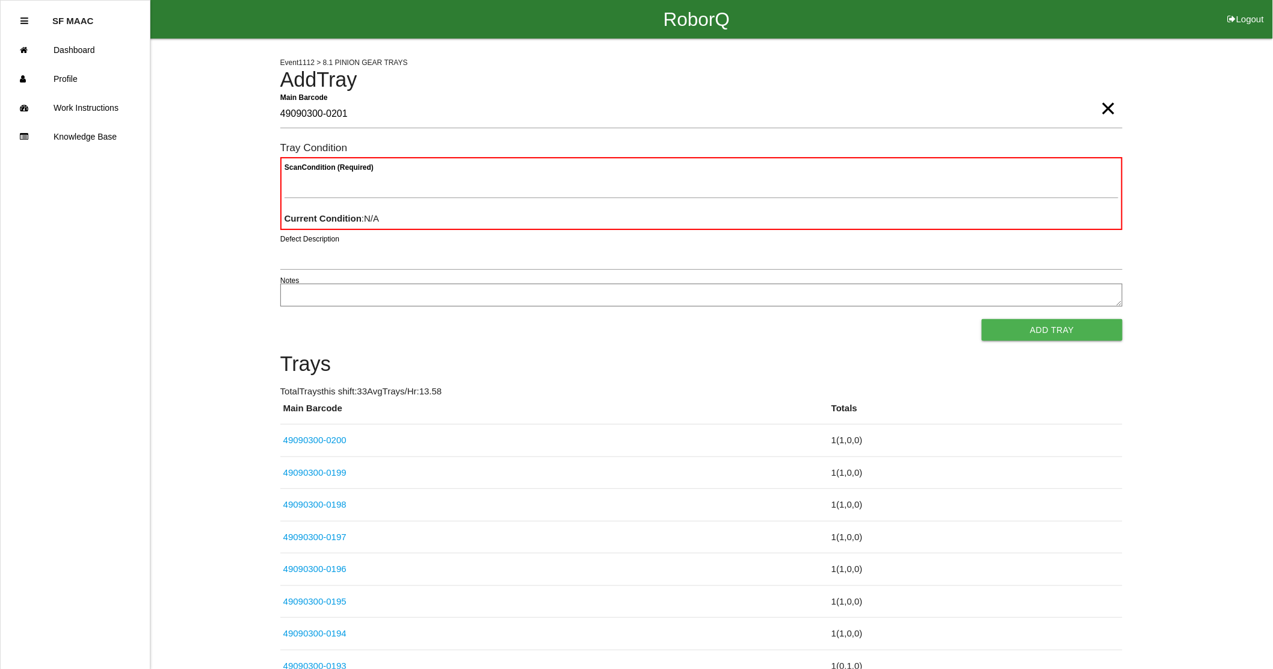
type Barcode "49090300-0201"
type Condition "goo"
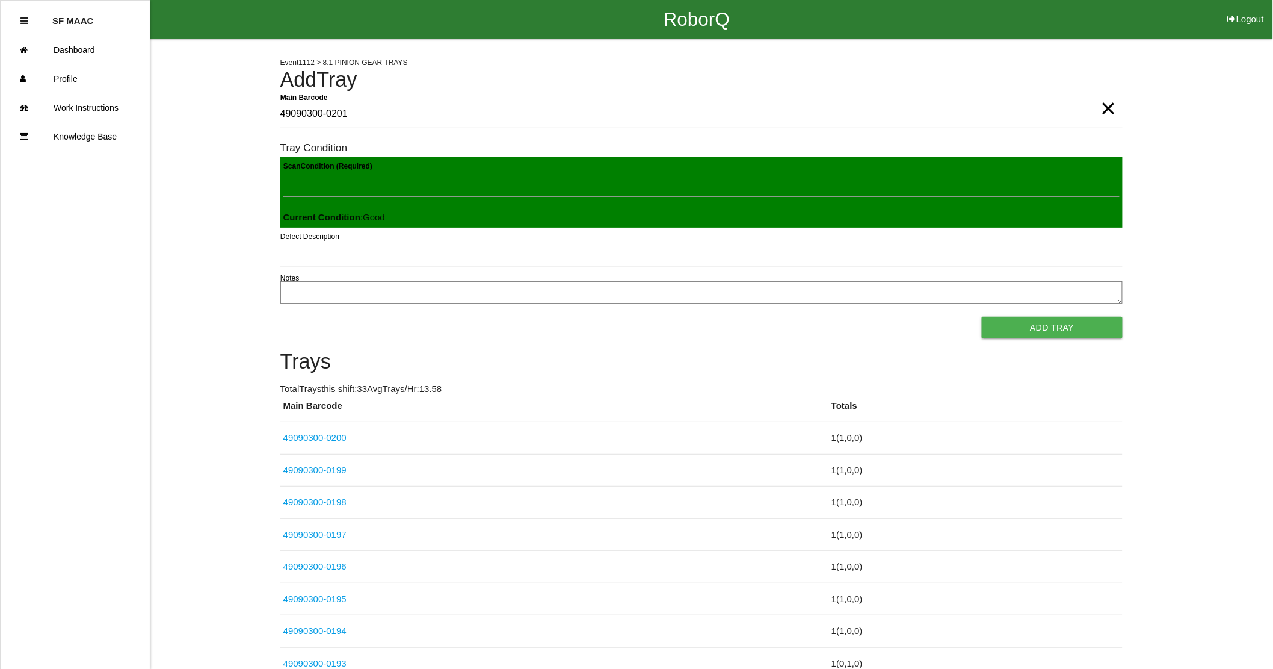
click at [982, 317] on button "Add Tray" at bounding box center [1052, 328] width 140 height 22
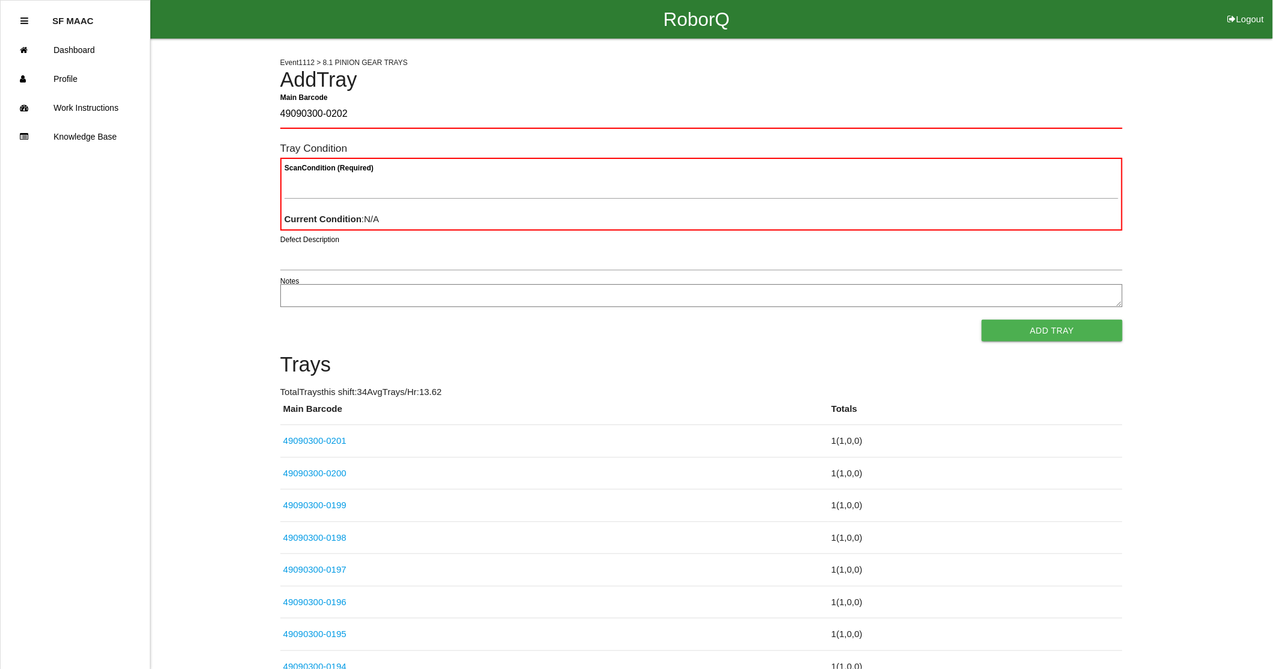
type Barcode "49090300-0202"
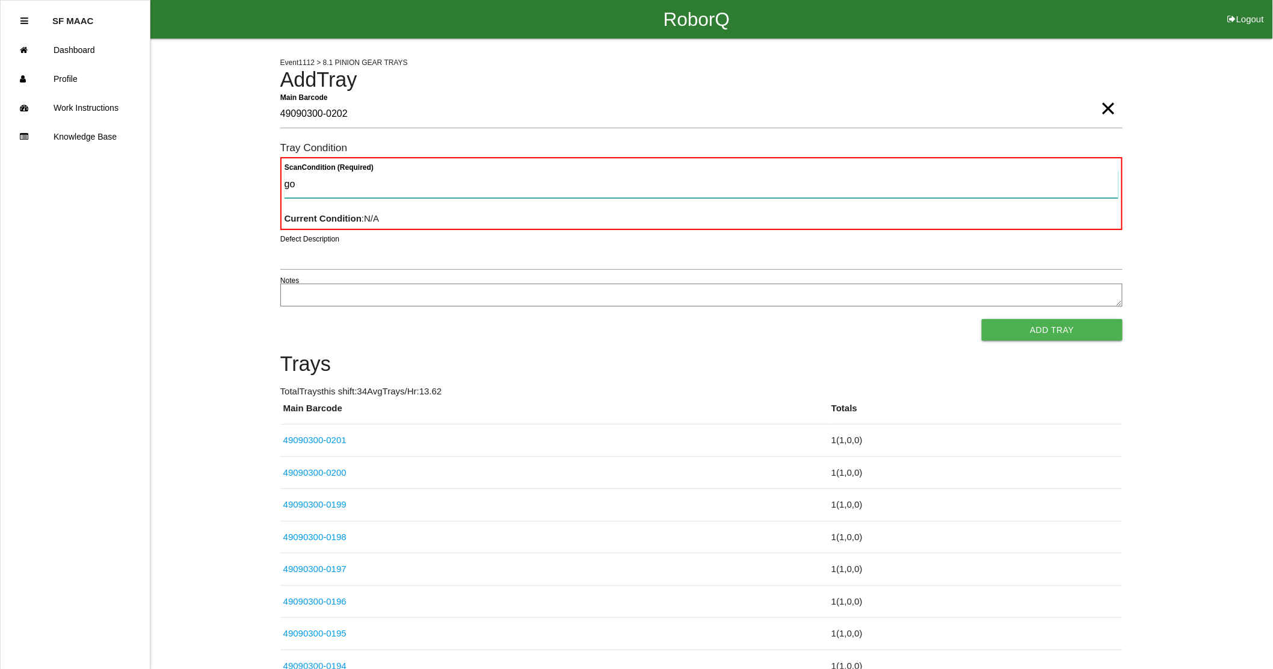
type Condition "goo"
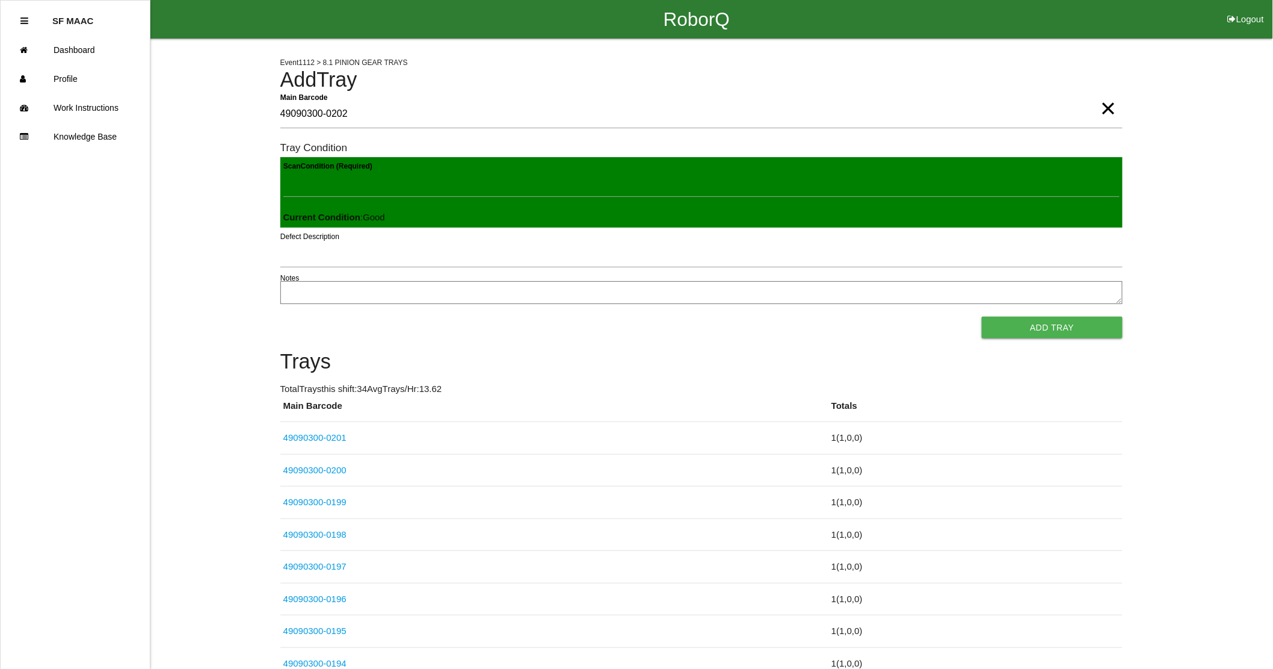
click at [982, 317] on button "Add Tray" at bounding box center [1052, 328] width 140 height 22
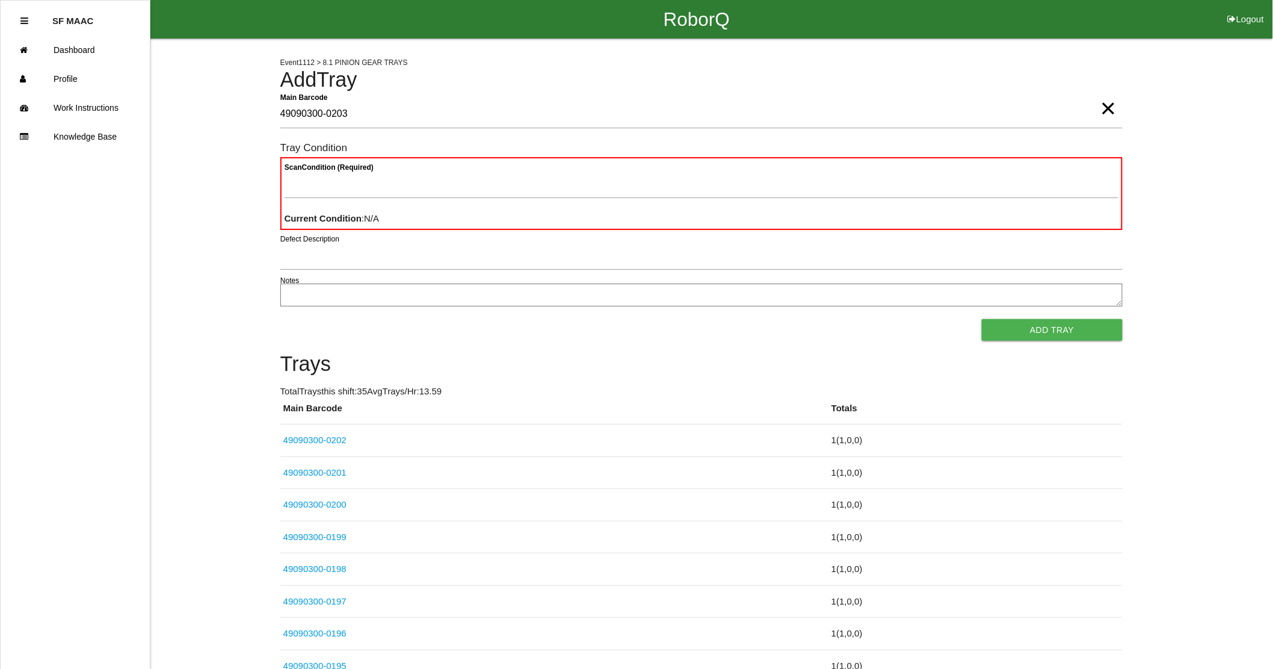
type Barcode "49090300-0203"
type Condition "goo"
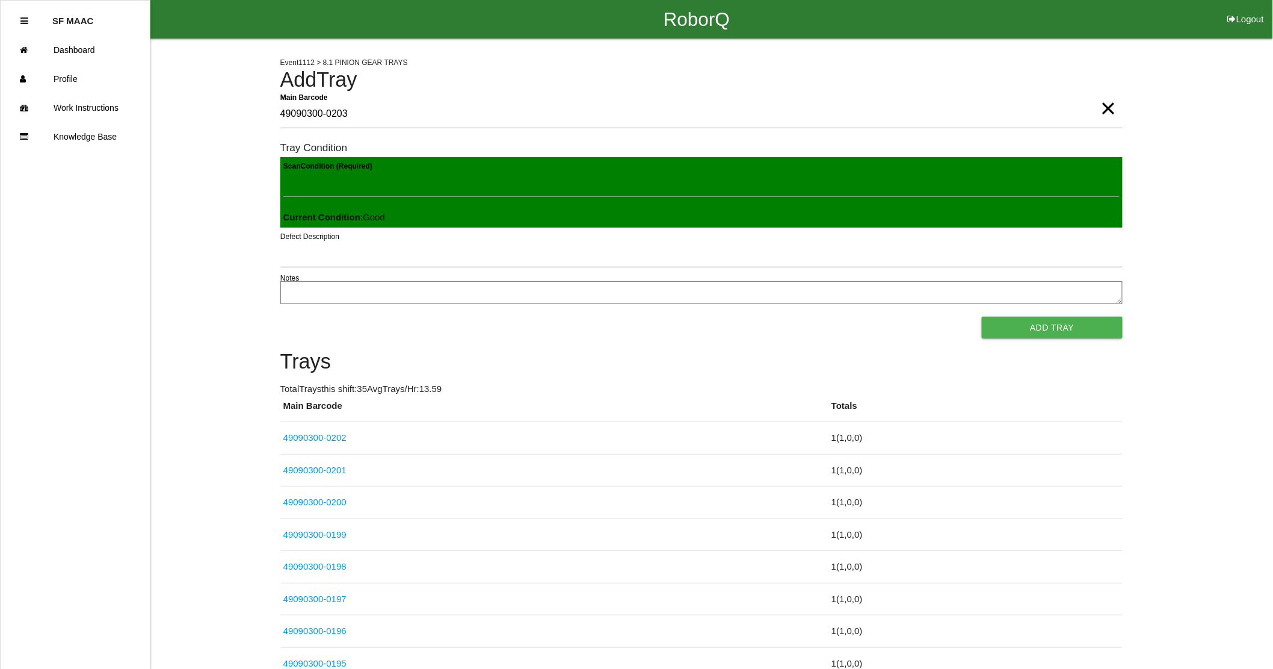
click at [982, 317] on button "Add Tray" at bounding box center [1052, 328] width 140 height 22
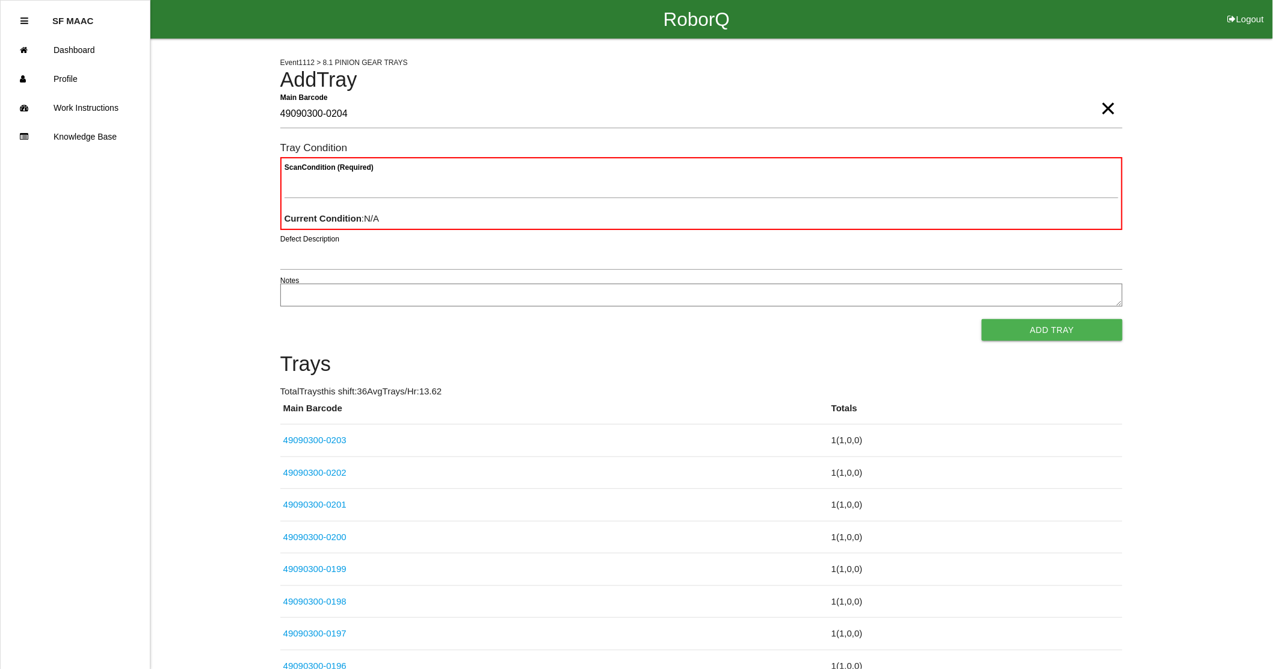
type Barcode "49090300-0204"
type Condition "goo"
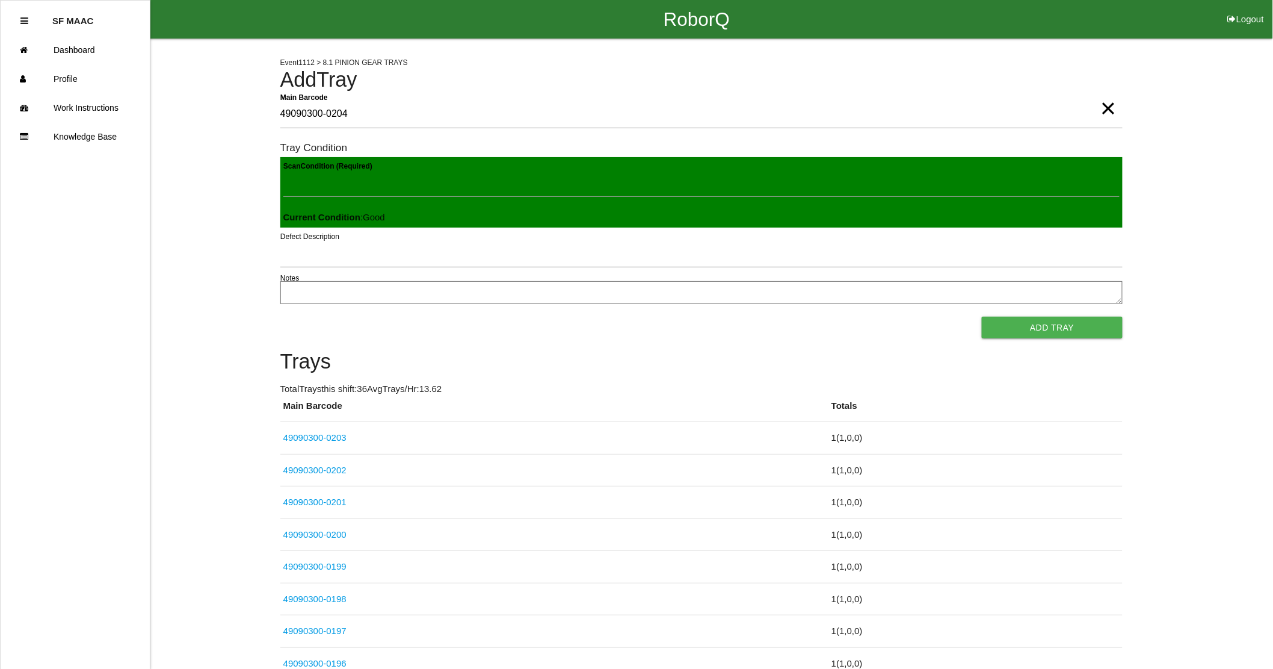
click at [982, 317] on button "Add Tray" at bounding box center [1052, 328] width 140 height 22
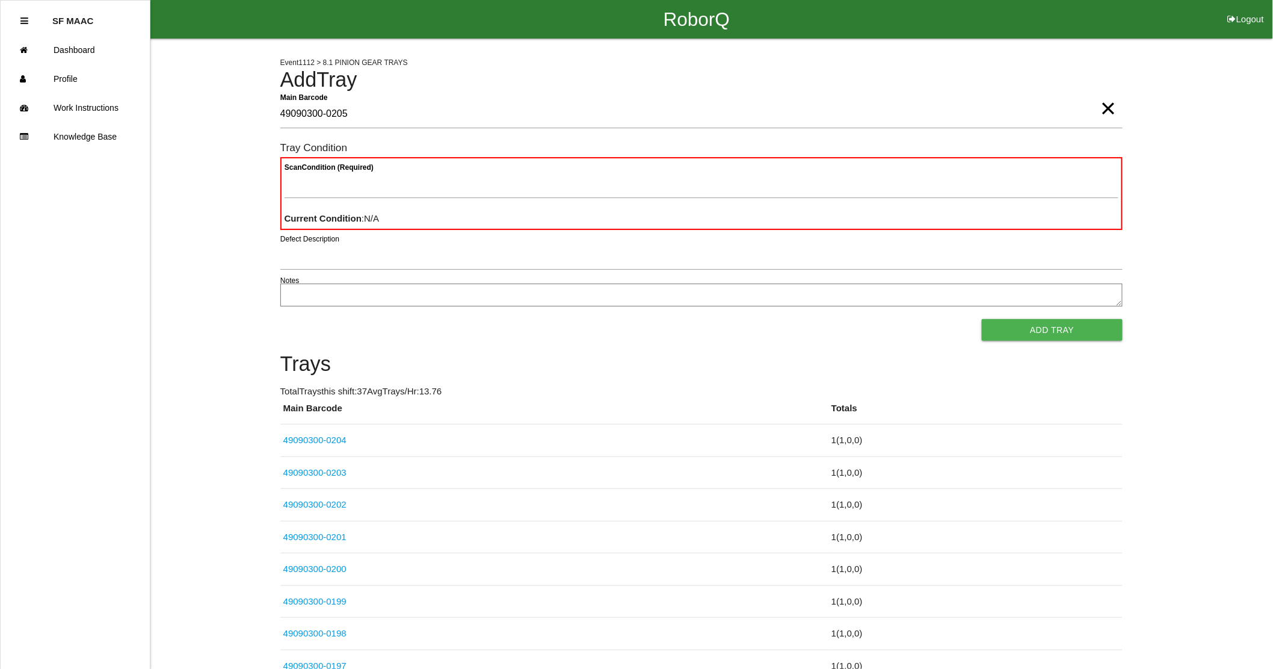
type Barcode "49090300-0205"
type Condition "goo"
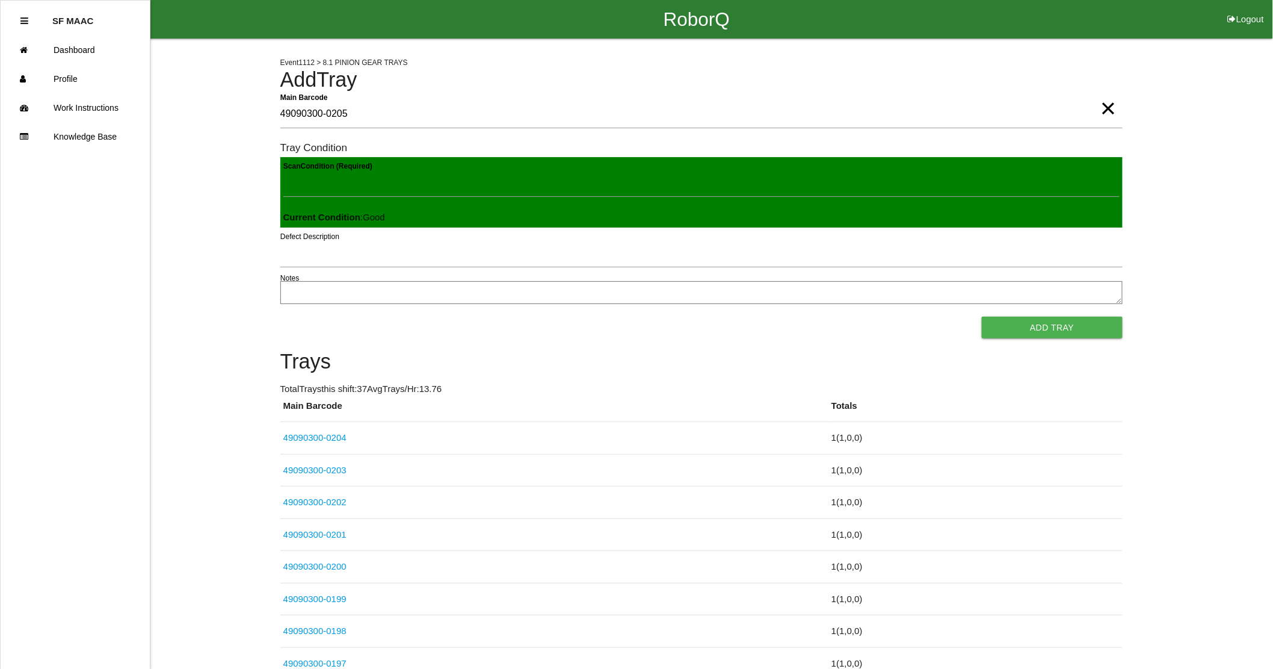
click at [982, 317] on button "Add Tray" at bounding box center [1052, 328] width 140 height 22
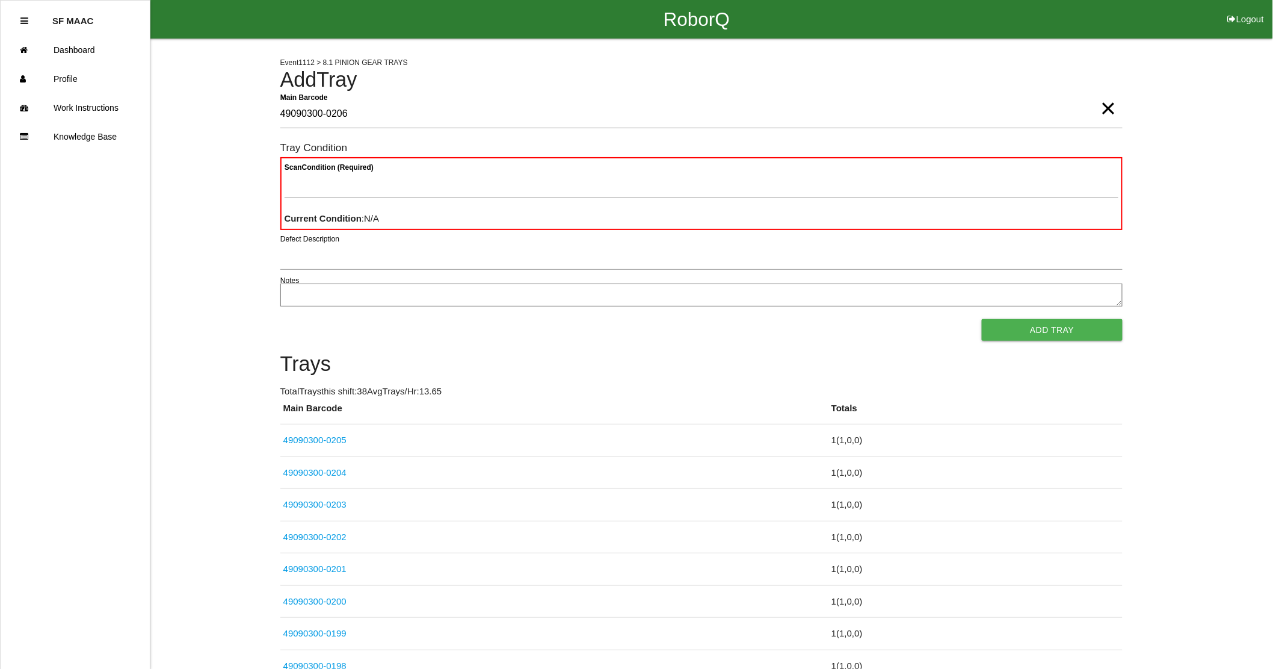
type Barcode "49090300-0206"
type Condition "goo"
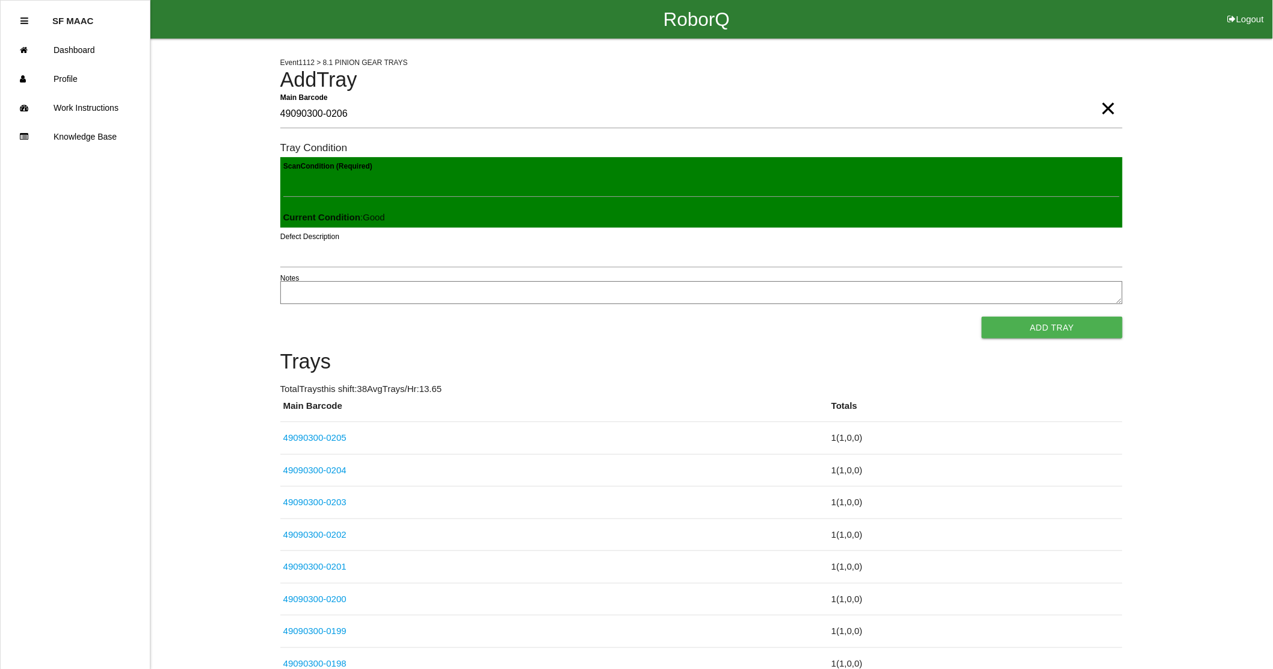
click at [982, 317] on button "Add Tray" at bounding box center [1052, 328] width 140 height 22
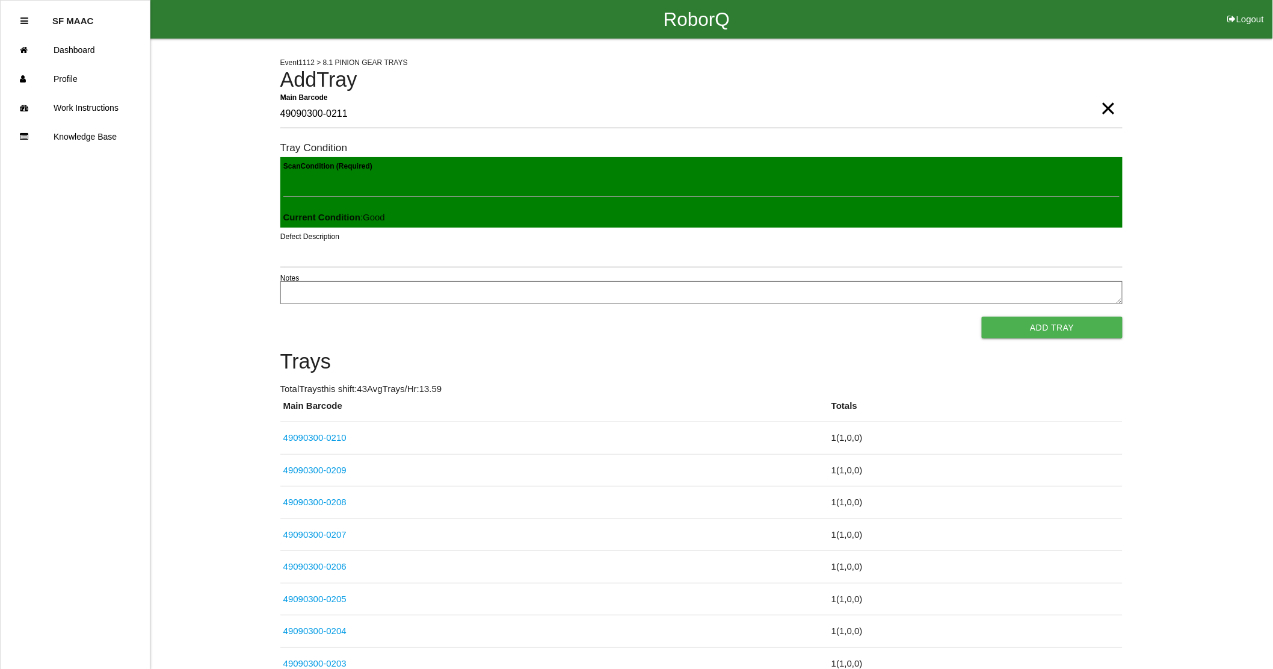
click at [982, 317] on button "Add Tray" at bounding box center [1052, 328] width 140 height 22
click button "Add Tray" at bounding box center [1052, 328] width 140 height 22
click at [982, 317] on button "Add Tray" at bounding box center [1052, 328] width 140 height 22
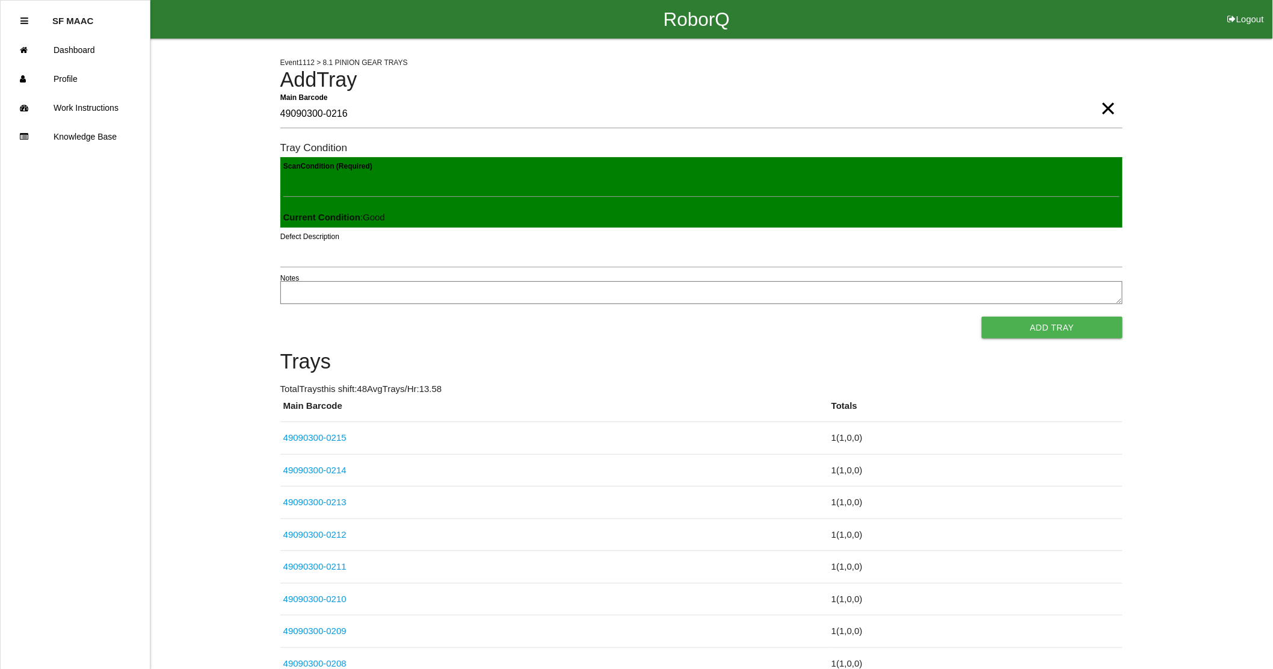
click at [982, 317] on button "Add Tray" at bounding box center [1052, 328] width 140 height 22
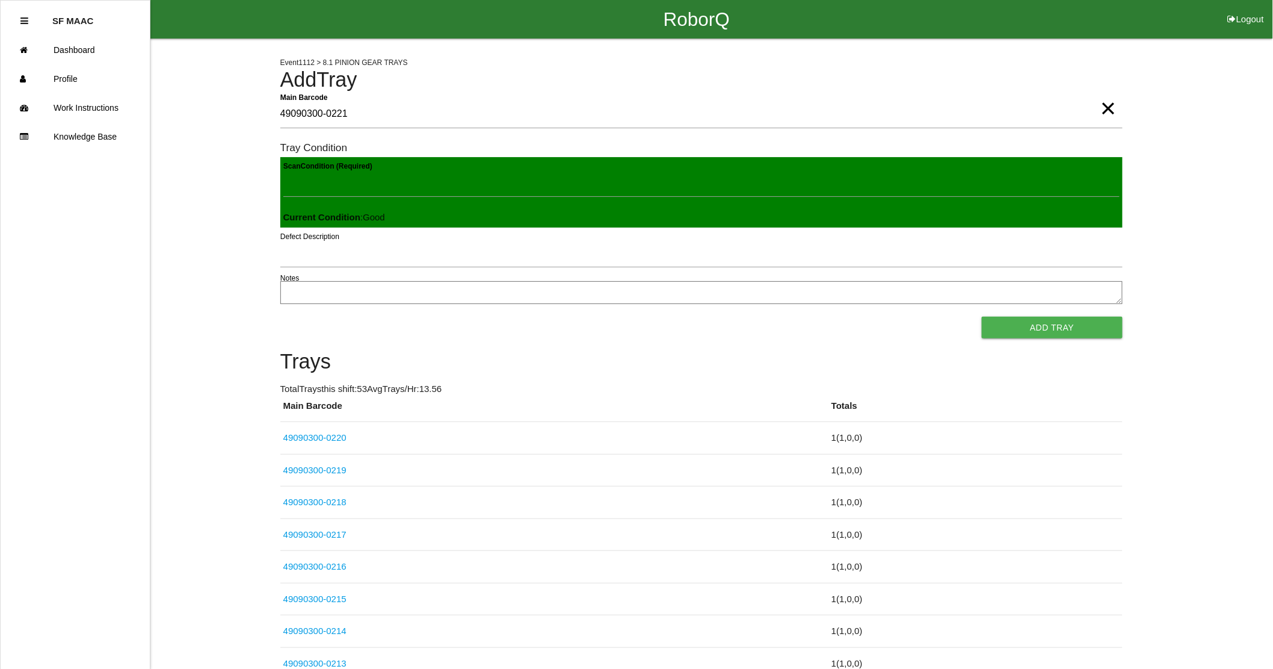
click at [982, 317] on button "Add Tray" at bounding box center [1052, 328] width 140 height 22
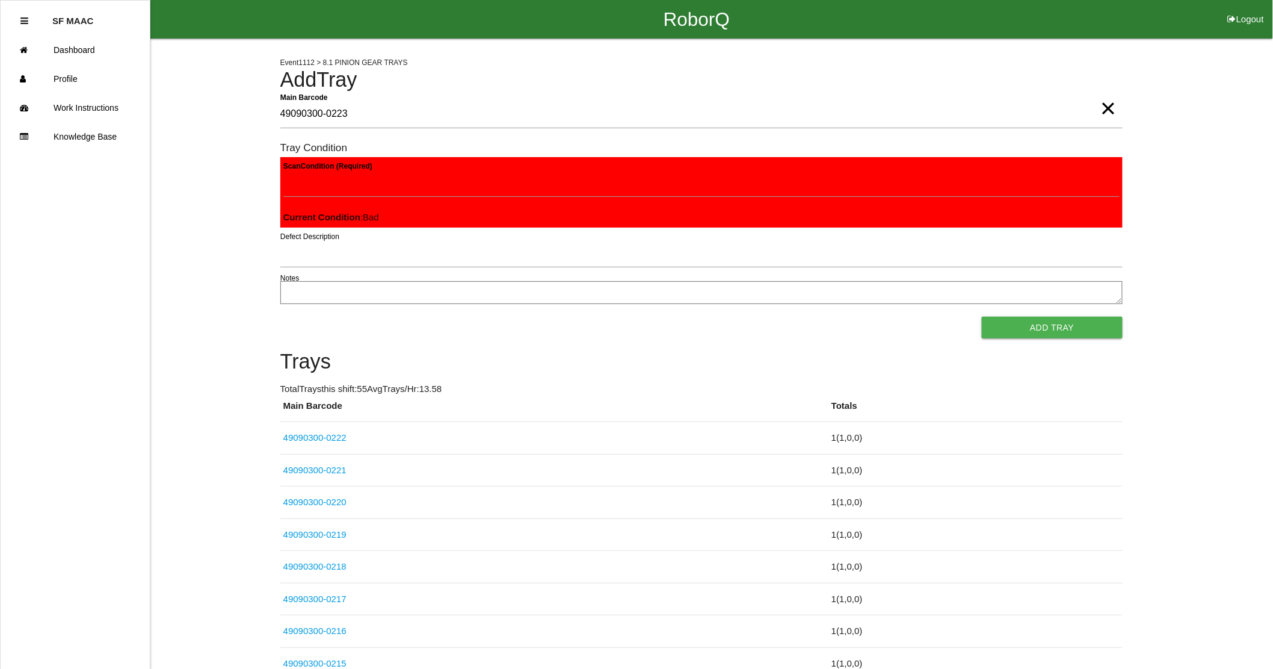
click at [982, 317] on button "Add Tray" at bounding box center [1052, 328] width 140 height 22
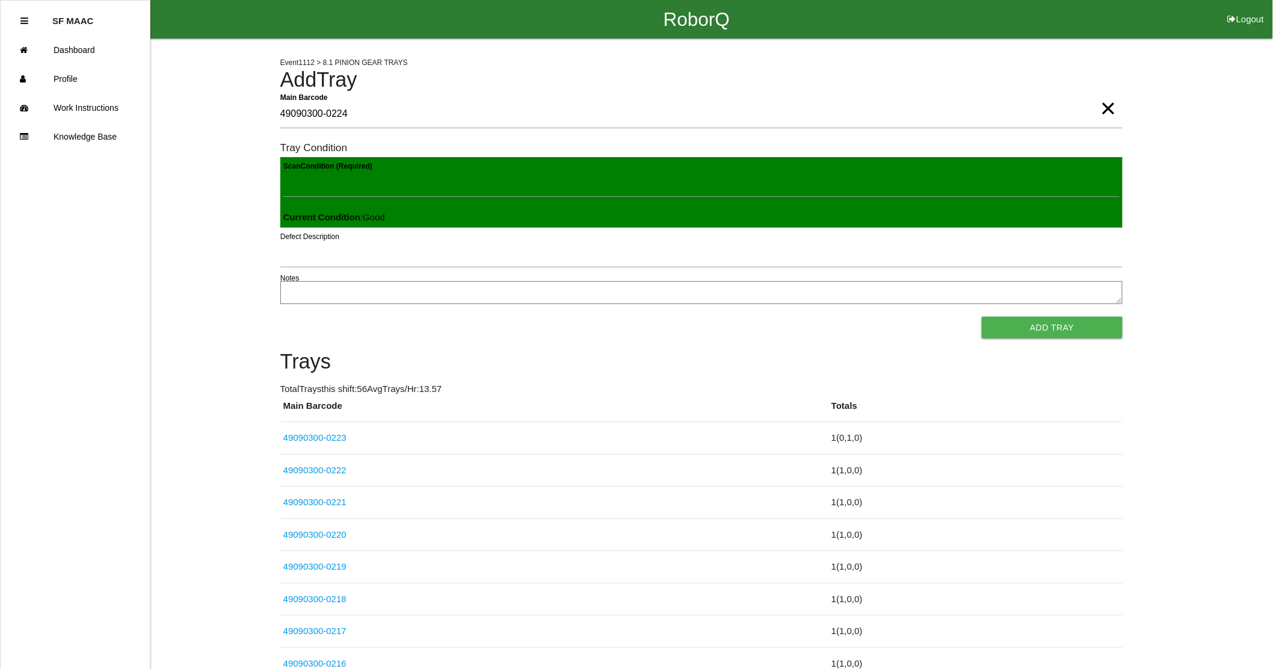
click at [982, 317] on button "Add Tray" at bounding box center [1052, 328] width 140 height 22
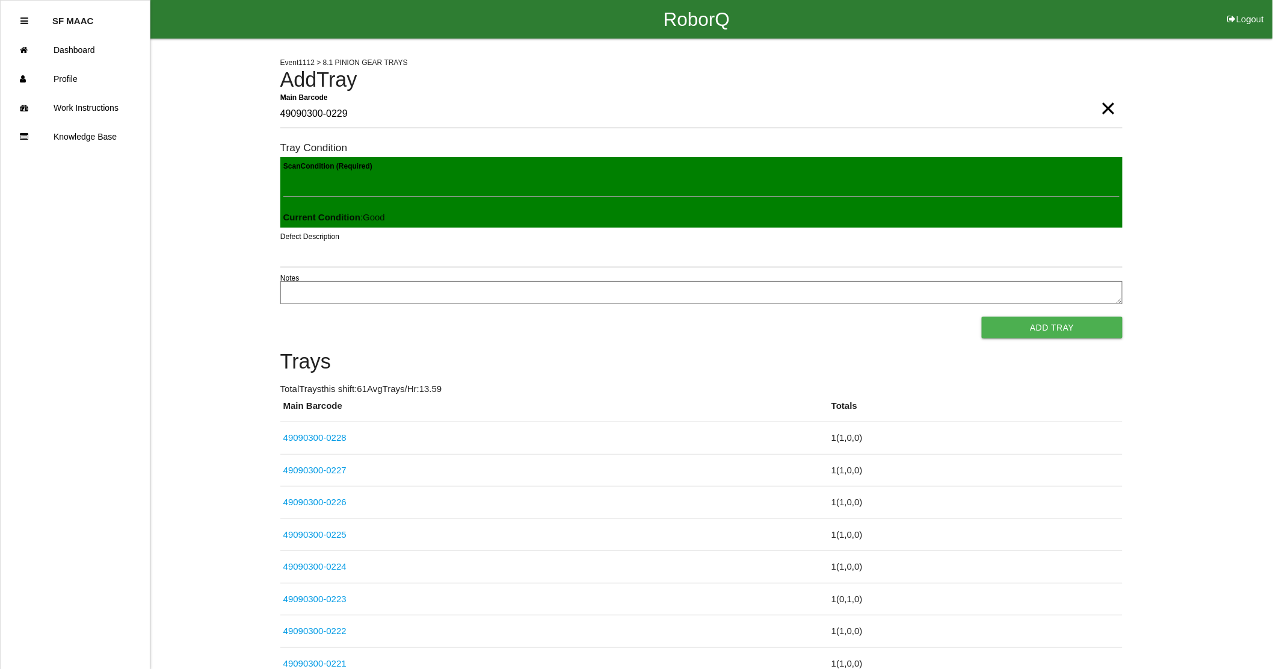
click at [982, 317] on button "Add Tray" at bounding box center [1052, 328] width 140 height 22
click button "Add Tray" at bounding box center [1052, 328] width 140 height 22
click at [982, 317] on button "Add Tray" at bounding box center [1052, 328] width 140 height 22
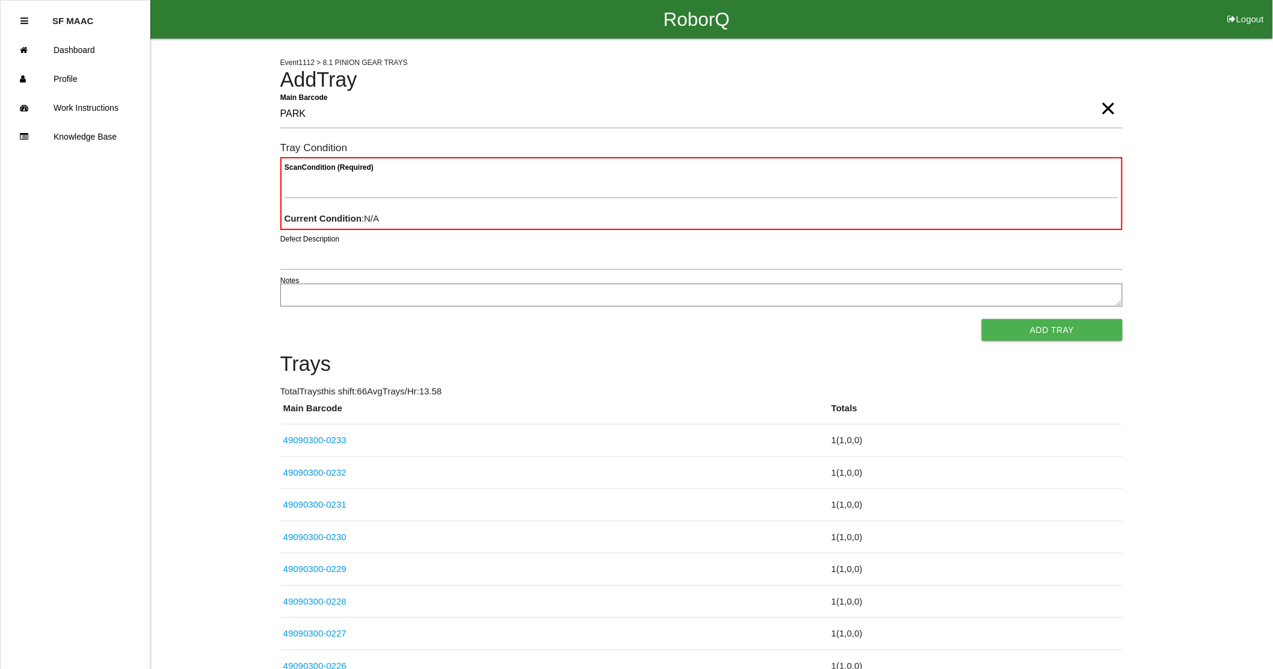
click at [540, 123] on Barcode "PARK" at bounding box center [701, 115] width 843 height 28
click at [435, 109] on Barcode "PARK" at bounding box center [701, 115] width 843 height 28
